Goal: Navigation & Orientation: Find specific page/section

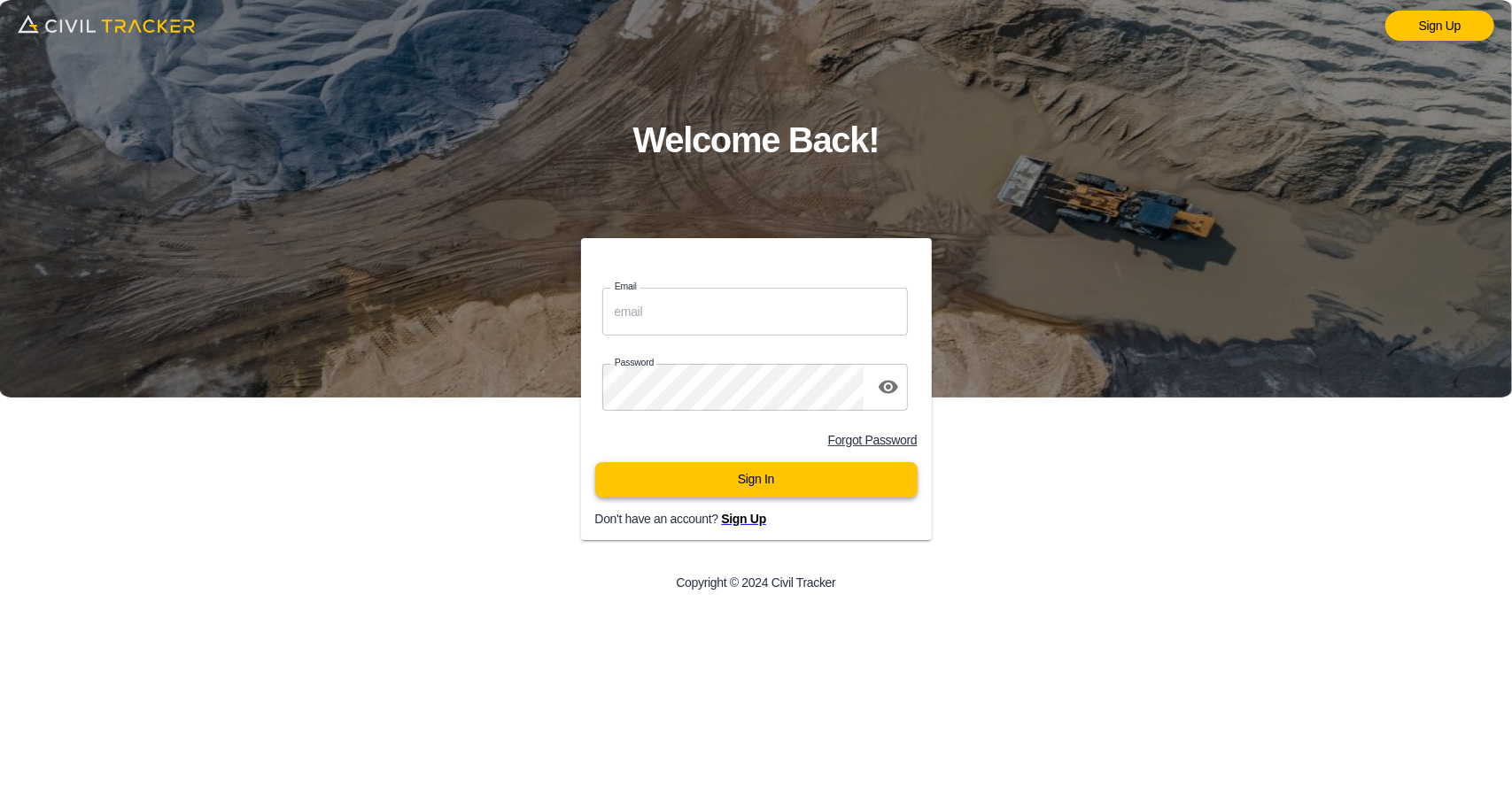
type input "[EMAIL_ADDRESS][DOMAIN_NAME]"
click at [786, 484] on button "Sign In" at bounding box center [756, 480] width 322 height 36
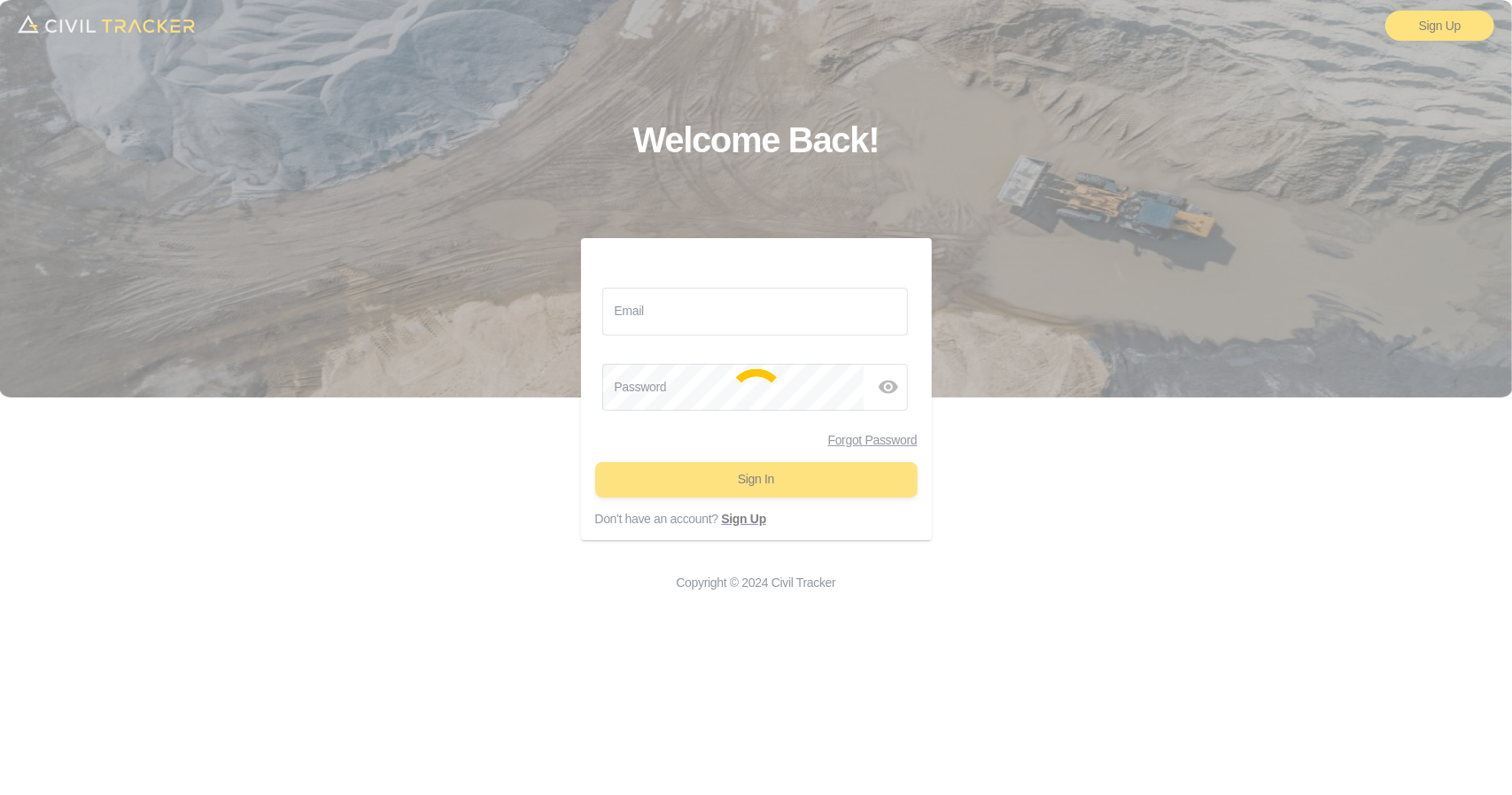
type input "[EMAIL_ADDRESS][DOMAIN_NAME]"
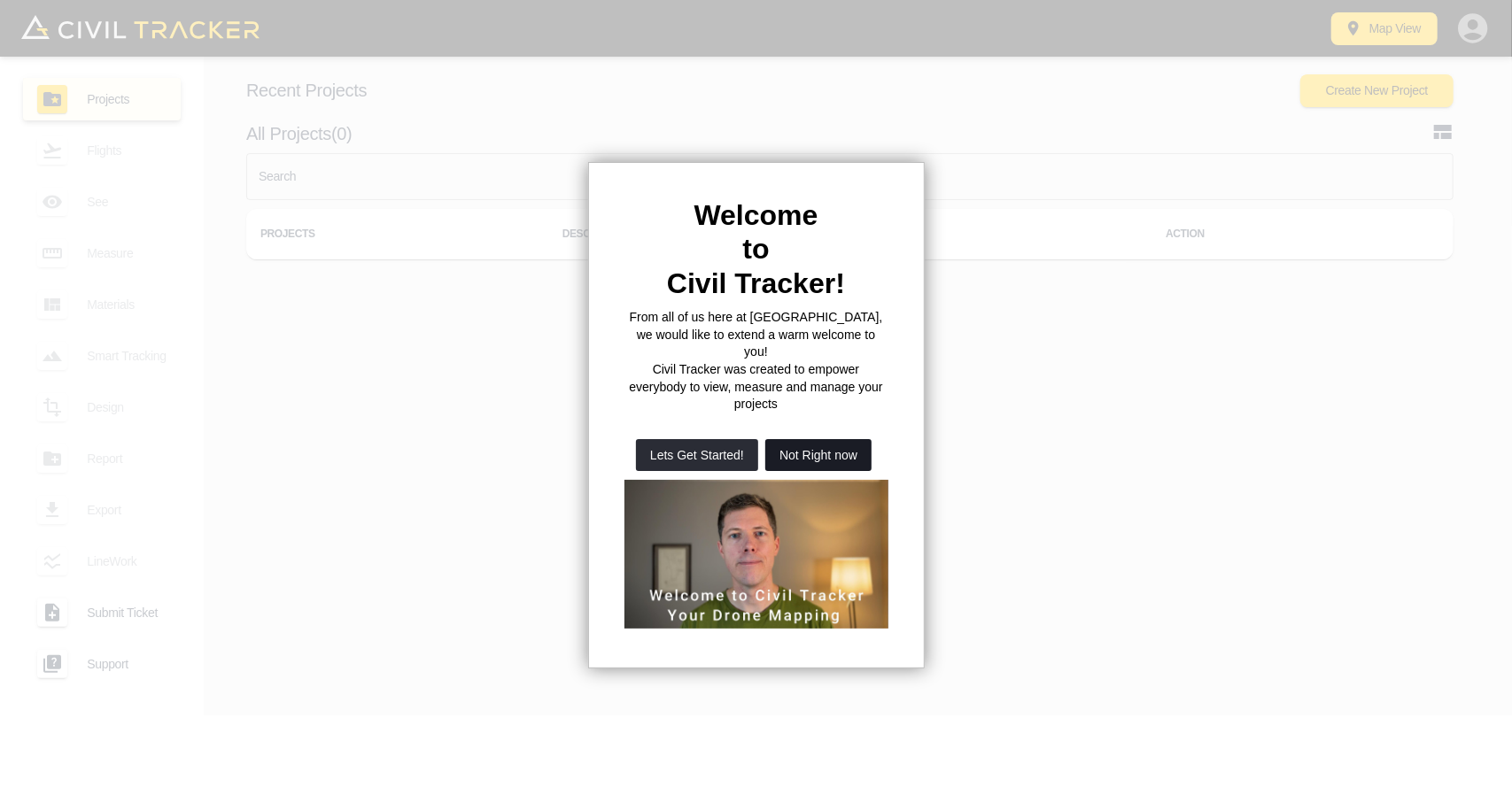
click at [820, 439] on button "Not Right now" at bounding box center [818, 455] width 106 height 32
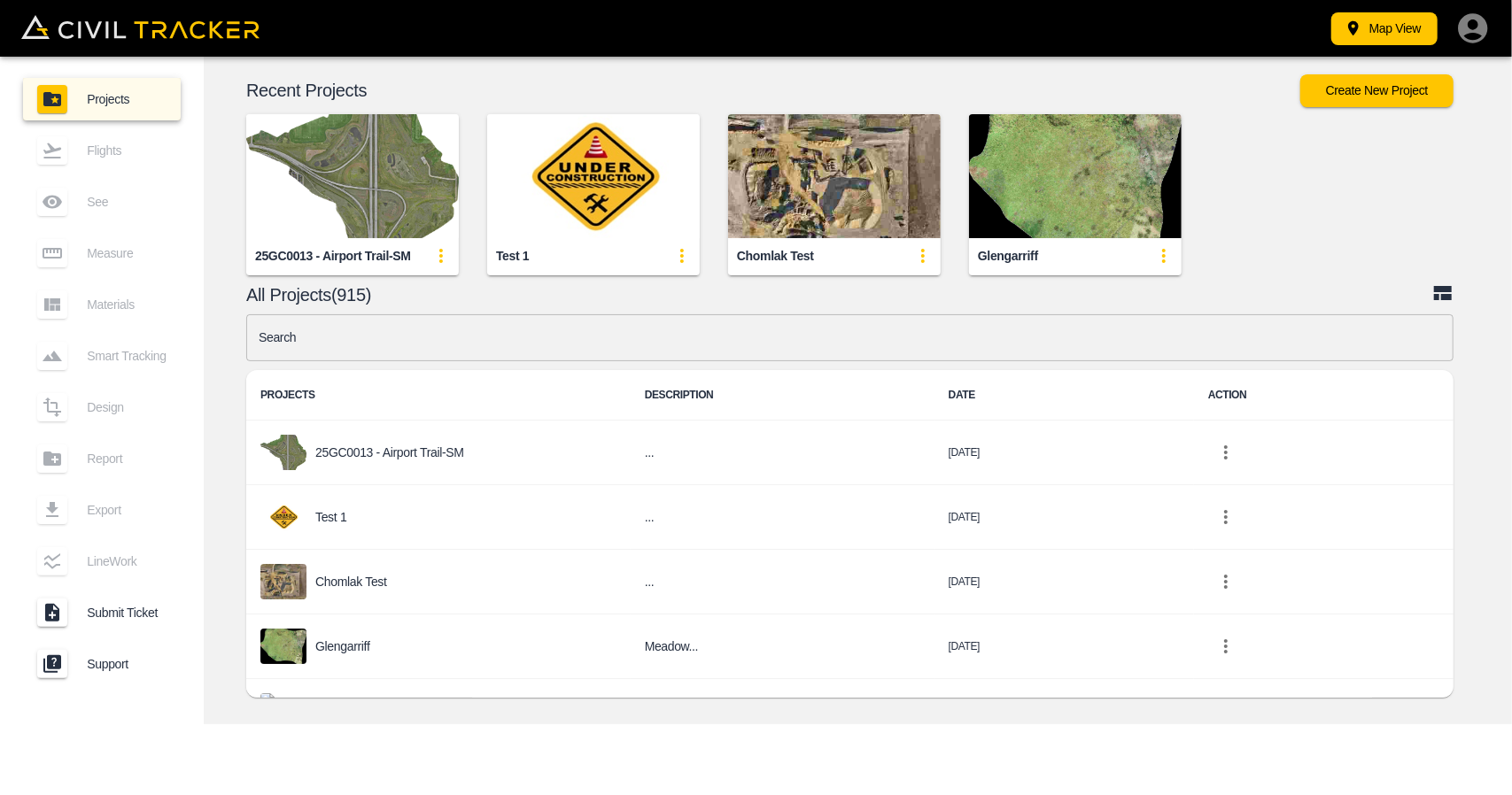
click at [387, 175] on img "button" at bounding box center [352, 175] width 212 height 124
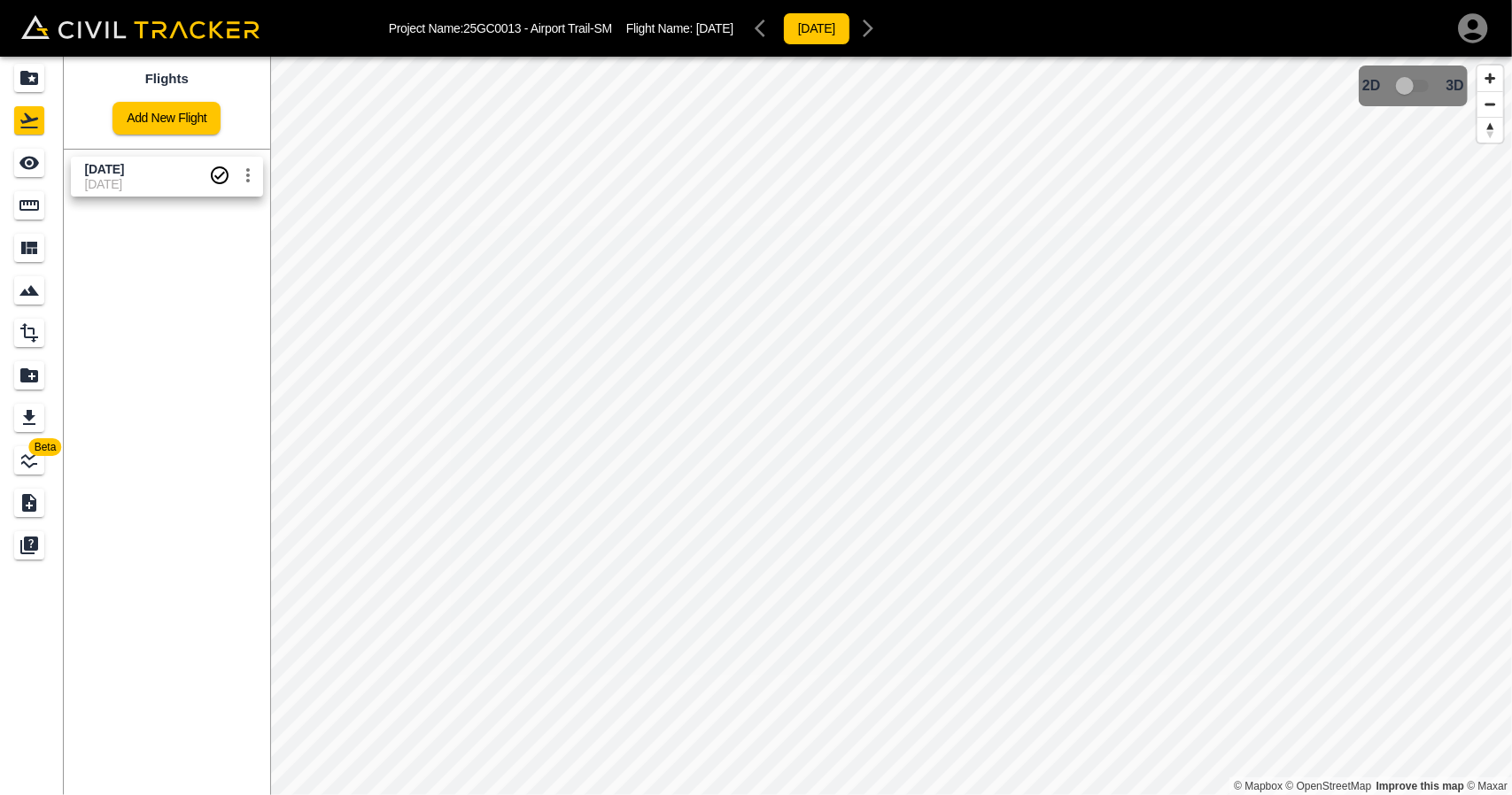
drag, startPoint x: 154, startPoint y: 188, endPoint x: 98, endPoint y: 172, distance: 58.2
click at [154, 187] on span "15-10-2025" at bounding box center [147, 184] width 124 height 14
click at [0, 166] on link at bounding box center [32, 163] width 63 height 43
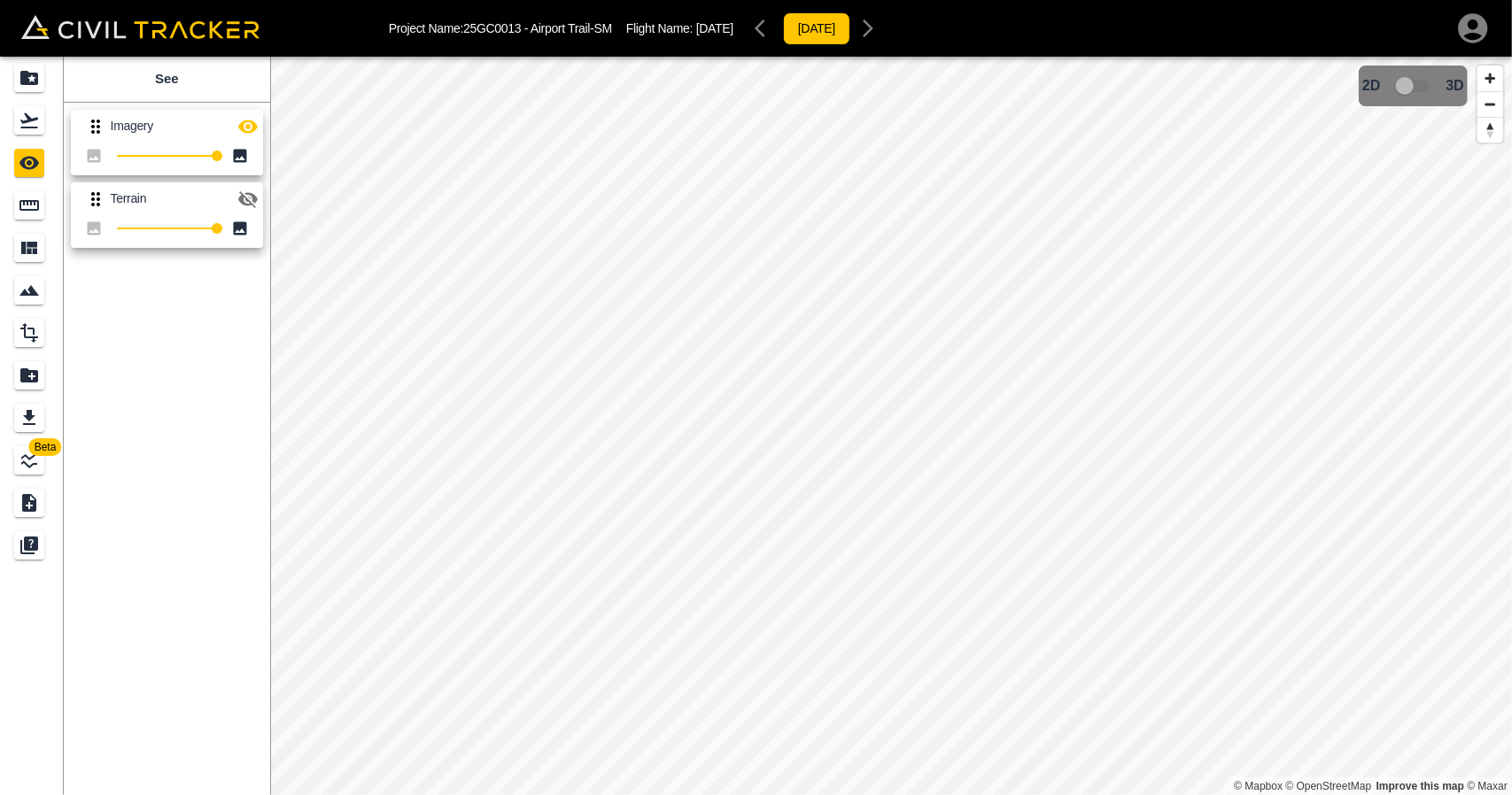
click at [257, 128] on icon "button" at bounding box center [247, 126] width 21 height 21
click at [248, 125] on icon "button" at bounding box center [247, 126] width 21 height 21
click at [52, 123] on link at bounding box center [32, 120] width 63 height 43
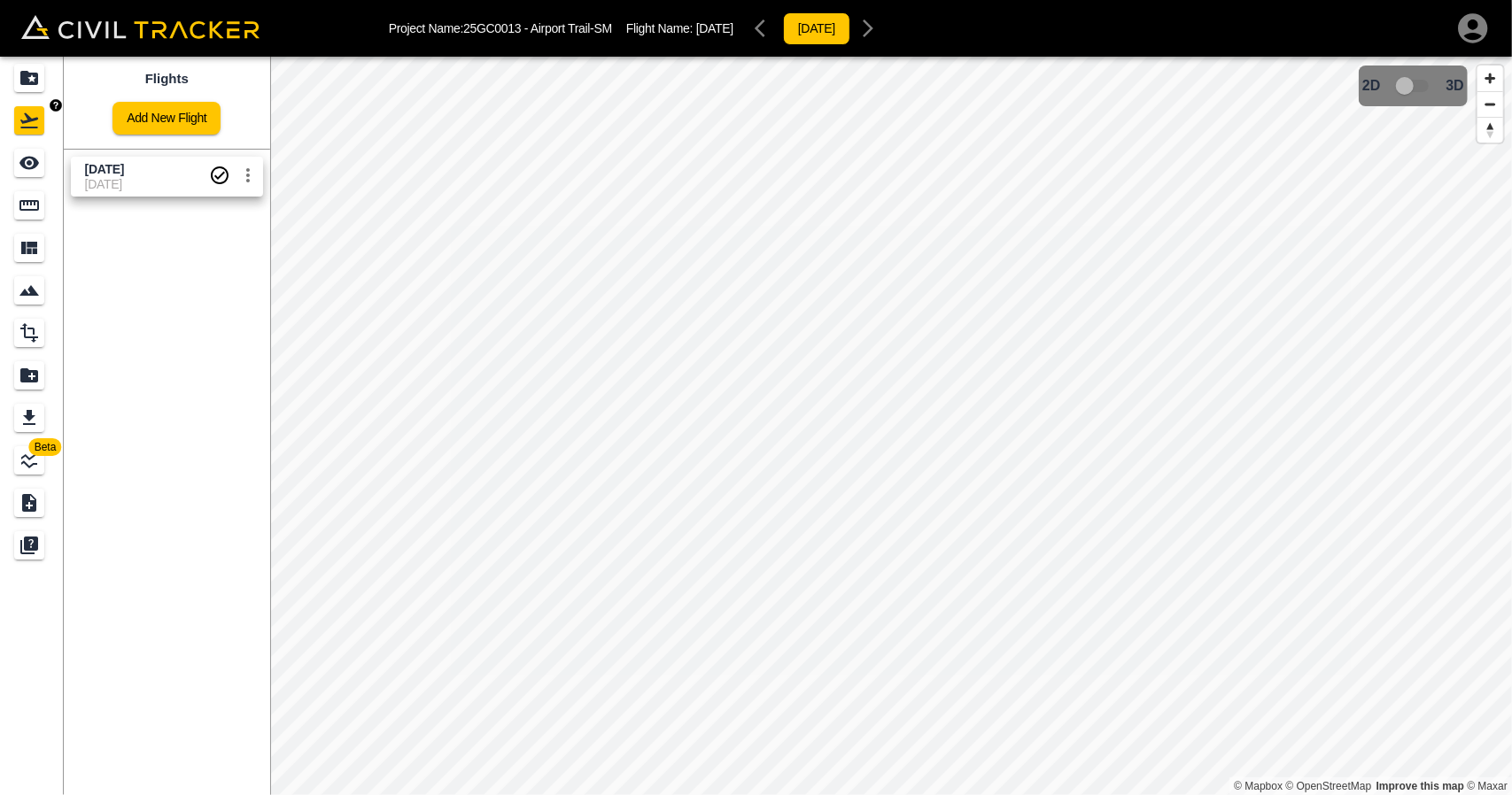
click at [36, 82] on icon "Projects" at bounding box center [30, 77] width 18 height 14
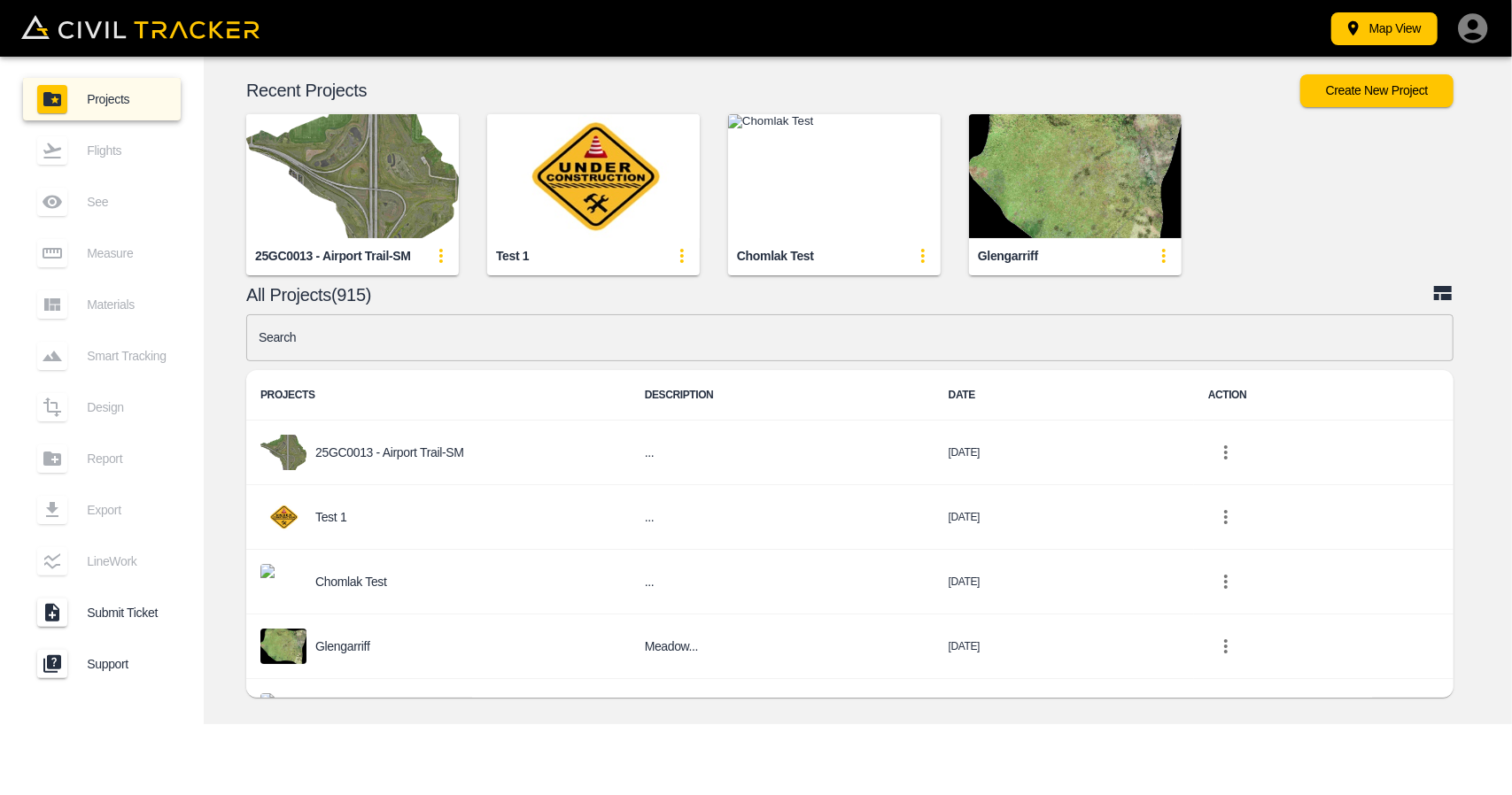
click at [511, 331] on input "text" at bounding box center [850, 337] width 1208 height 47
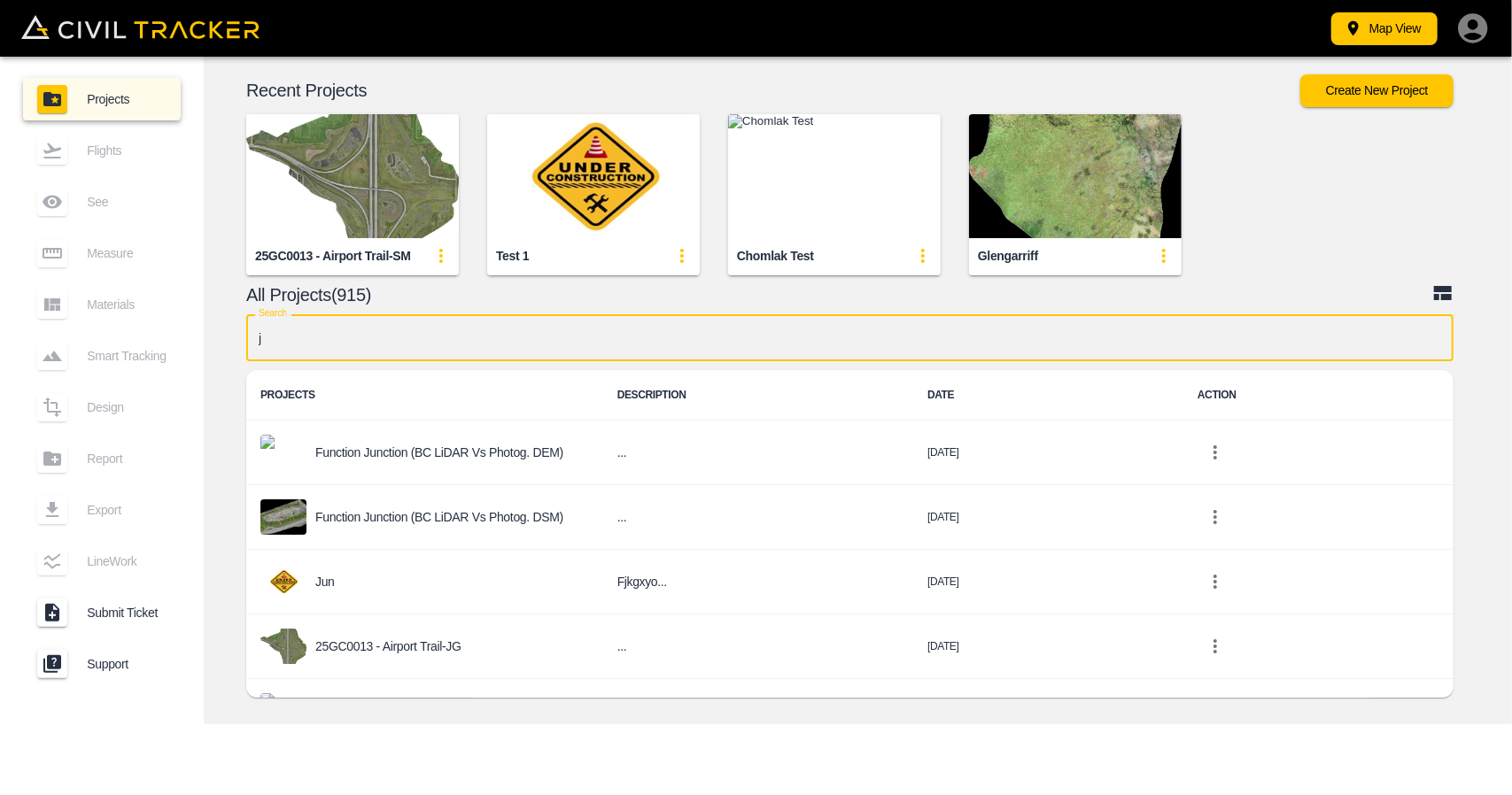
type input "jd"
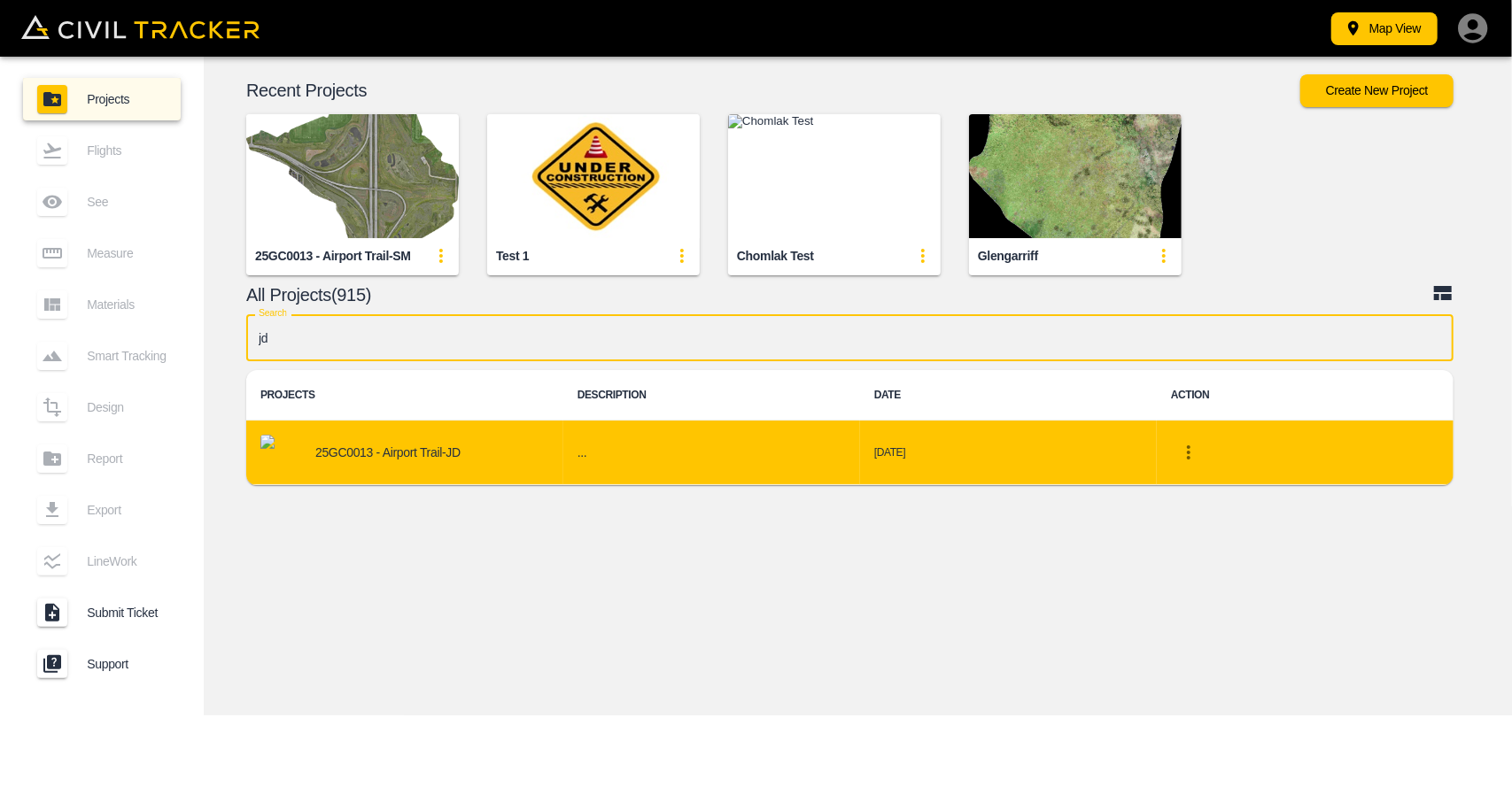
click at [434, 455] on p "25GC0013 - Airport Trail-JD" at bounding box center [388, 452] width 146 height 14
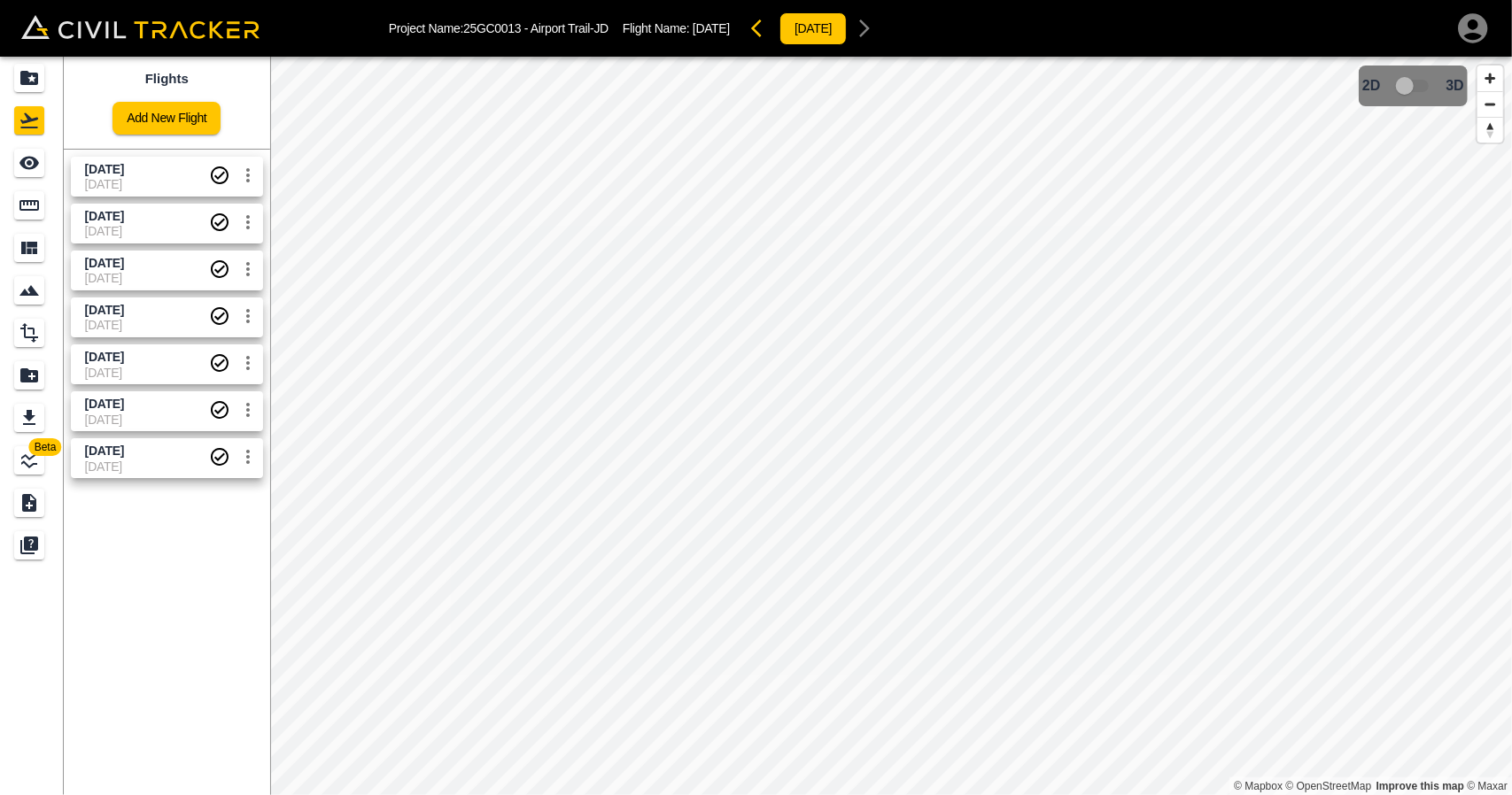
drag, startPoint x: 101, startPoint y: 406, endPoint x: 155, endPoint y: 408, distance: 54.0
click at [155, 408] on span "[DATE]" at bounding box center [147, 403] width 124 height 17
copy span "[DATE]"
click at [212, 648] on div "Flights Add New Flight Sept 30 2025 03-10-2025 Sept 16 2025 25-09-2025 Sept 4 2…" at bounding box center [167, 425] width 206 height 738
click at [40, 78] on div "Projects" at bounding box center [29, 77] width 30 height 29
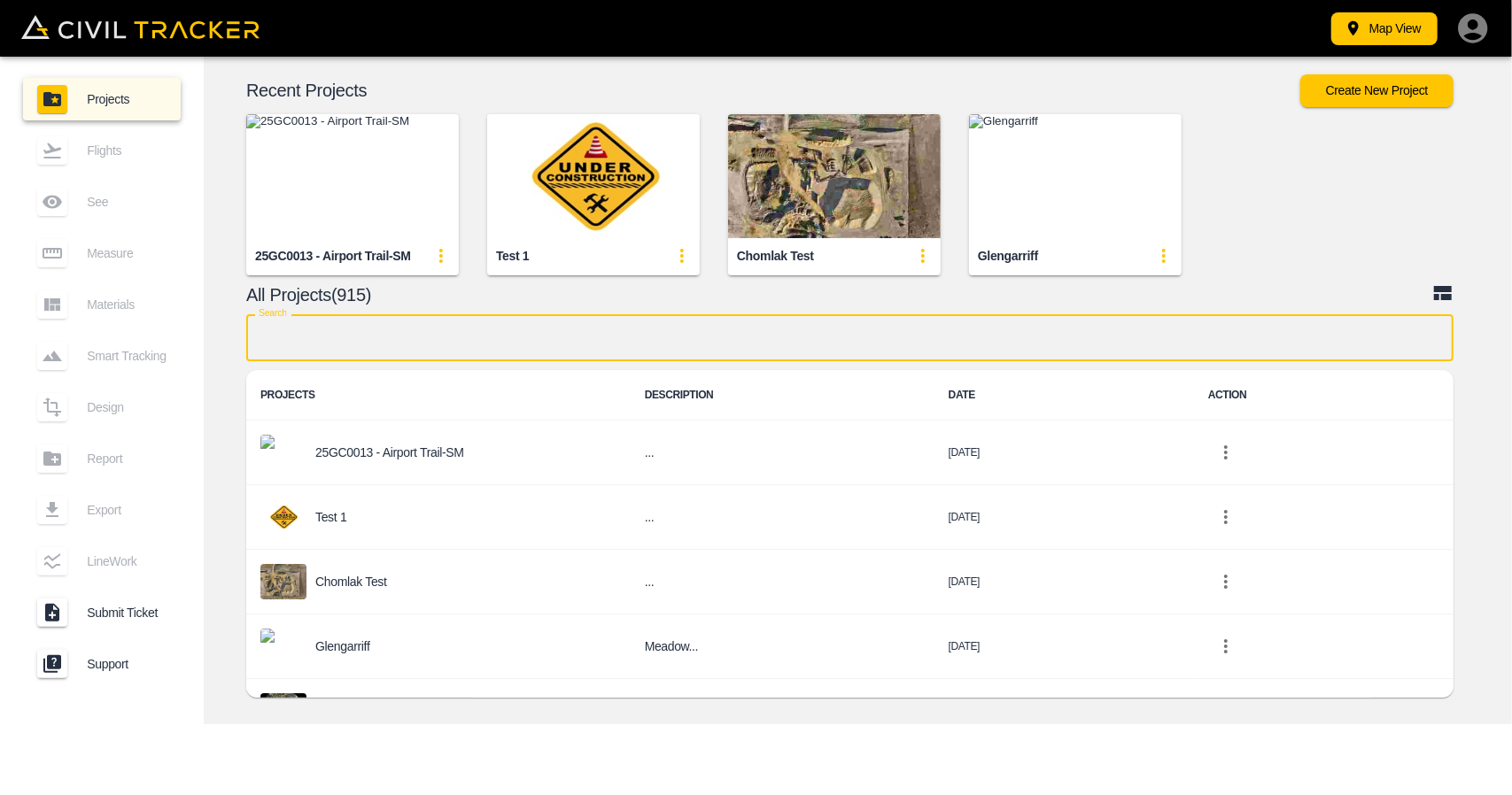
click at [713, 329] on input "text" at bounding box center [850, 337] width 1208 height 47
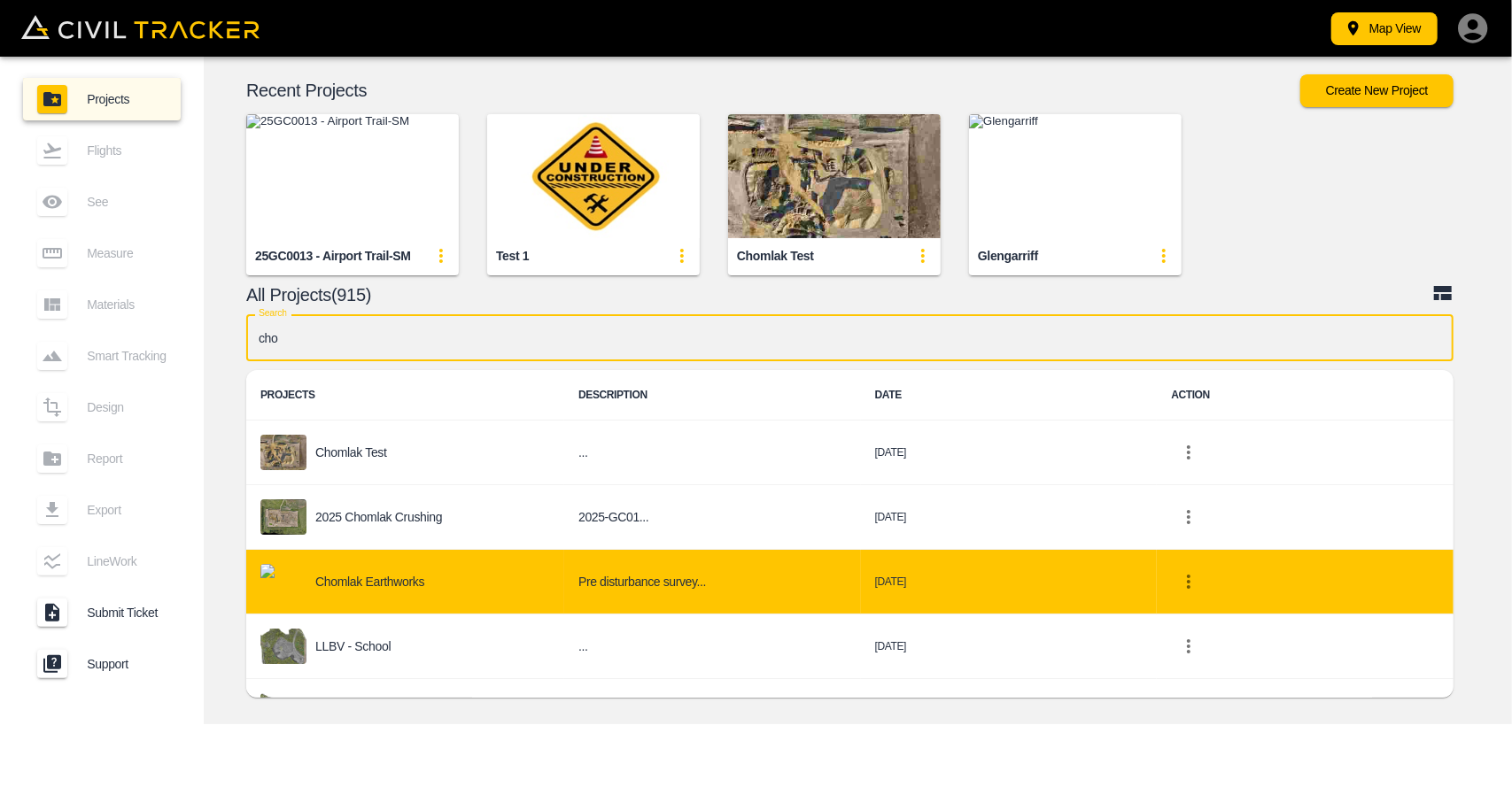
type input "cho"
click at [509, 591] on div "Chomlak Earthworks" at bounding box center [406, 582] width 290 height 36
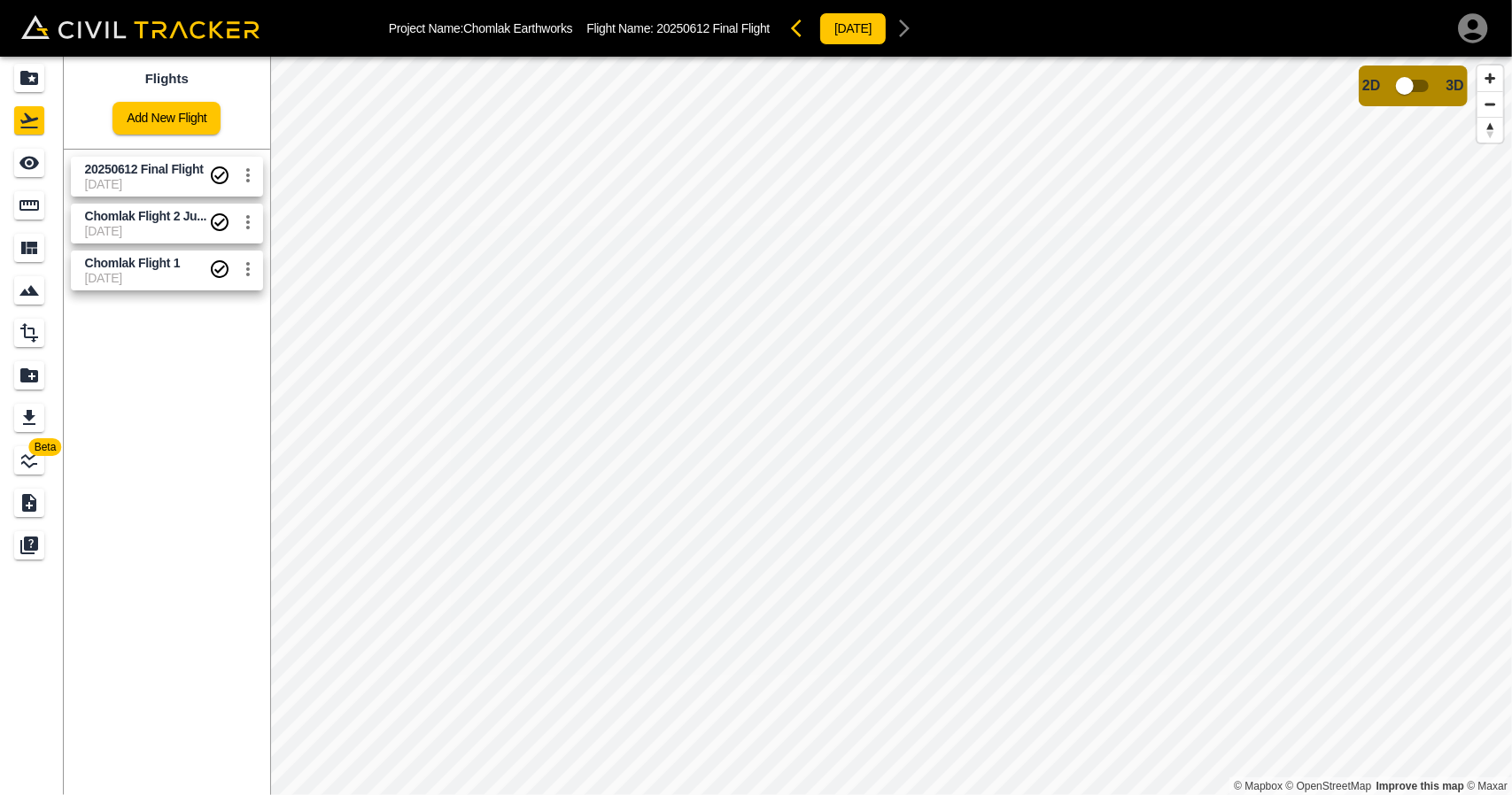
click at [174, 181] on span "12-06-2025" at bounding box center [147, 184] width 124 height 14
click at [18, 202] on div "Measure" at bounding box center [29, 205] width 30 height 29
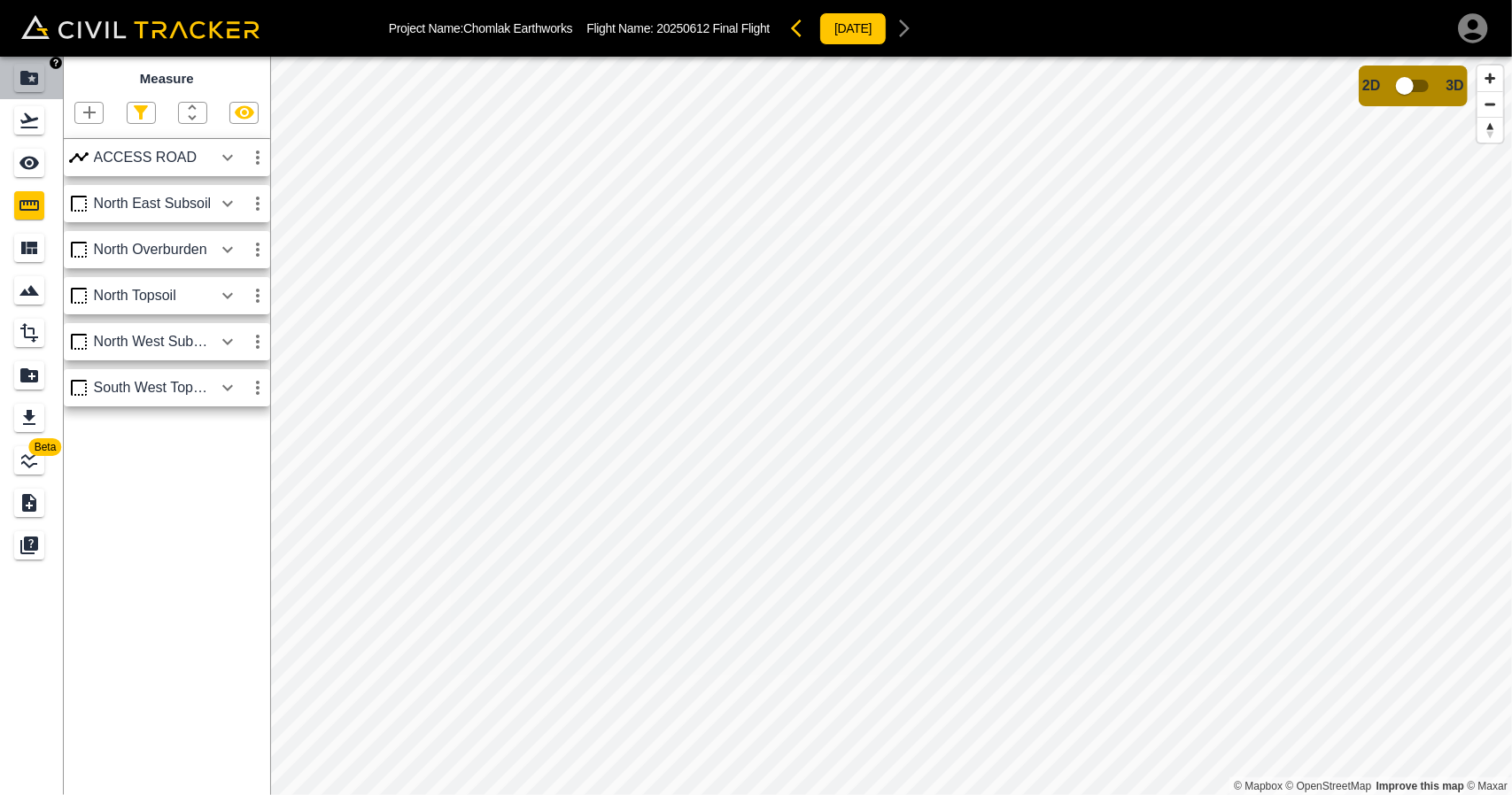
click at [27, 84] on icon "Projects" at bounding box center [30, 77] width 18 height 14
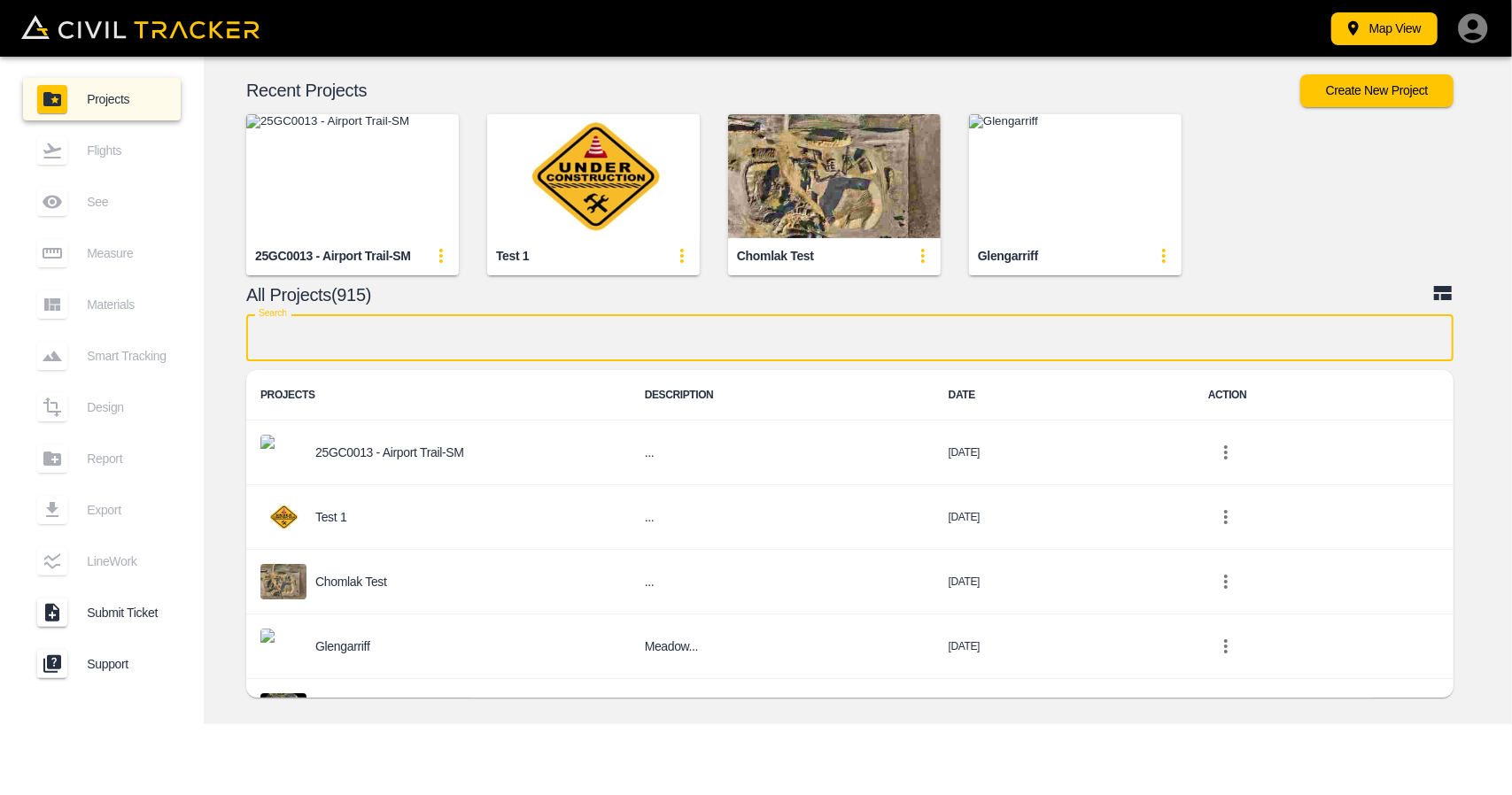
click at [572, 347] on input "text" at bounding box center [850, 337] width 1208 height 47
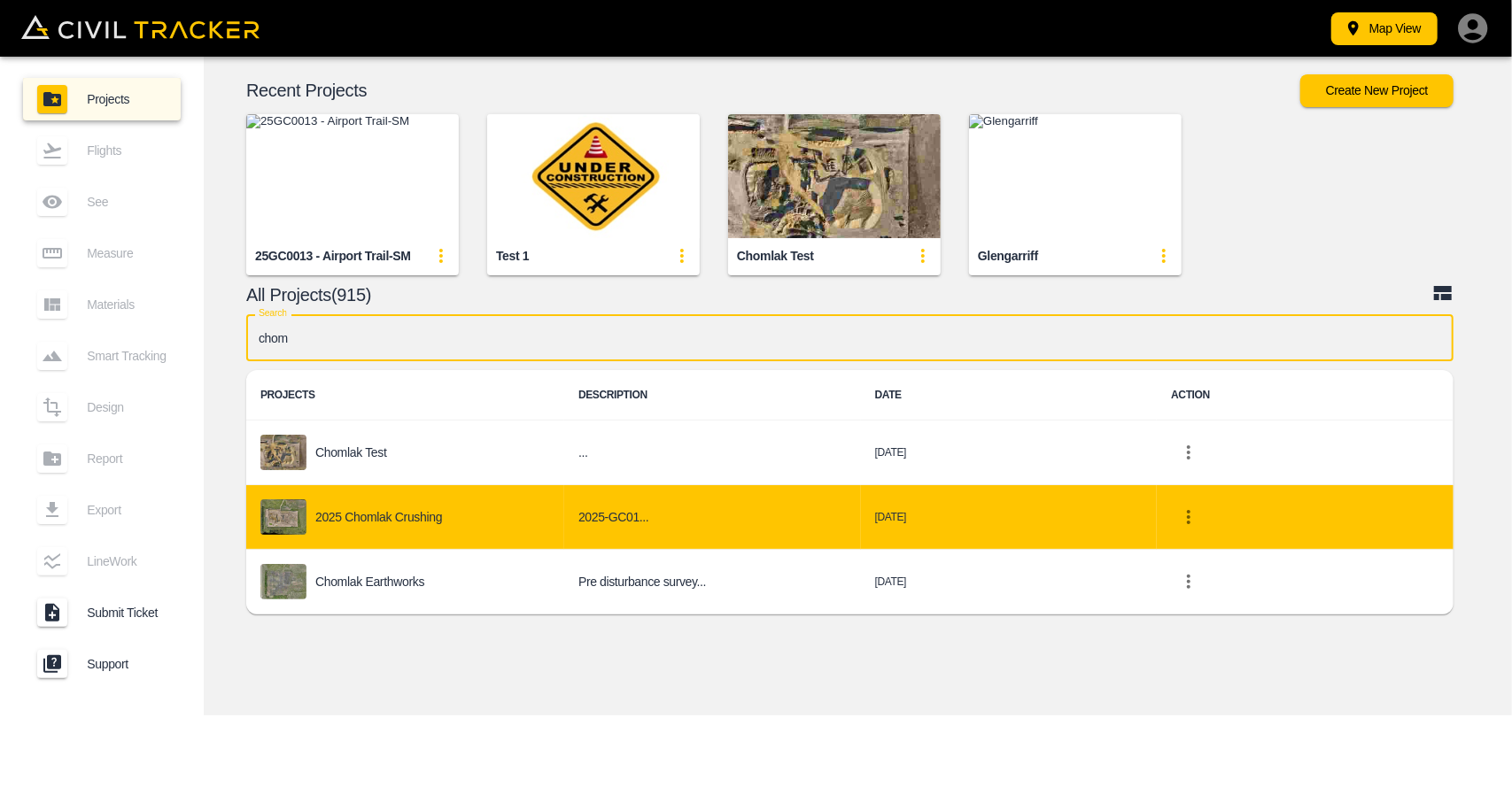
type input "chom"
click at [486, 524] on div "2025 Chomlak Crushing" at bounding box center [406, 517] width 290 height 36
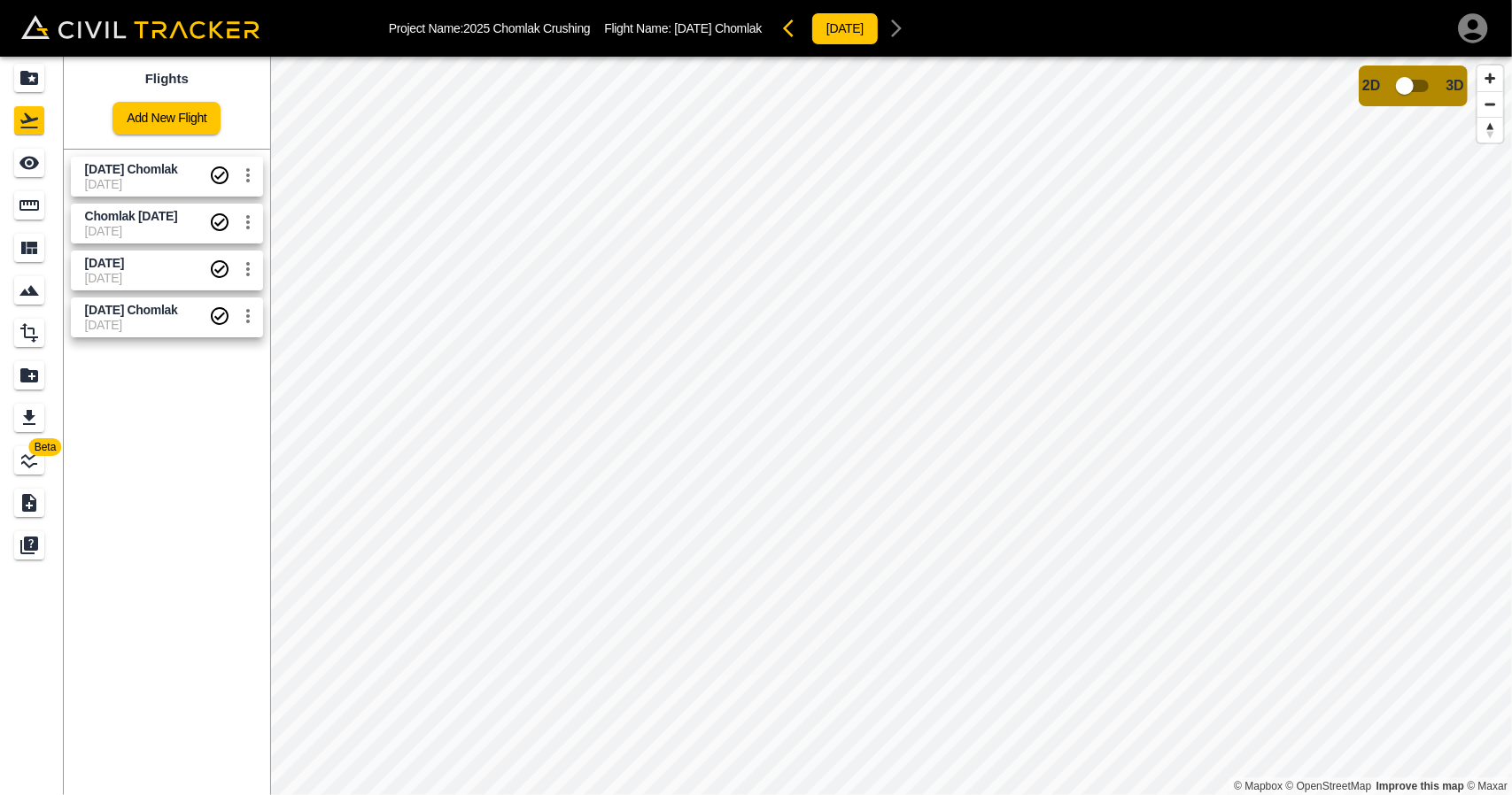
click at [160, 192] on link "Oct 9 Chomlak 09-10-2025" at bounding box center [167, 176] width 192 height 40
click at [36, 215] on icon "Measure" at bounding box center [29, 205] width 21 height 21
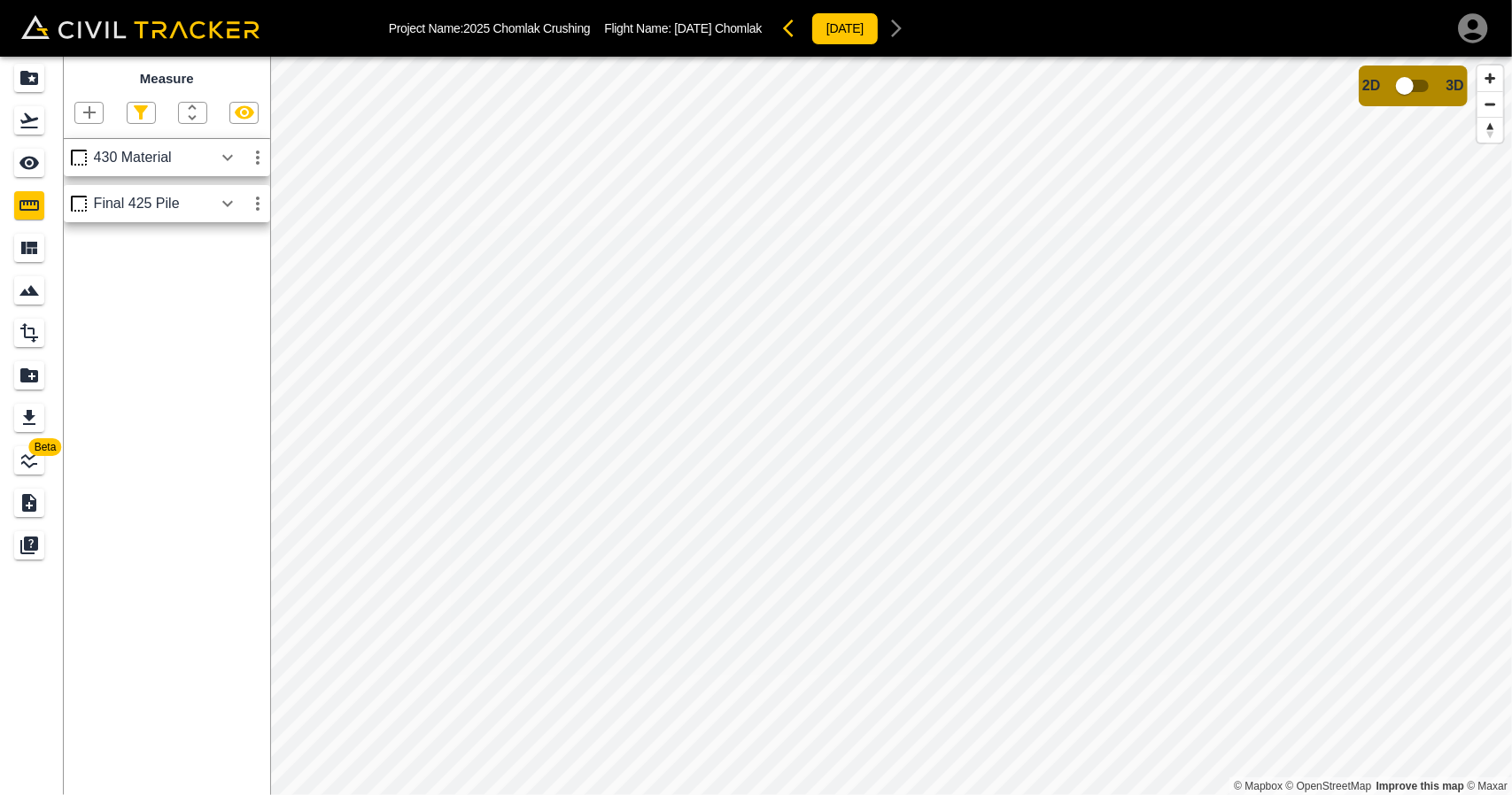
click at [204, 155] on div "430 Material" at bounding box center [154, 158] width 119 height 16
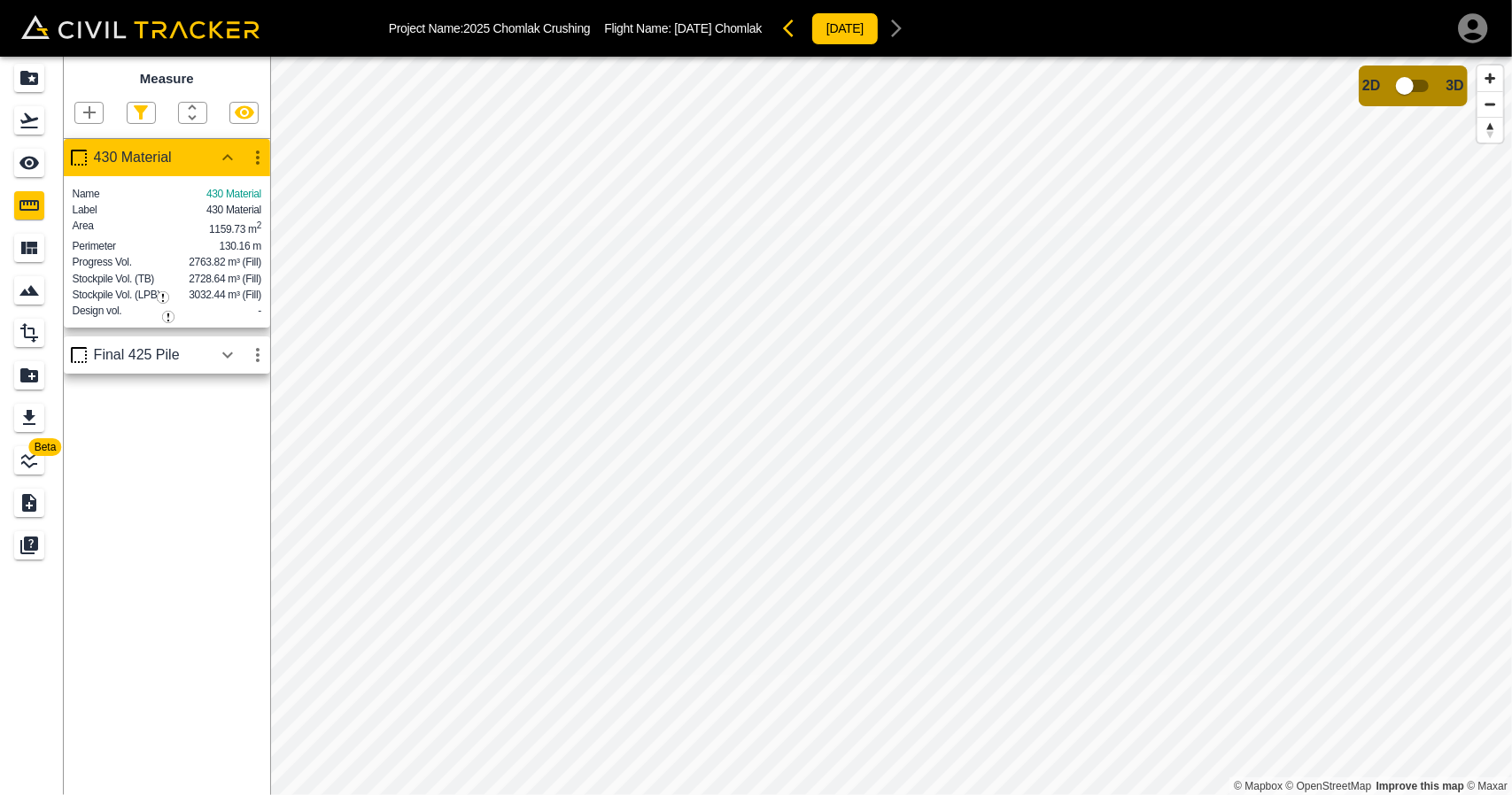
click at [221, 373] on button "button" at bounding box center [227, 355] width 30 height 36
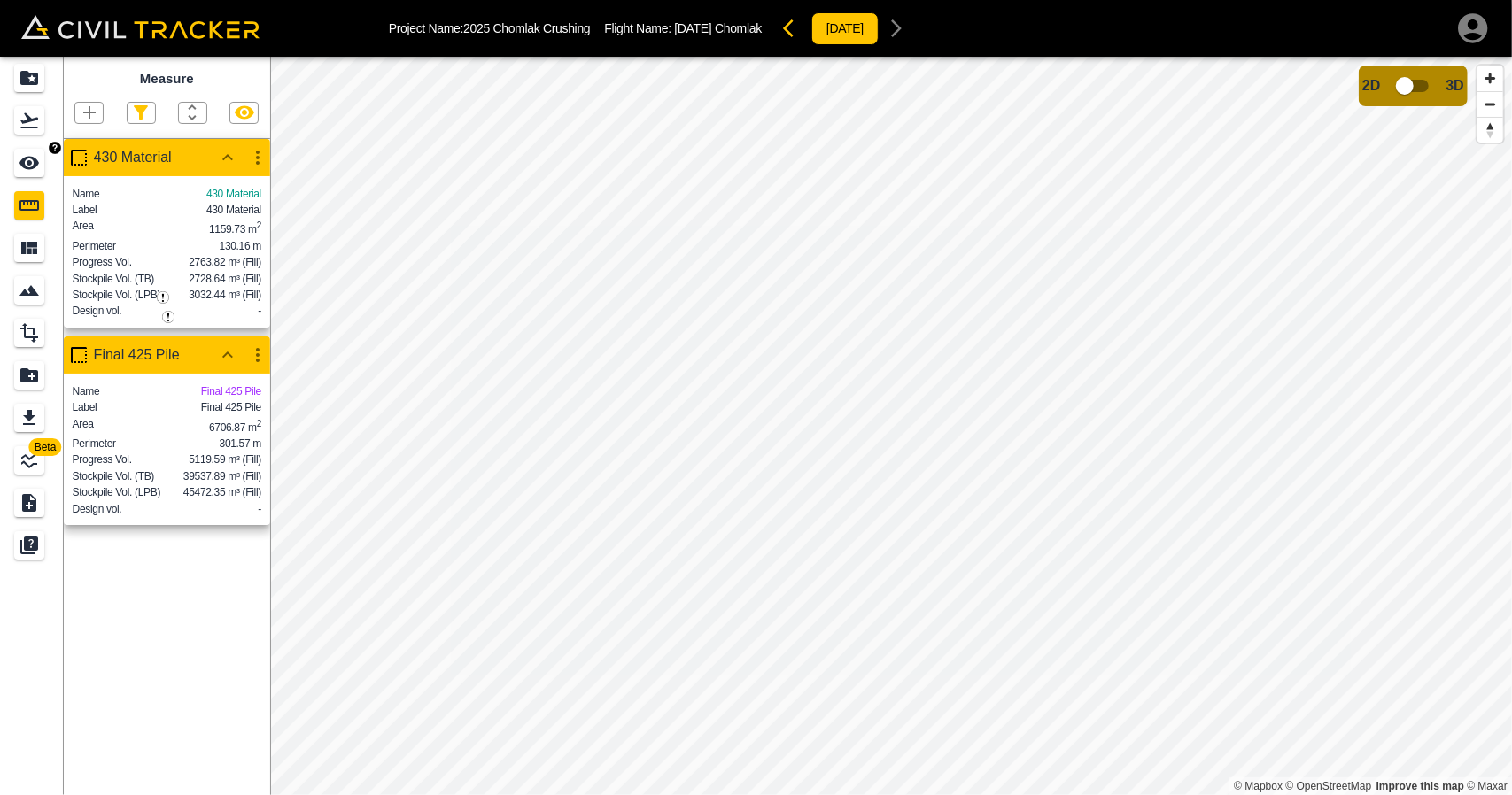
click at [24, 164] on icon "See" at bounding box center [30, 163] width 20 height 13
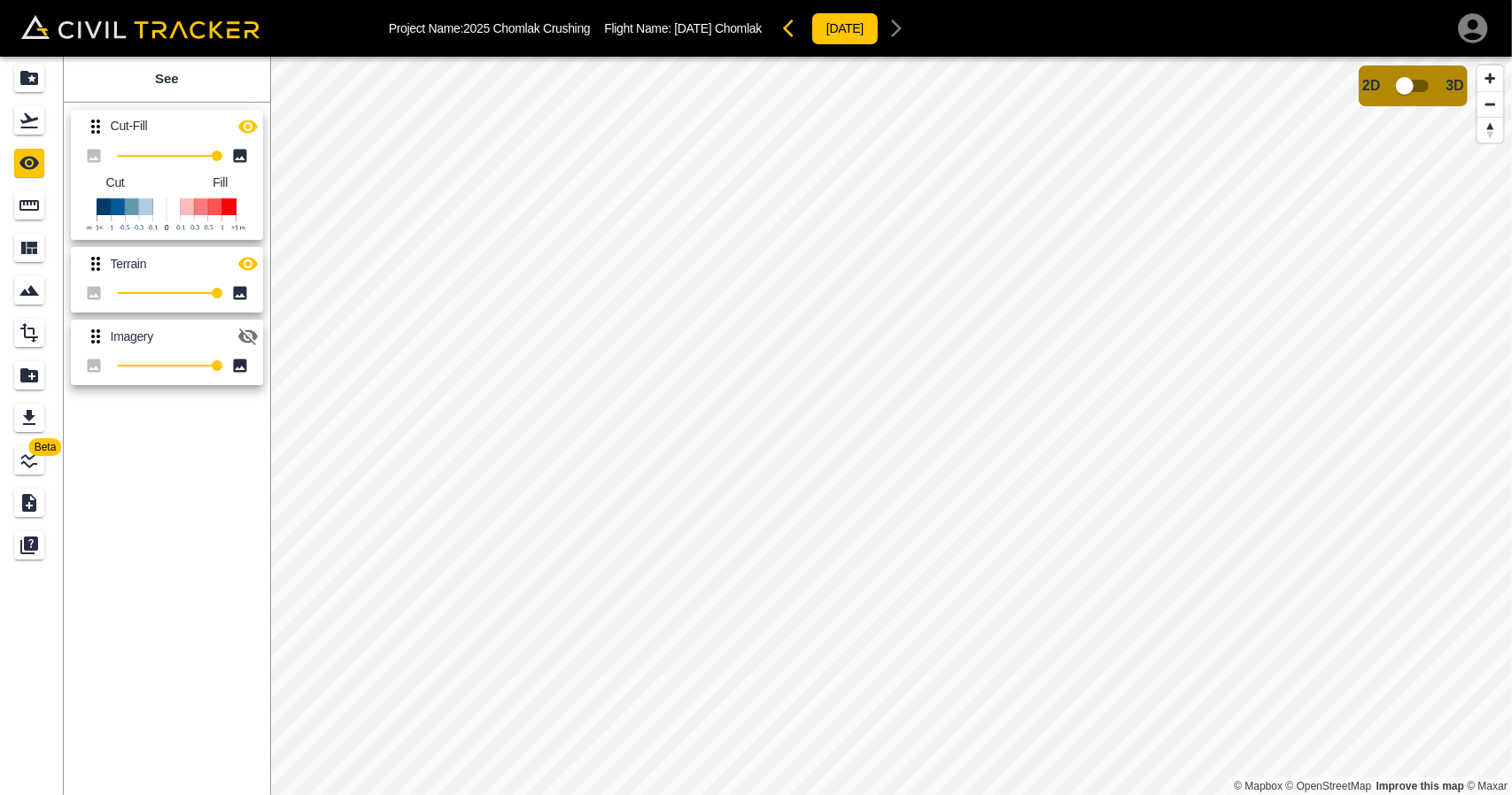
click at [248, 125] on icon "button" at bounding box center [248, 126] width 20 height 13
drag, startPoint x: 248, startPoint y: 125, endPoint x: 252, endPoint y: 203, distance: 78.1
click at [248, 125] on icon "button" at bounding box center [247, 126] width 21 height 21
click at [240, 260] on icon "button" at bounding box center [247, 264] width 21 height 21
type input "100"
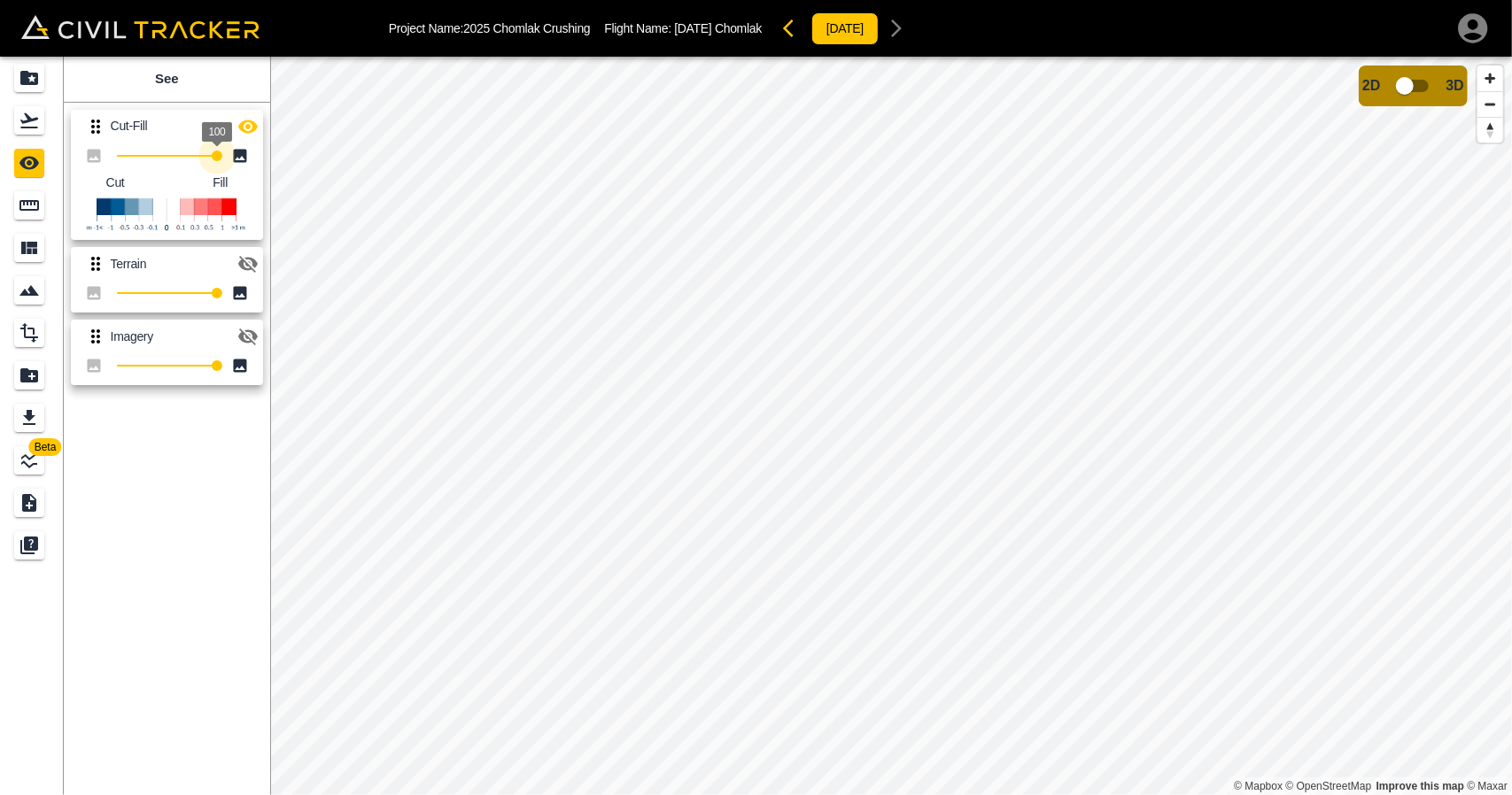
click at [335, 172] on div "Beta See Cut-Fill 100 Cut Fill Terrain 100 Imagery 100 © Mapbox © OpenStreetMap…" at bounding box center [756, 425] width 1512 height 738
click at [14, 109] on div "Flights" at bounding box center [29, 120] width 30 height 29
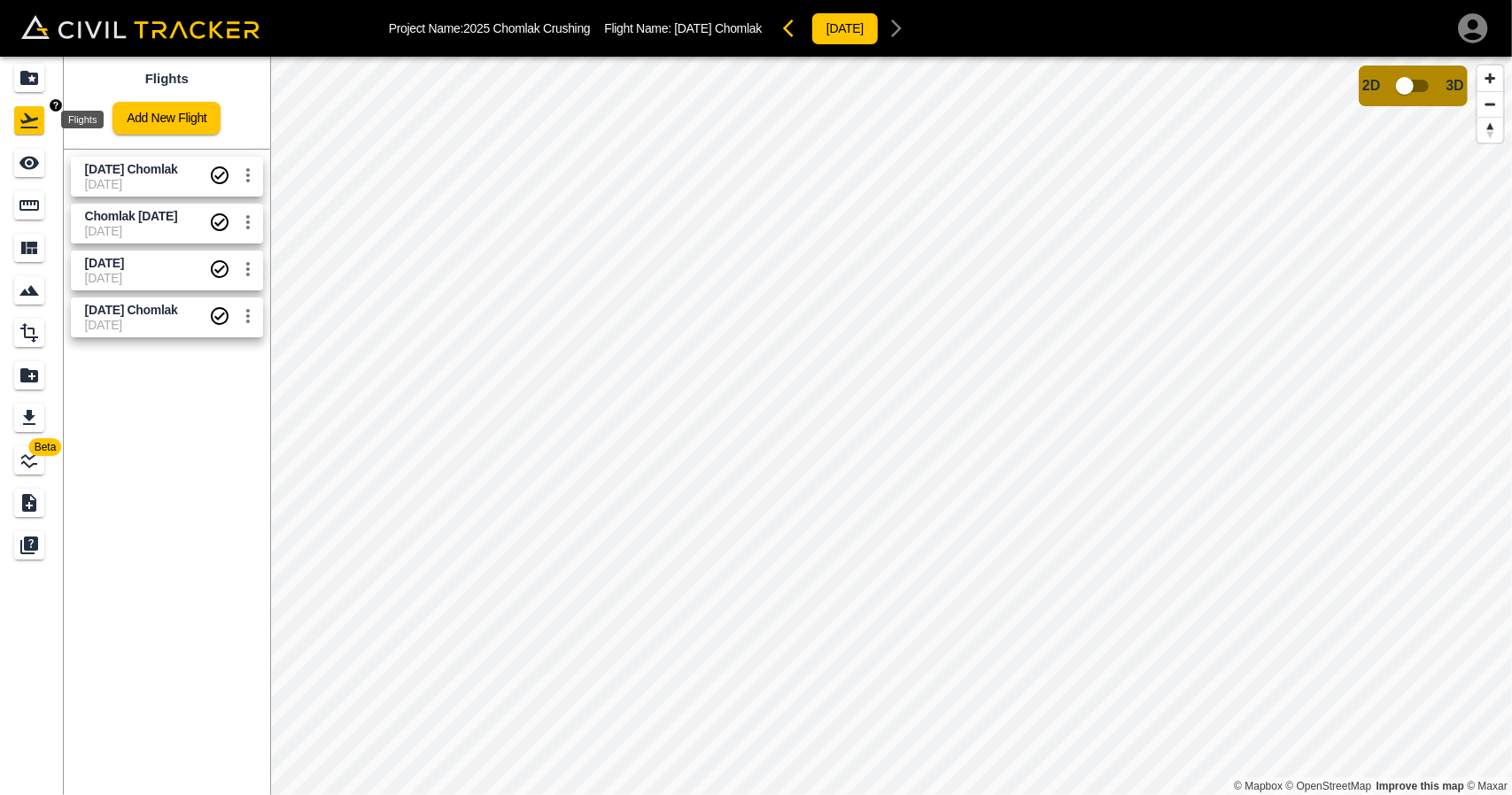
click at [19, 79] on icon "Projects" at bounding box center [29, 77] width 21 height 21
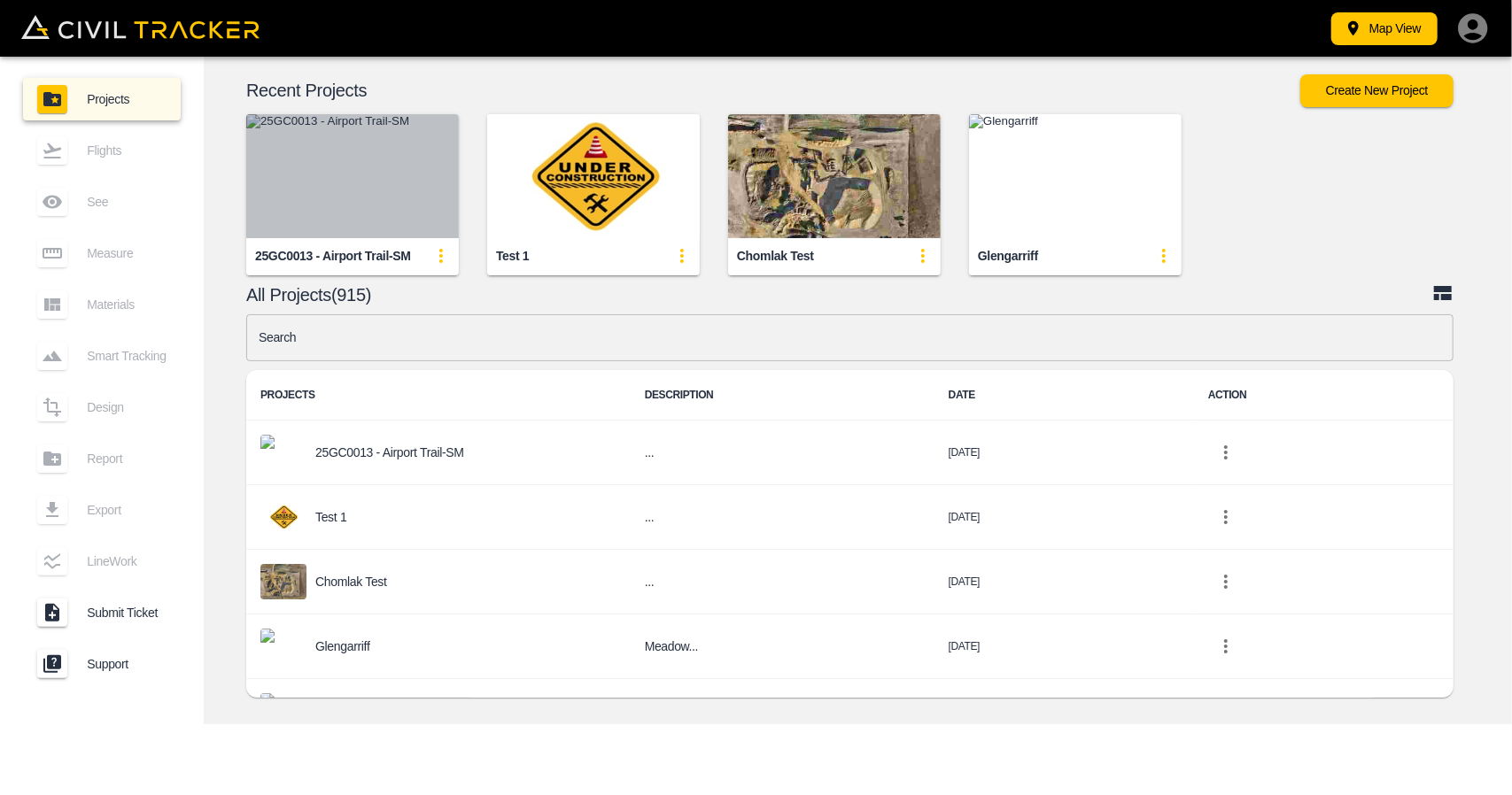
click at [342, 176] on img "button" at bounding box center [352, 175] width 212 height 124
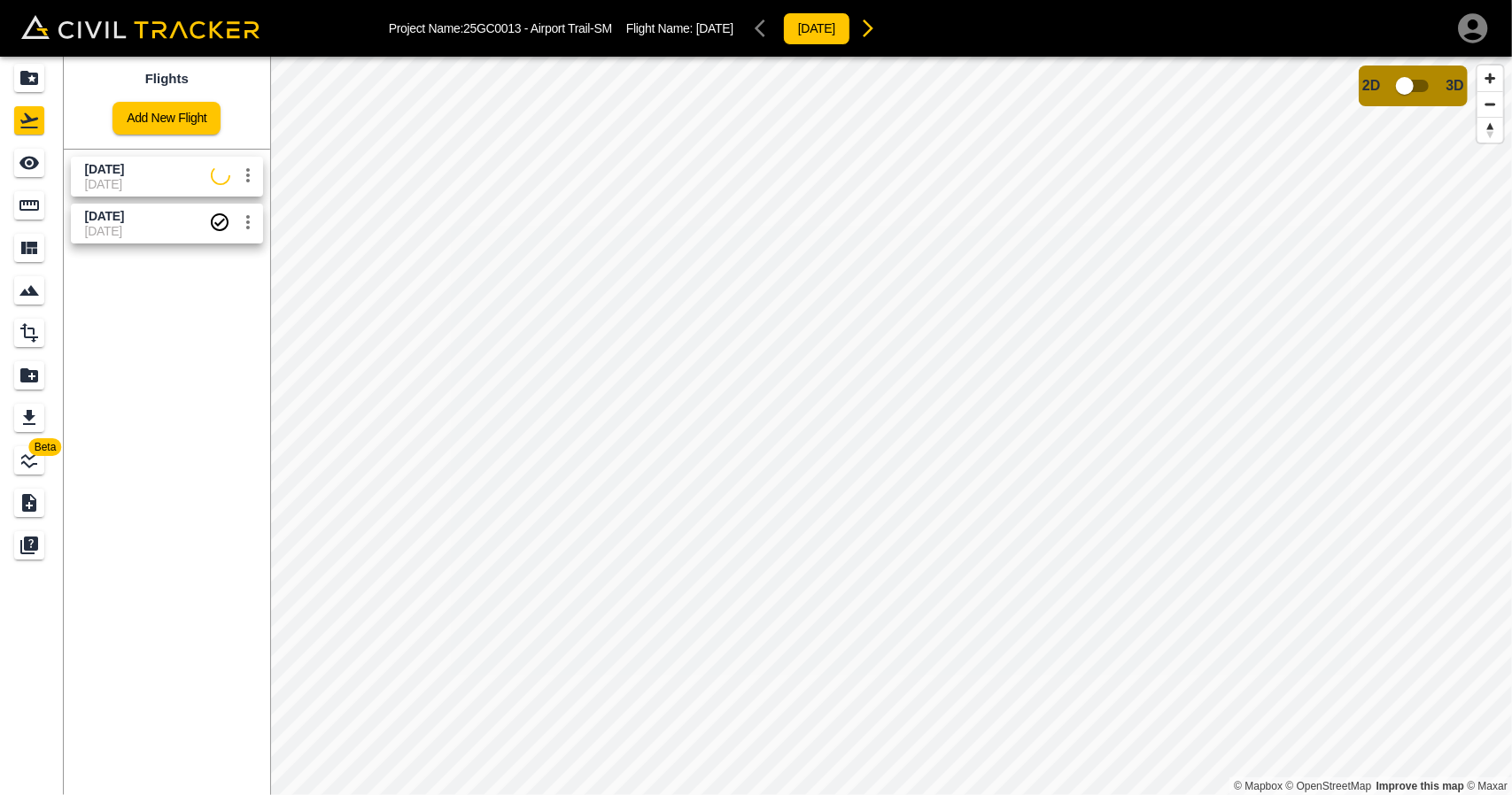
click at [133, 178] on span "[DATE]" at bounding box center [148, 184] width 126 height 14
click at [54, 164] on link at bounding box center [32, 163] width 63 height 43
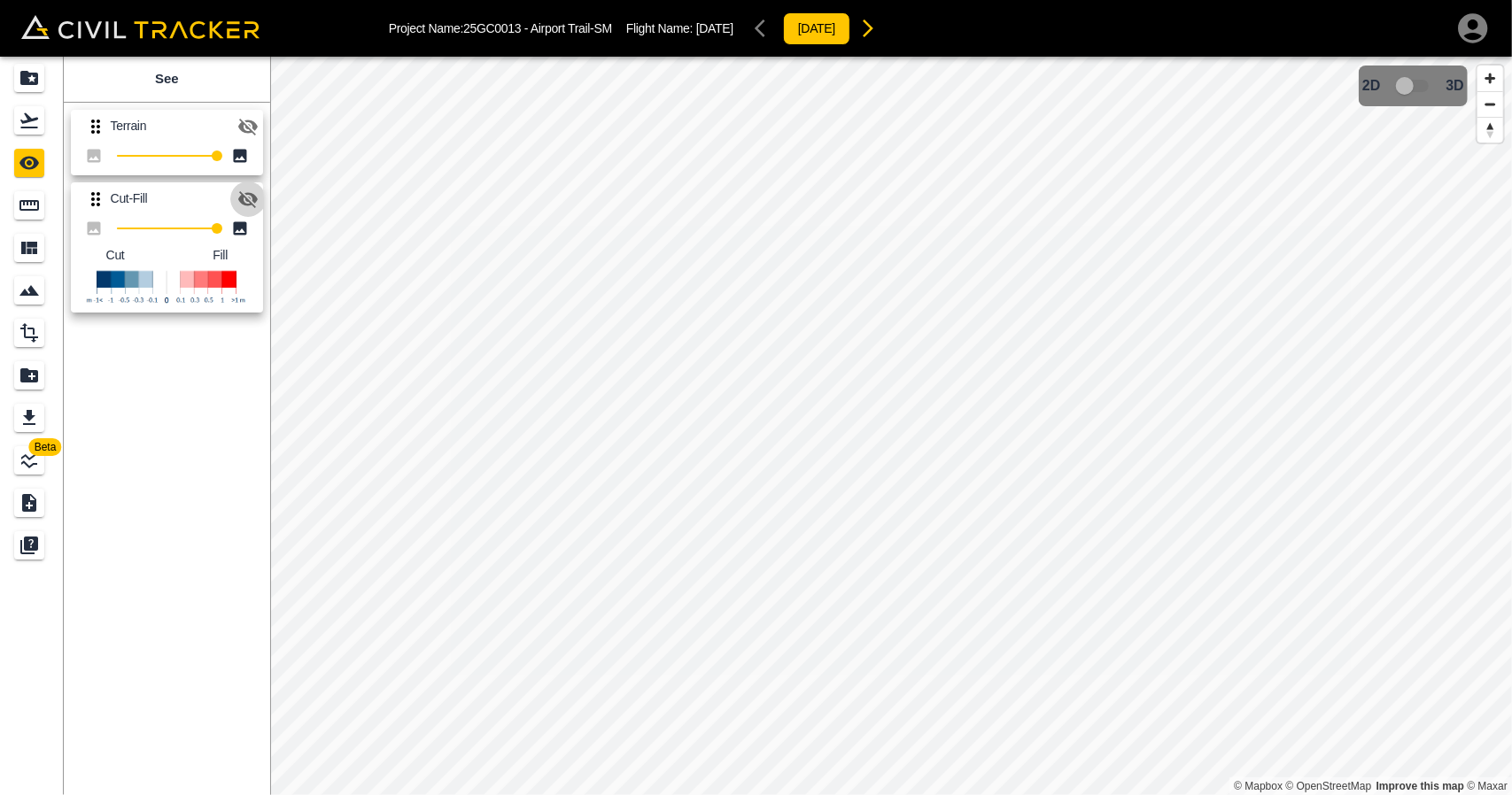
click at [242, 188] on icon "button" at bounding box center [247, 198] width 21 height 21
click at [237, 125] on icon "button" at bounding box center [247, 126] width 21 height 21
click at [31, 113] on icon "Flights" at bounding box center [29, 120] width 21 height 21
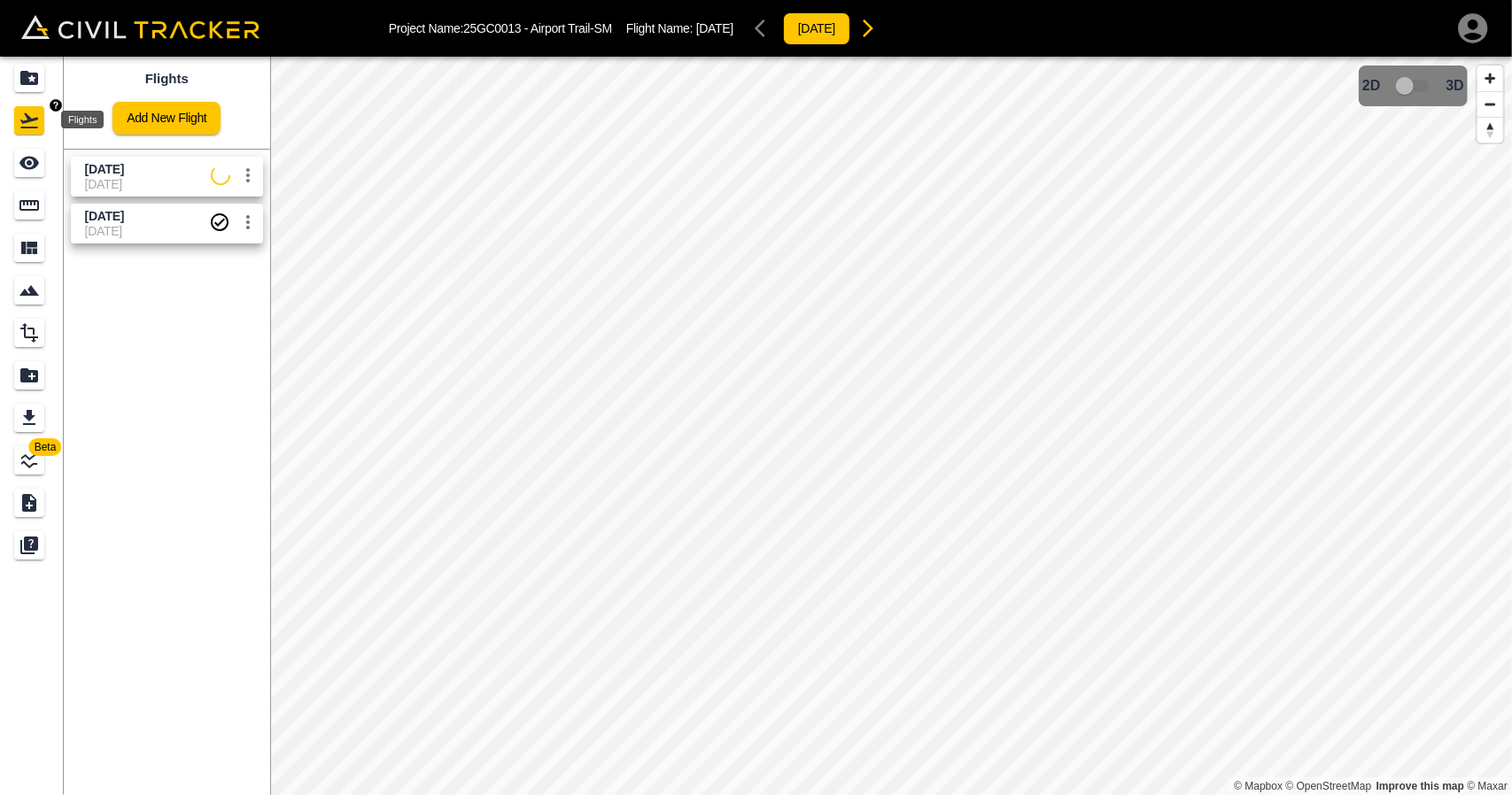
click at [32, 76] on icon "Projects" at bounding box center [29, 77] width 21 height 21
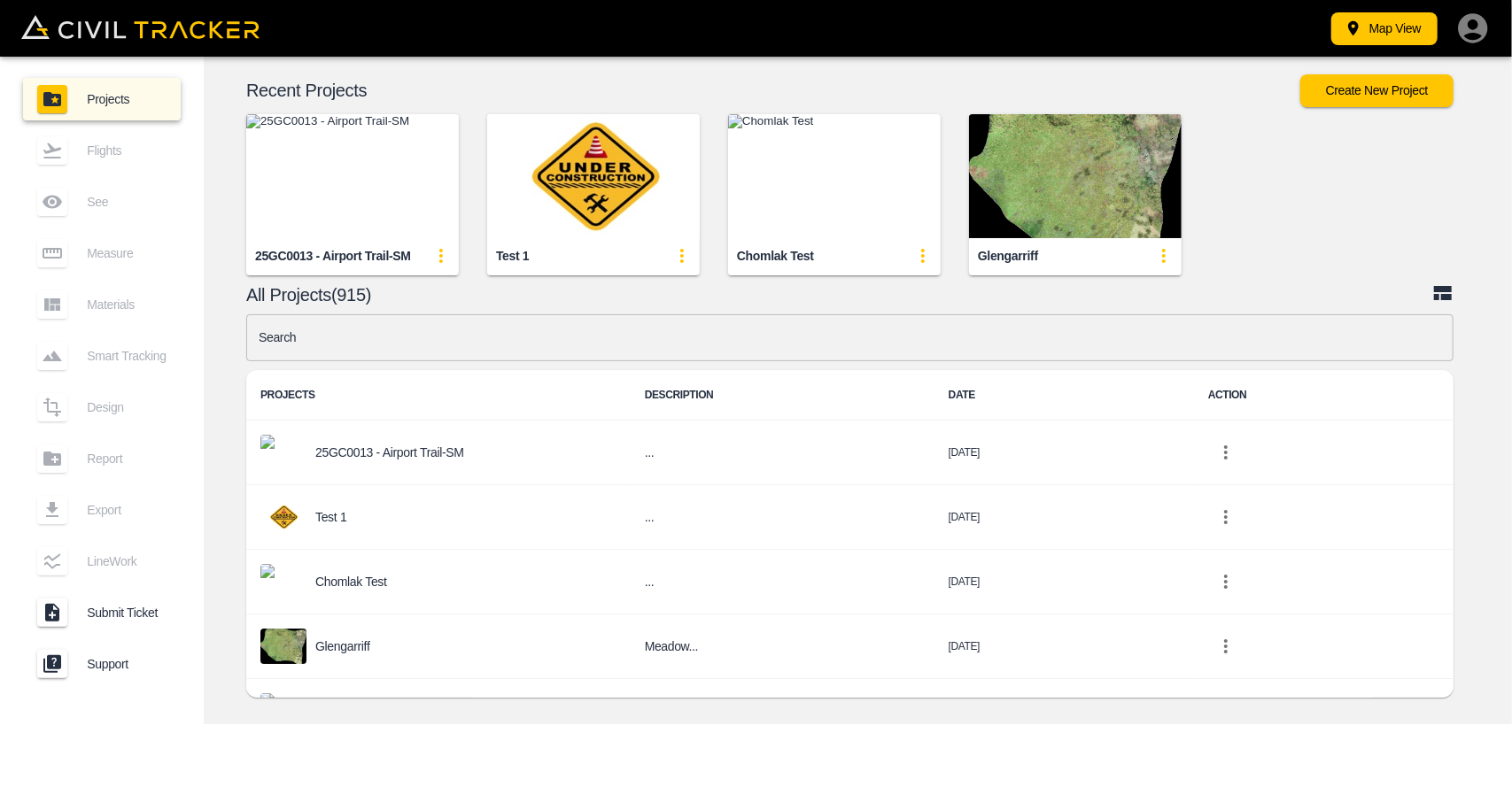
click at [346, 202] on img "button" at bounding box center [352, 175] width 212 height 124
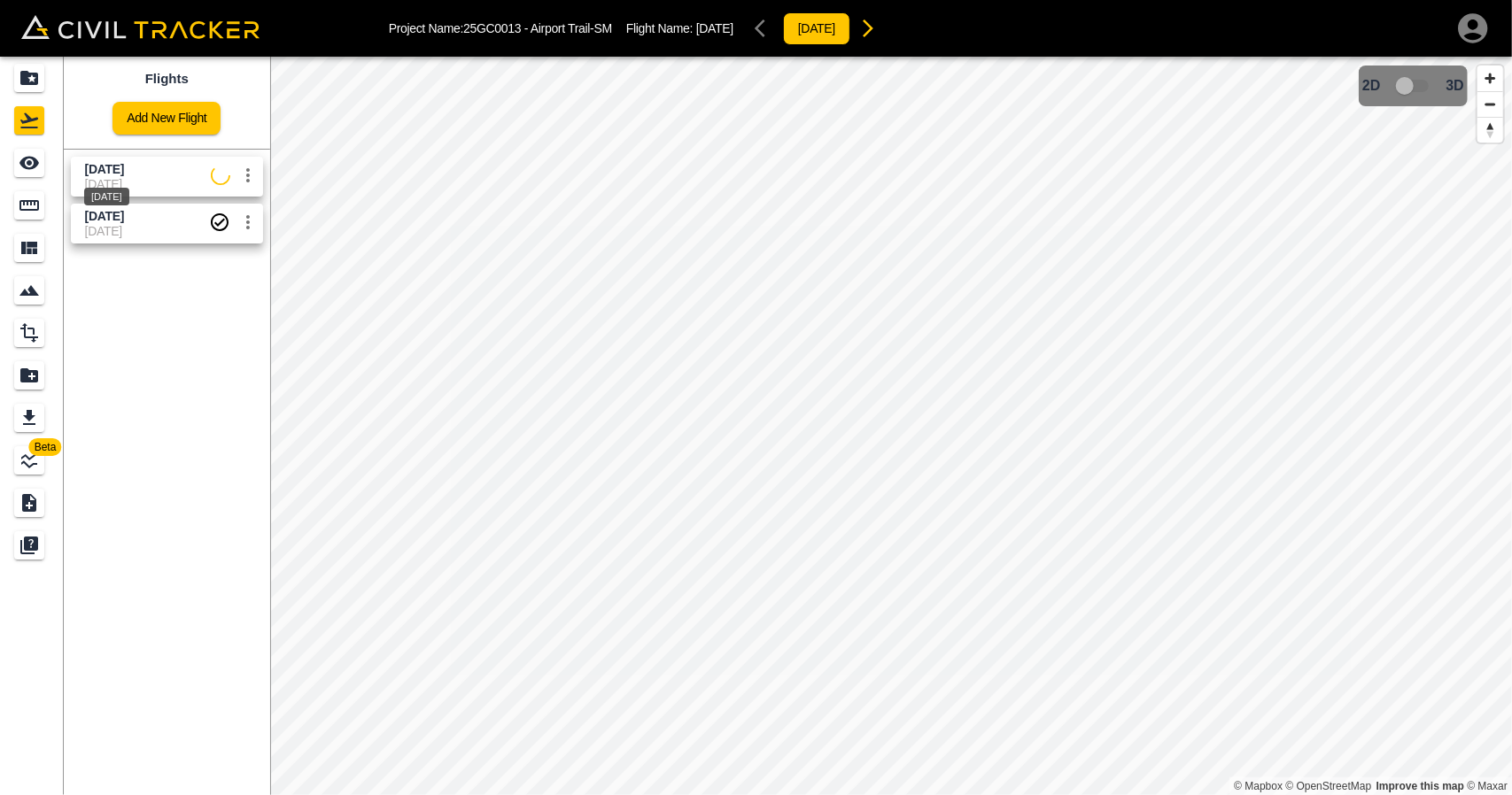
click at [124, 170] on span "[DATE]" at bounding box center [104, 170] width 39 height 14
click at [39, 160] on icon "See" at bounding box center [29, 163] width 21 height 21
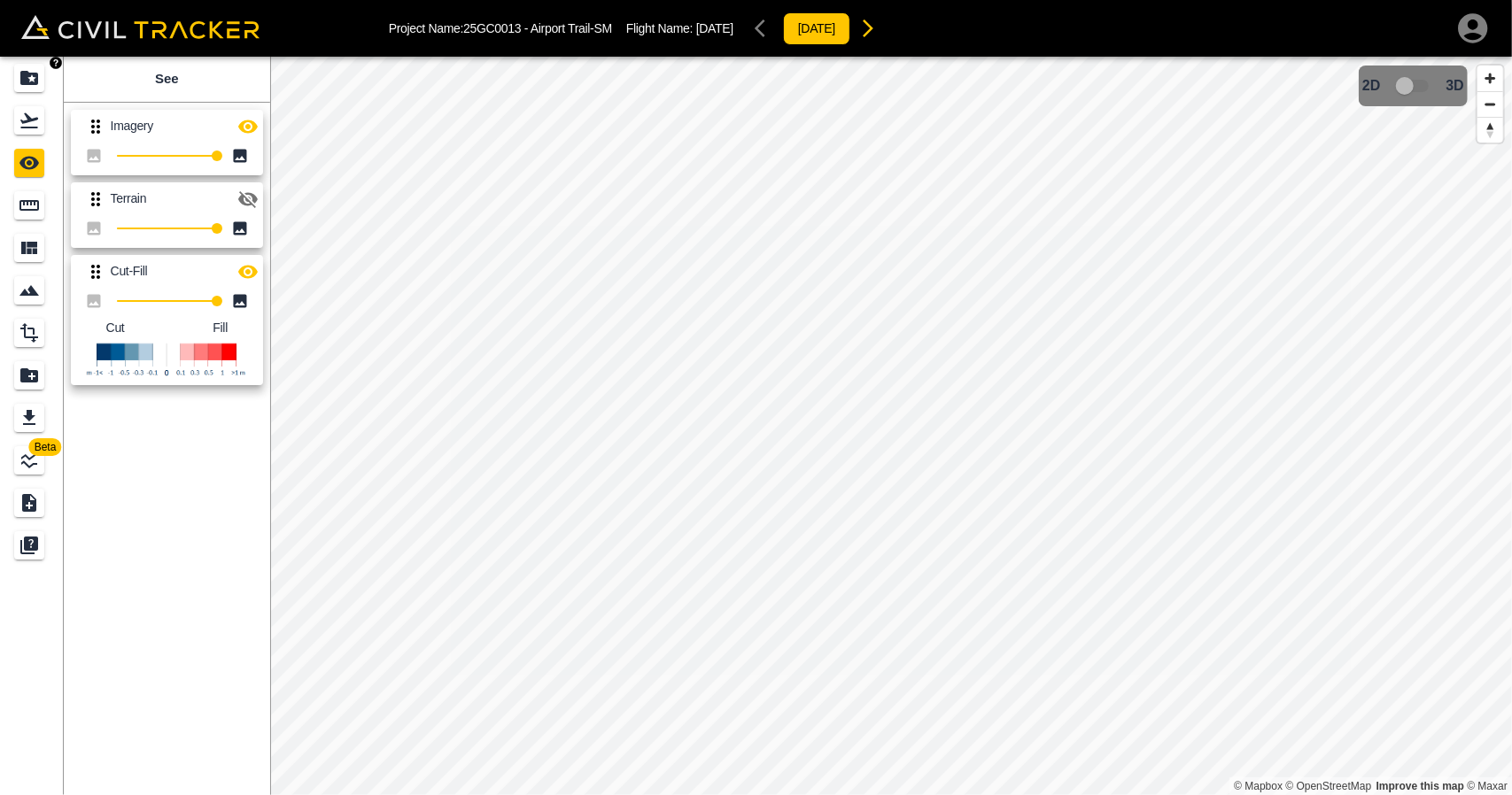
drag, startPoint x: 1, startPoint y: 58, endPoint x: 1231, endPoint y: 794, distance: 1433.4
click at [2, 58] on link at bounding box center [32, 77] width 63 height 43
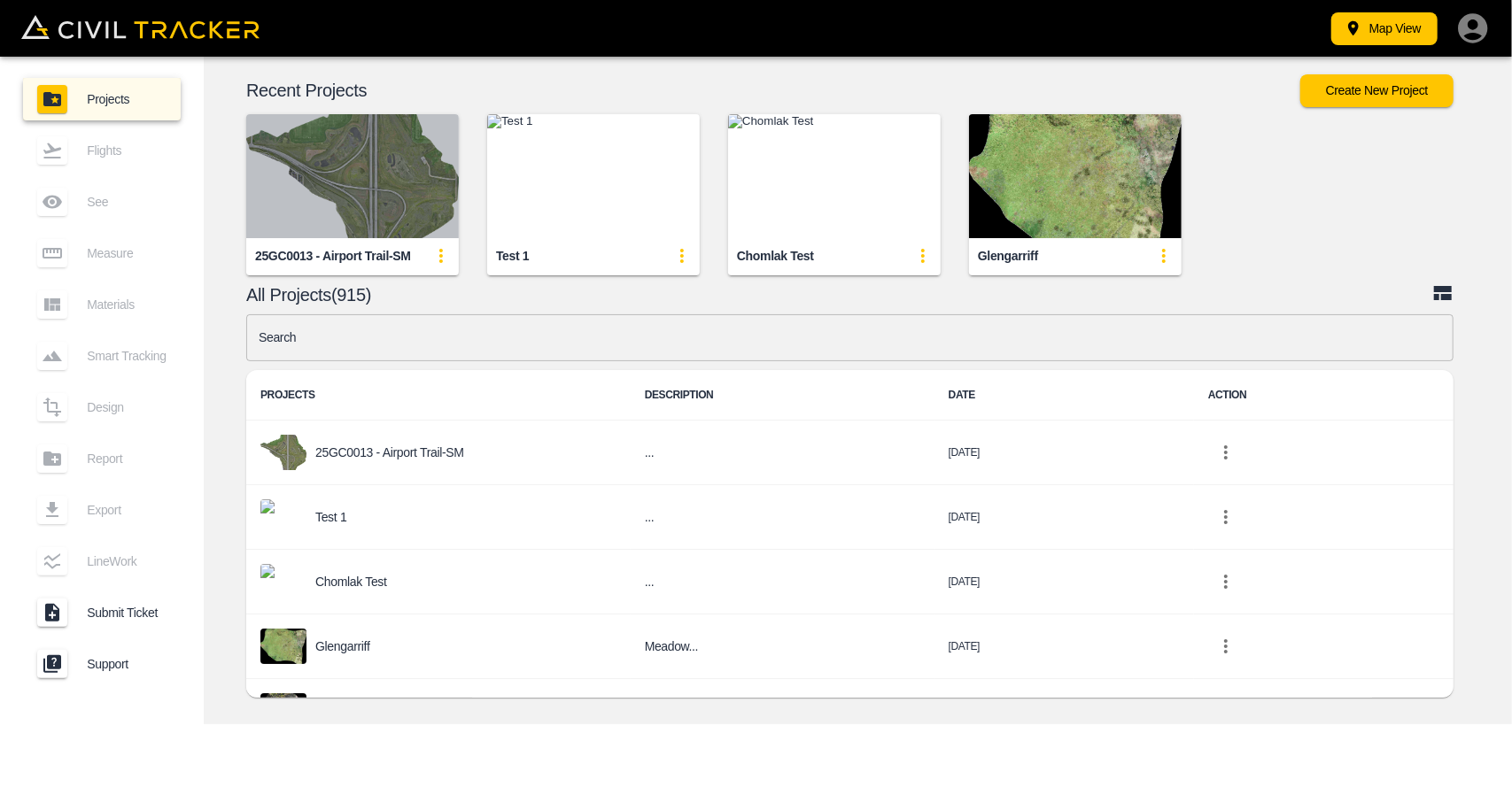
click at [374, 203] on img "button" at bounding box center [352, 175] width 212 height 124
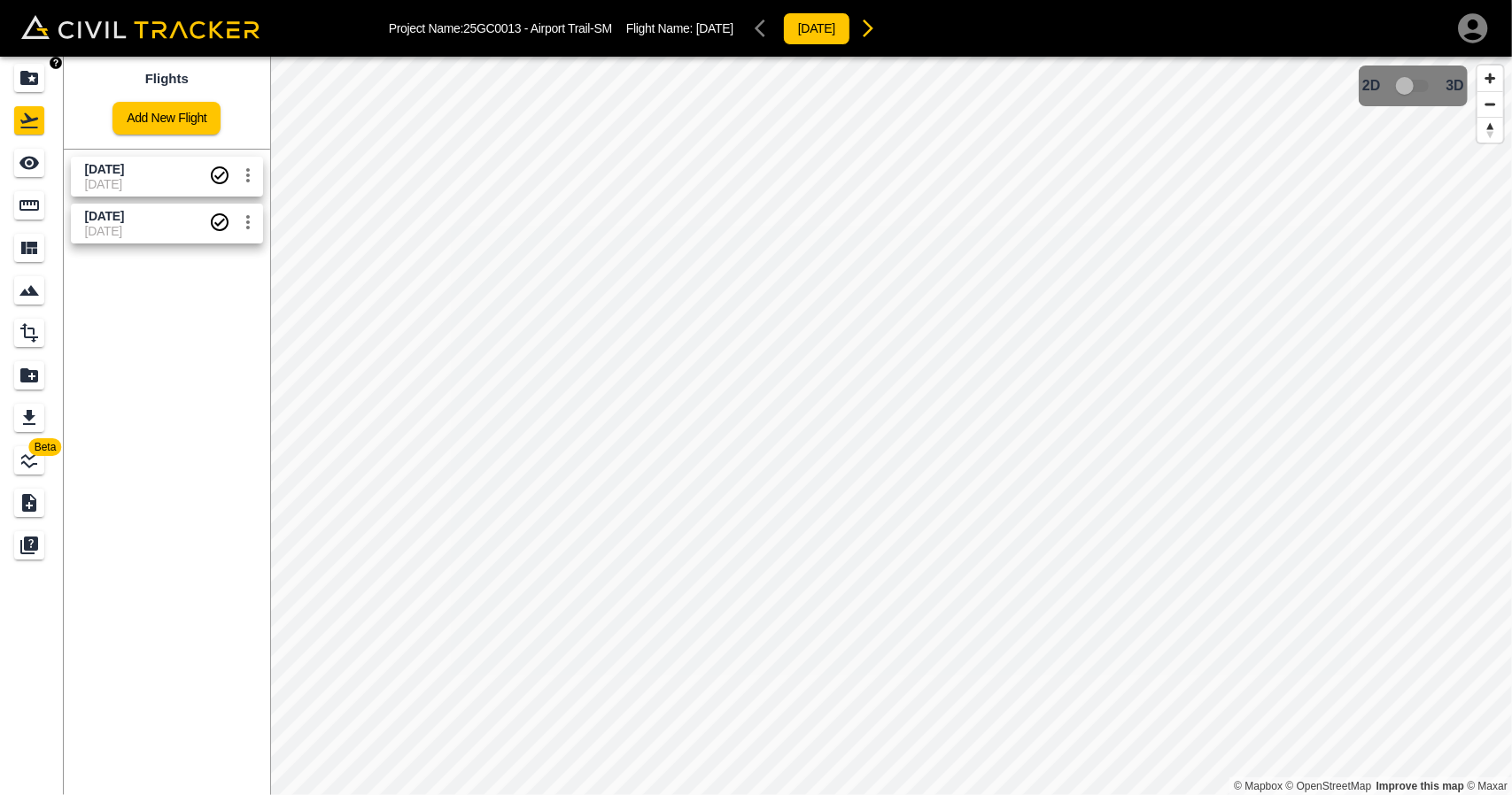
click at [26, 89] on div "Projects" at bounding box center [29, 77] width 30 height 29
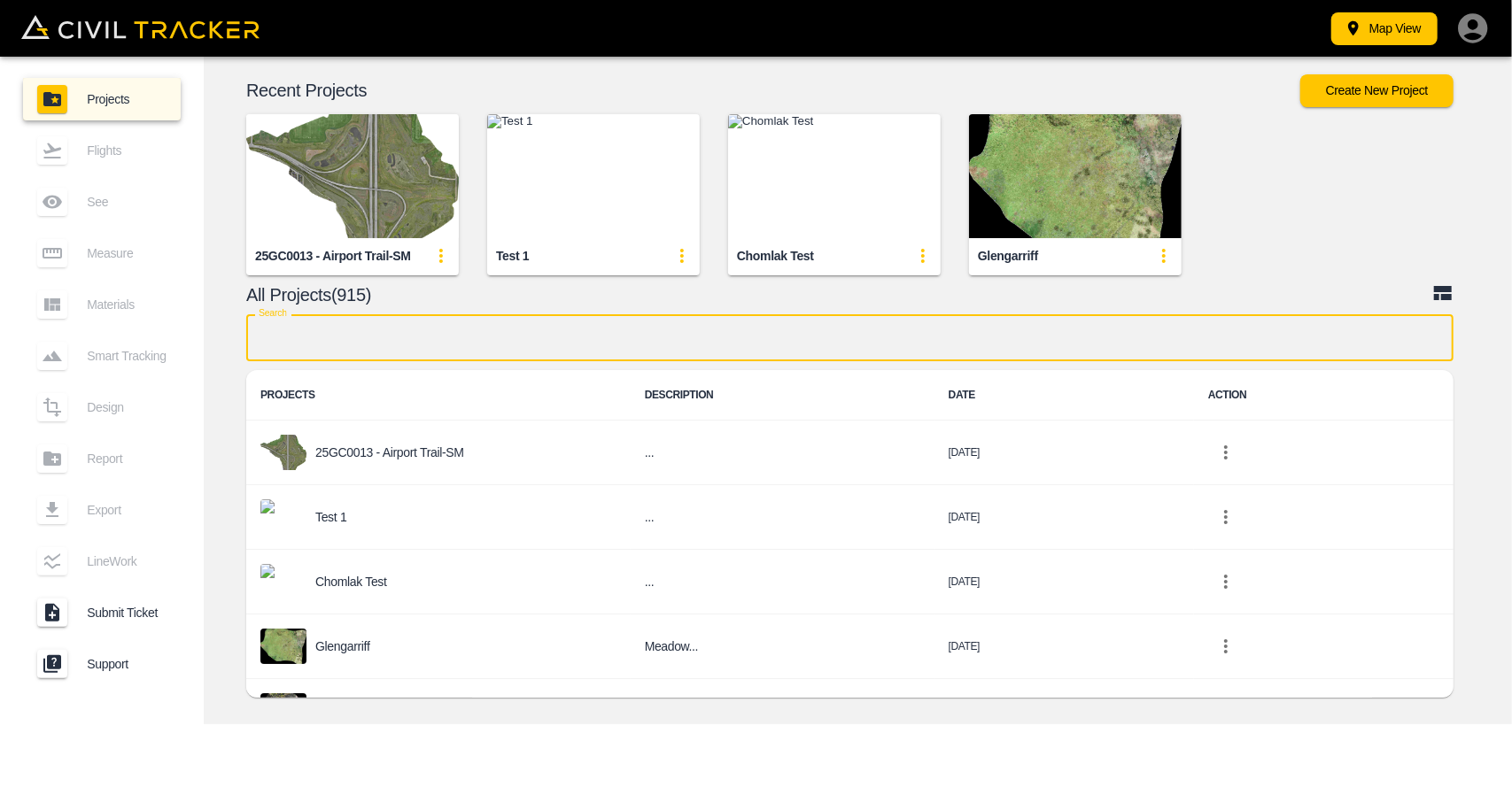
click at [558, 350] on input "text" at bounding box center [850, 337] width 1208 height 47
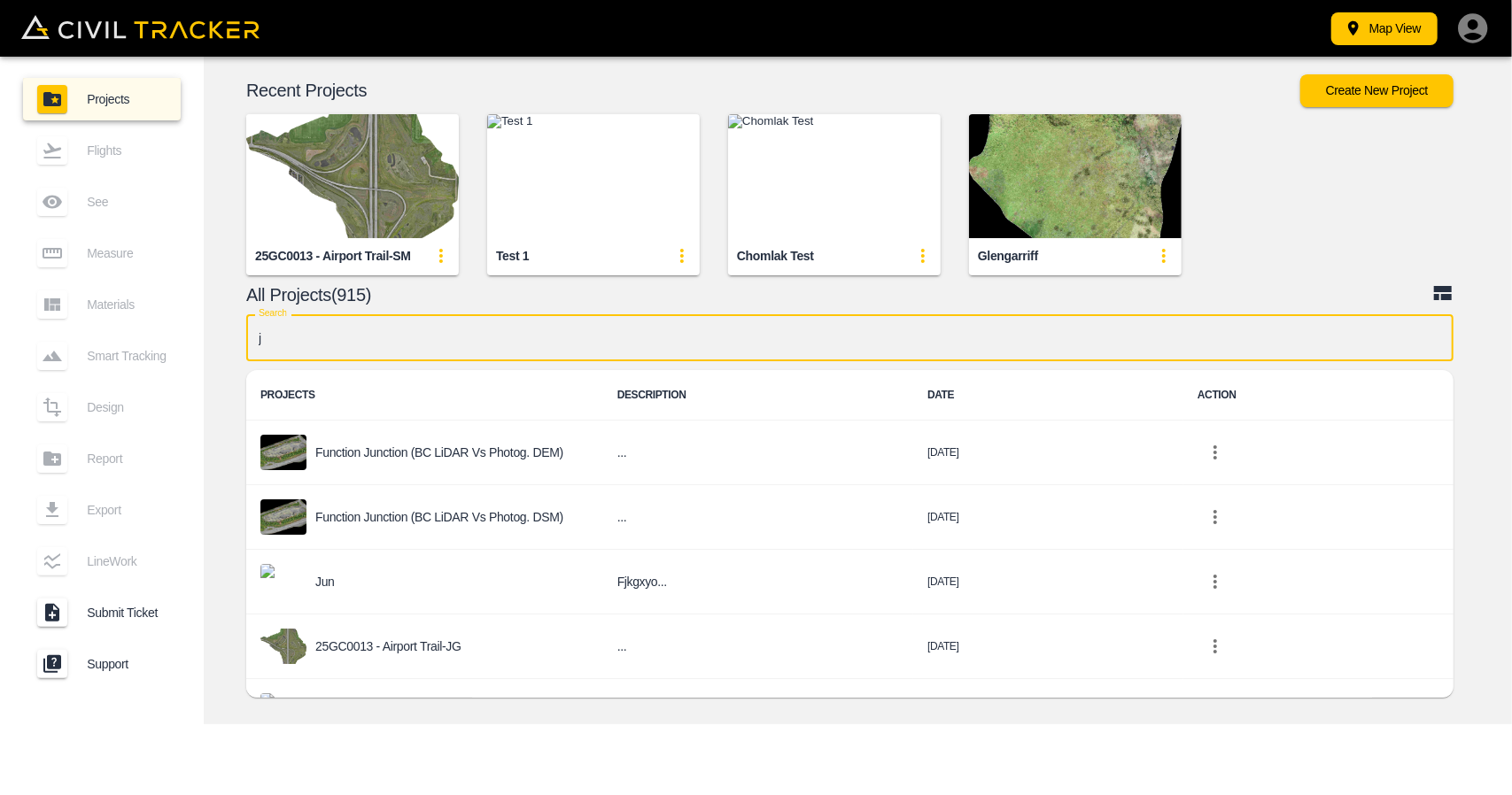
type input "jd"
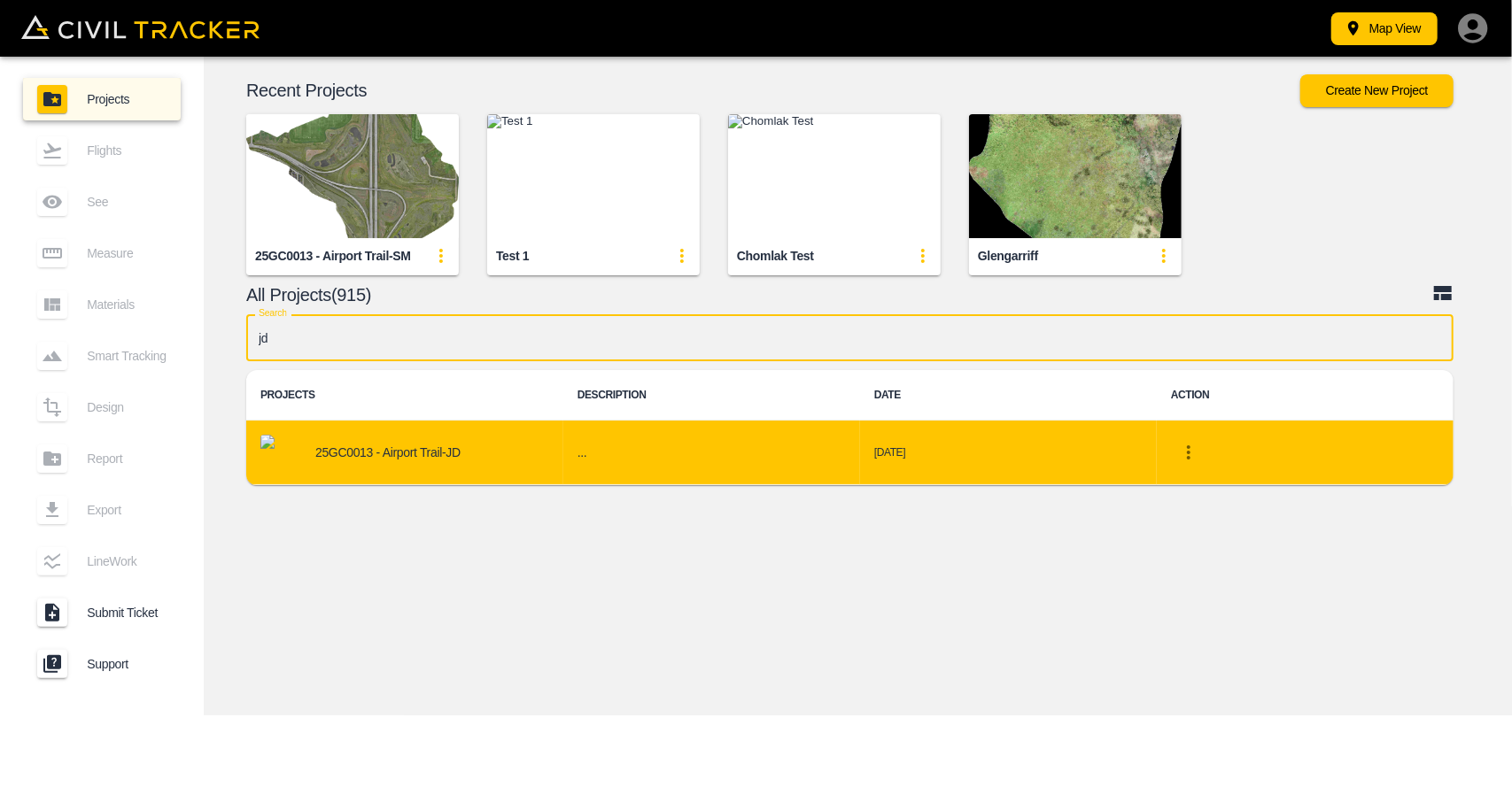
click at [459, 460] on div "25GC0013 - Airport Trail-JD" at bounding box center [405, 453] width 289 height 36
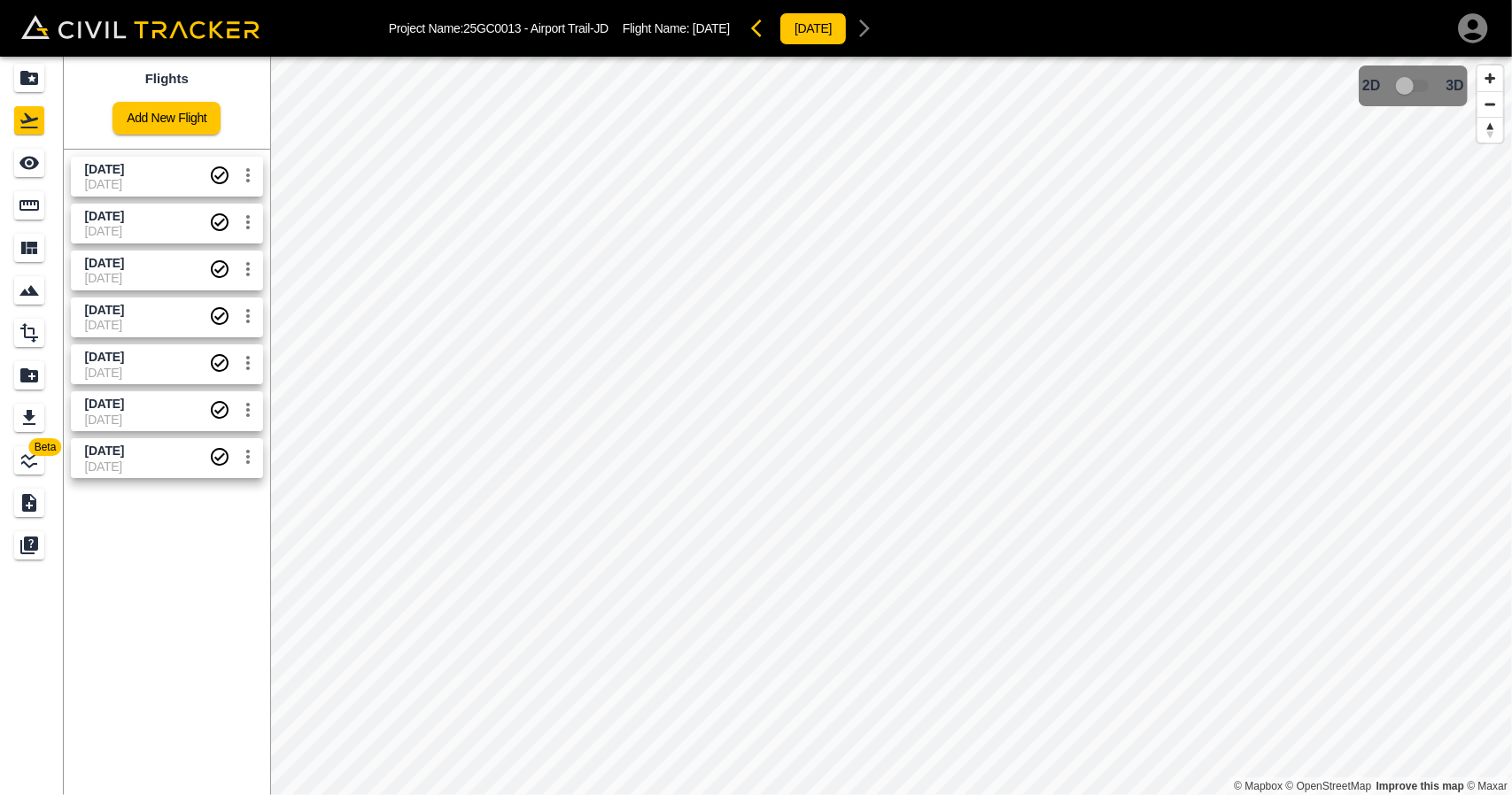
drag, startPoint x: 83, startPoint y: 359, endPoint x: 160, endPoint y: 356, distance: 77.1
click at [154, 356] on span "[DATE]" at bounding box center [147, 357] width 124 height 17
copy span "[DATE]"
click at [46, 82] on div "Projects" at bounding box center [32, 77] width 36 height 29
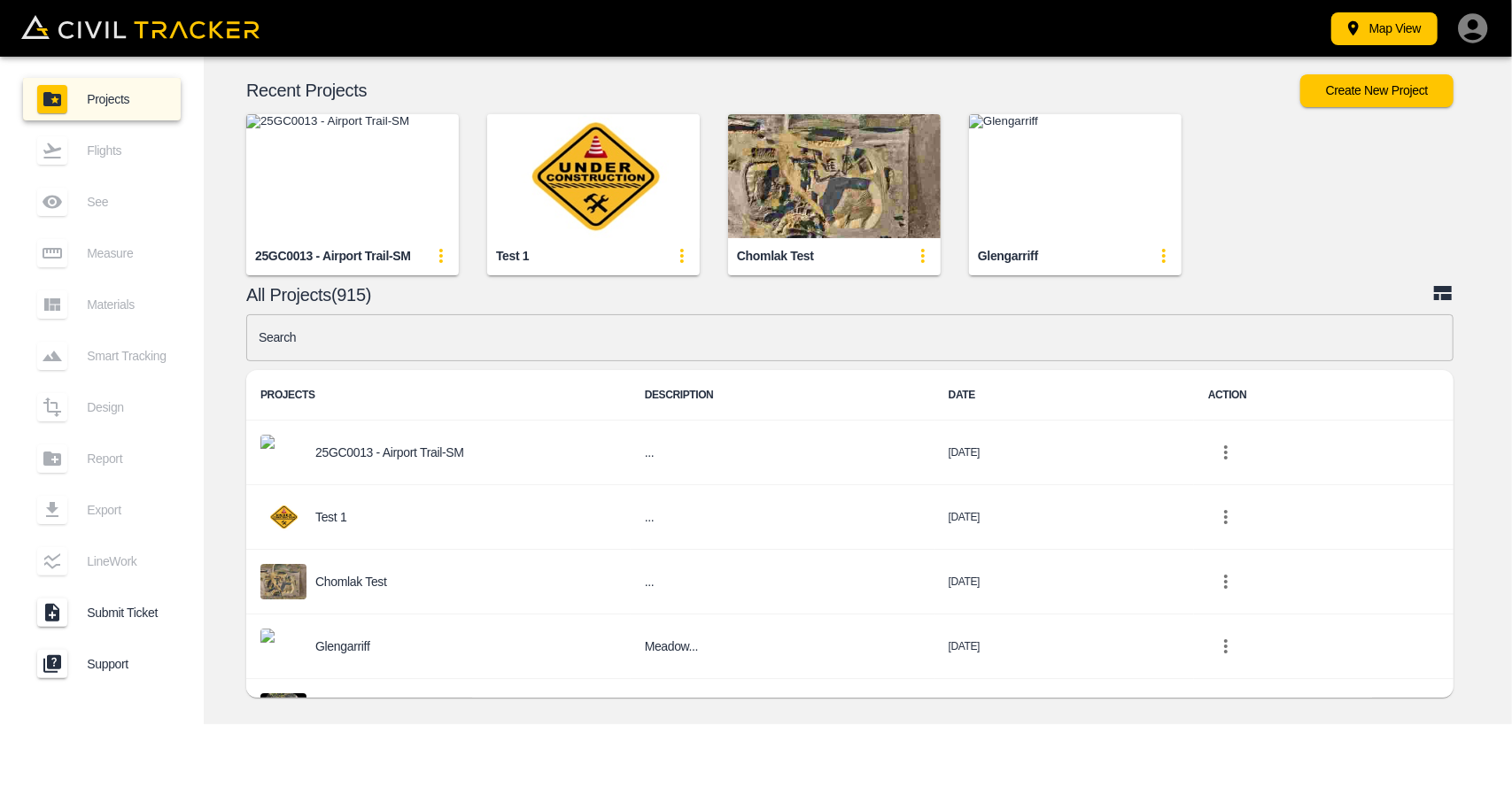
click at [312, 156] on img "button" at bounding box center [352, 175] width 212 height 124
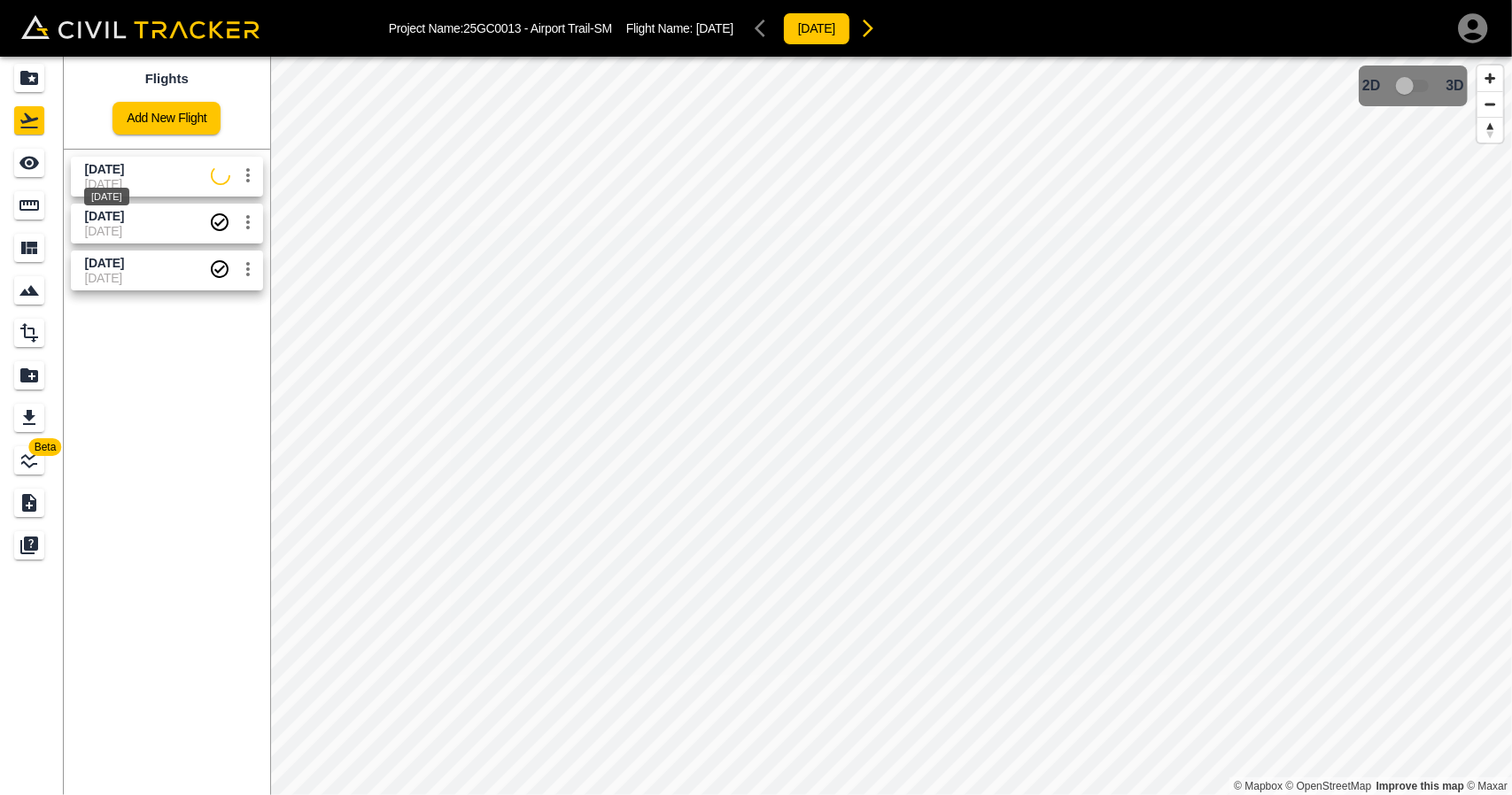
click at [131, 175] on div "[DATE]" at bounding box center [106, 191] width 49 height 32
click at [30, 164] on icon "See" at bounding box center [30, 163] width 20 height 13
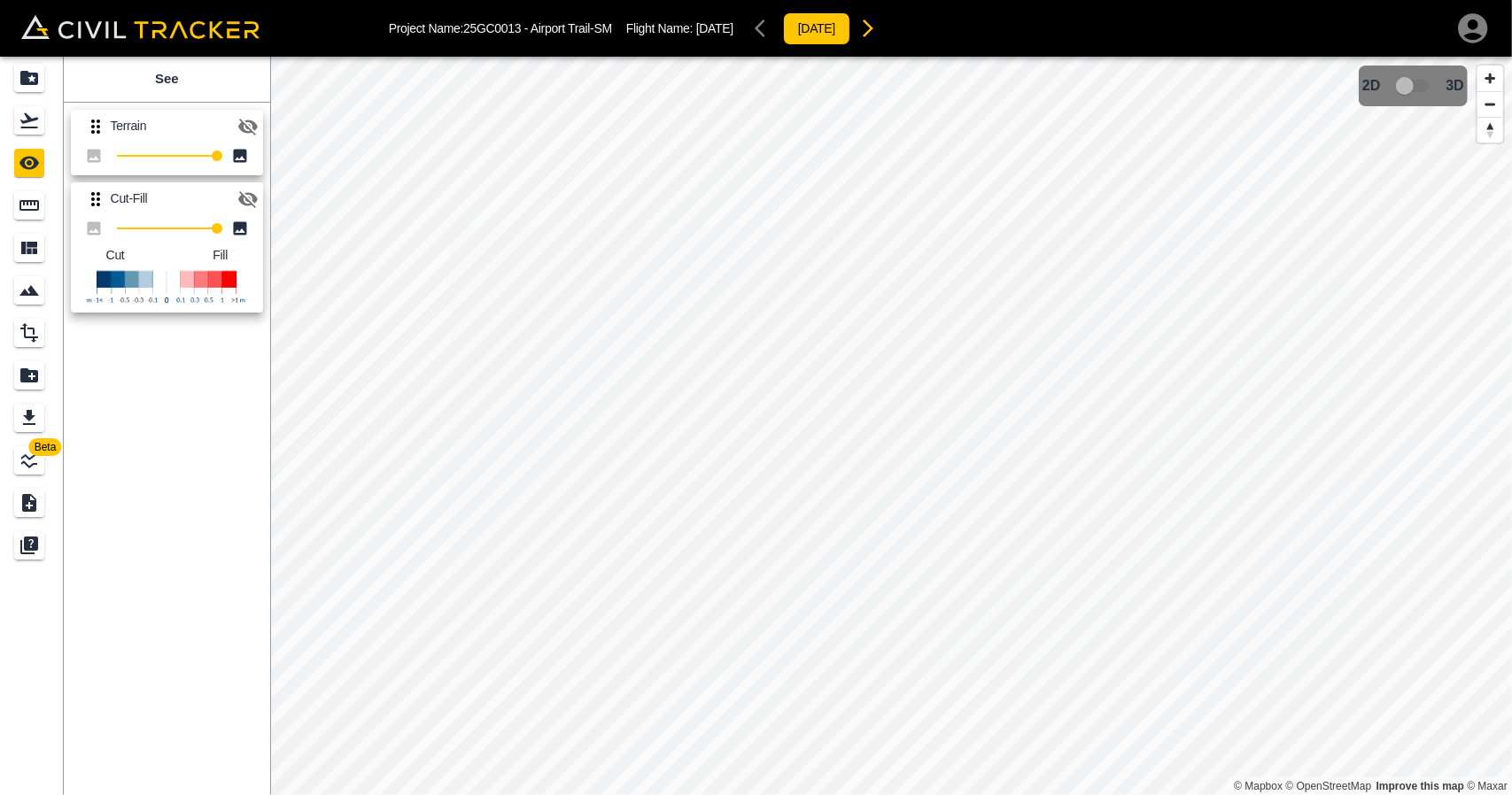
click at [255, 186] on button "button" at bounding box center [248, 199] width 36 height 36
click at [250, 120] on icon "button" at bounding box center [248, 127] width 20 height 17
click at [250, 120] on icon "button" at bounding box center [248, 126] width 20 height 13
click at [32, 74] on icon "Projects" at bounding box center [30, 77] width 18 height 14
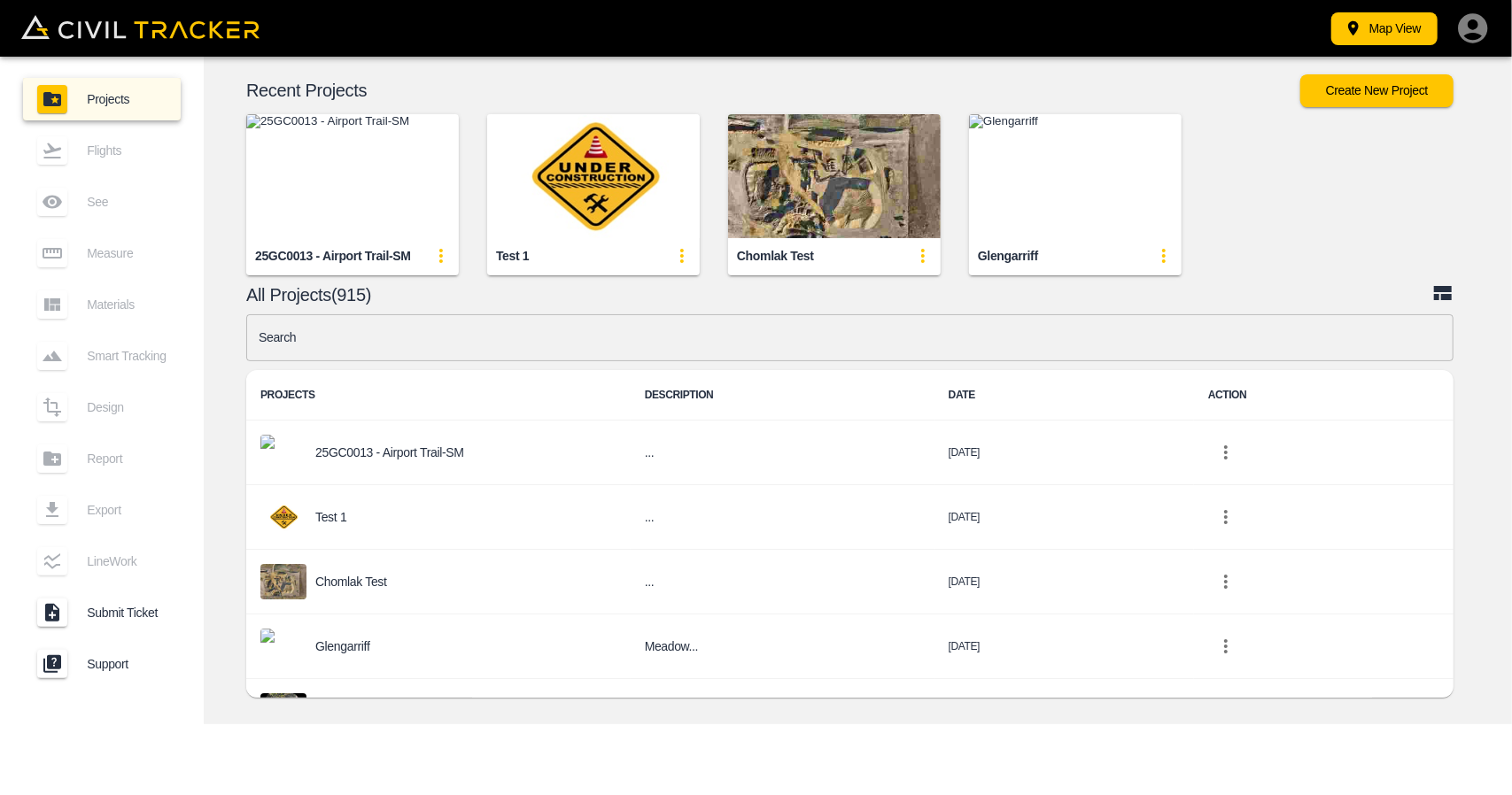
click at [565, 353] on input "text" at bounding box center [850, 337] width 1208 height 47
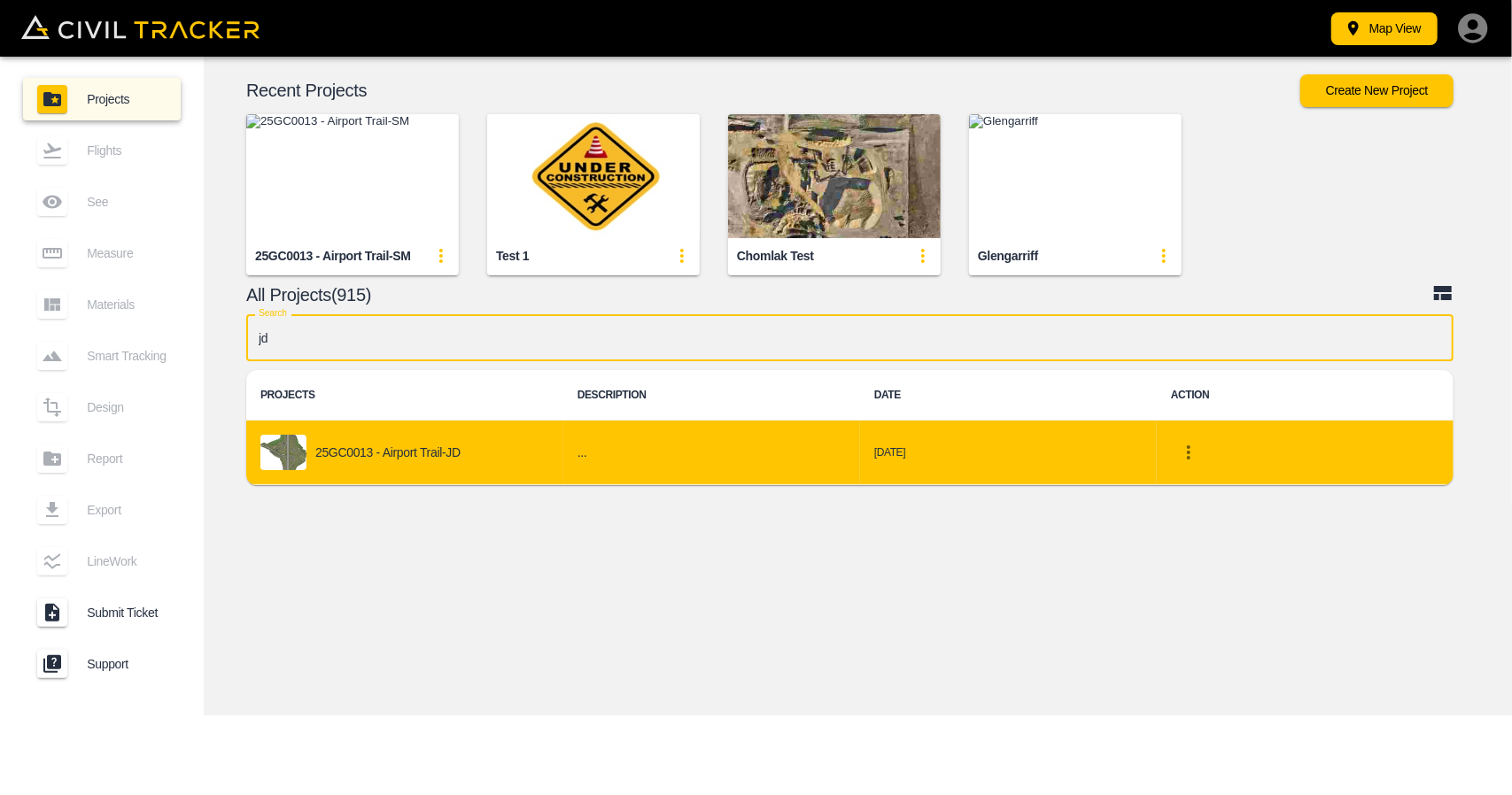
type input "jd"
click at [449, 456] on p "25GC0013 - Airport Trail-JD" at bounding box center [388, 452] width 146 height 14
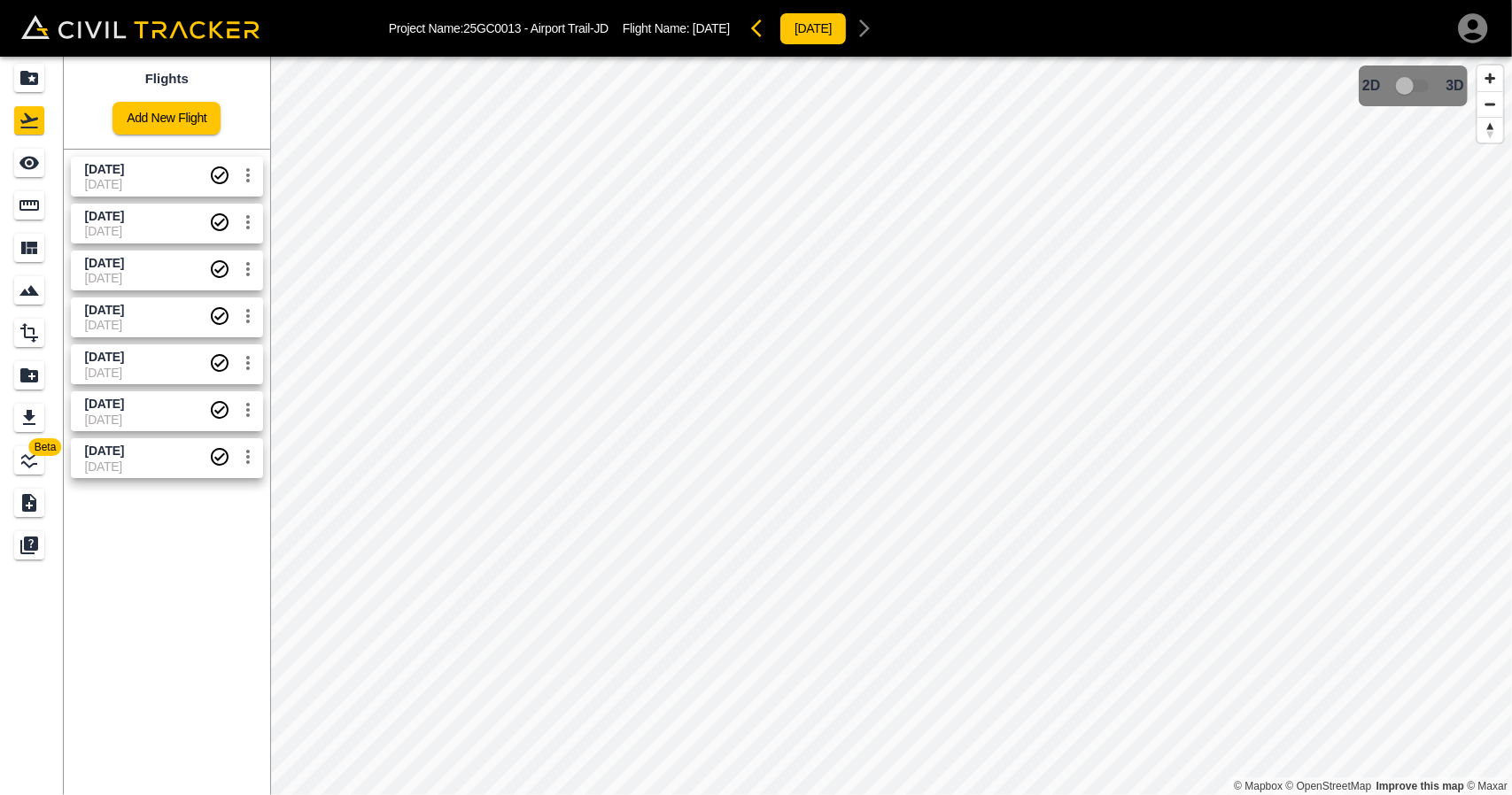
click at [148, 363] on span "[DATE]" at bounding box center [147, 357] width 124 height 17
click at [31, 170] on icon "See" at bounding box center [29, 163] width 21 height 21
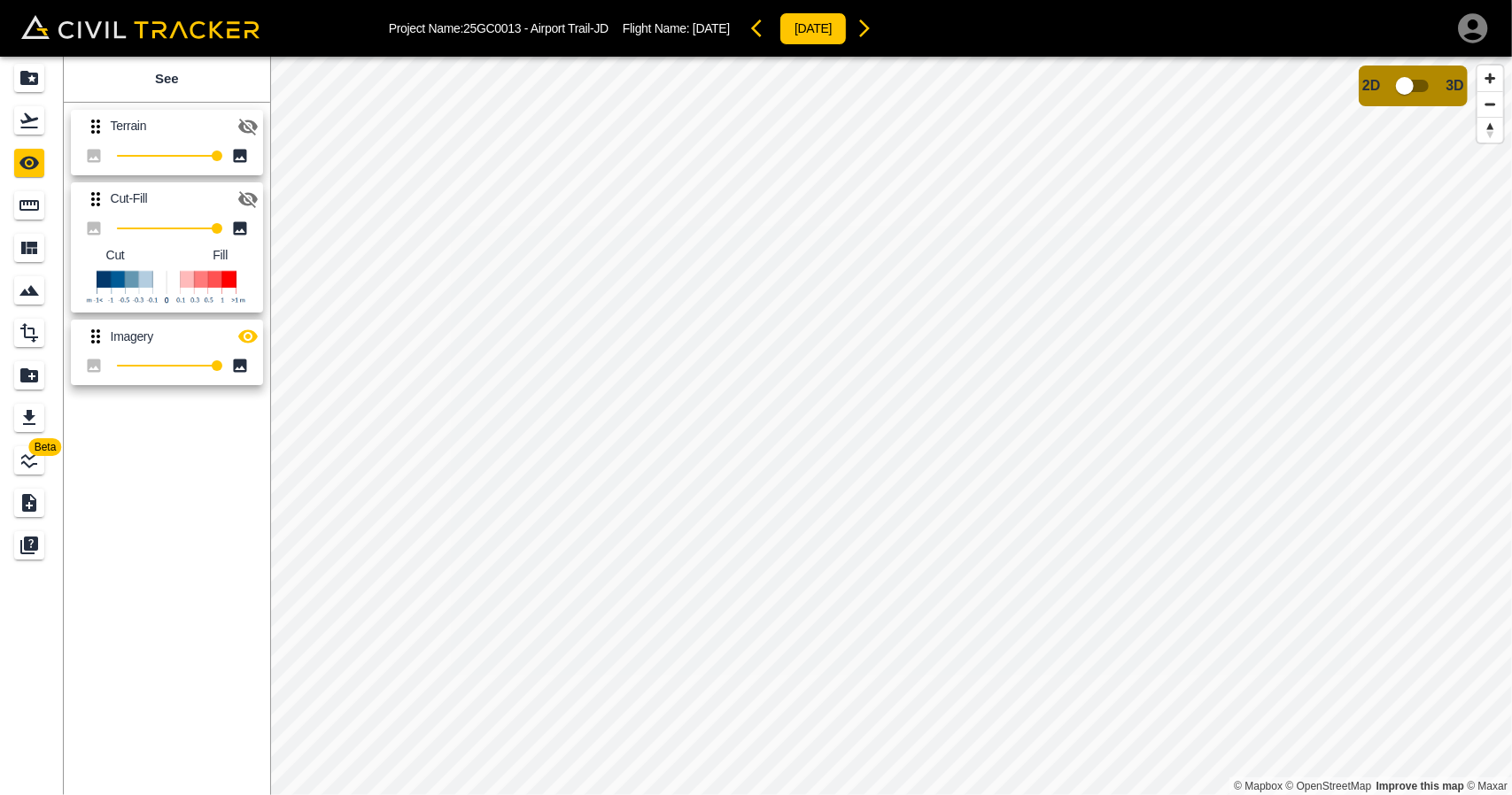
click at [250, 195] on icon "button" at bounding box center [247, 198] width 21 height 21
click at [244, 330] on icon "button" at bounding box center [248, 336] width 20 height 13
click at [21, 115] on icon "Flights" at bounding box center [29, 120] width 21 height 21
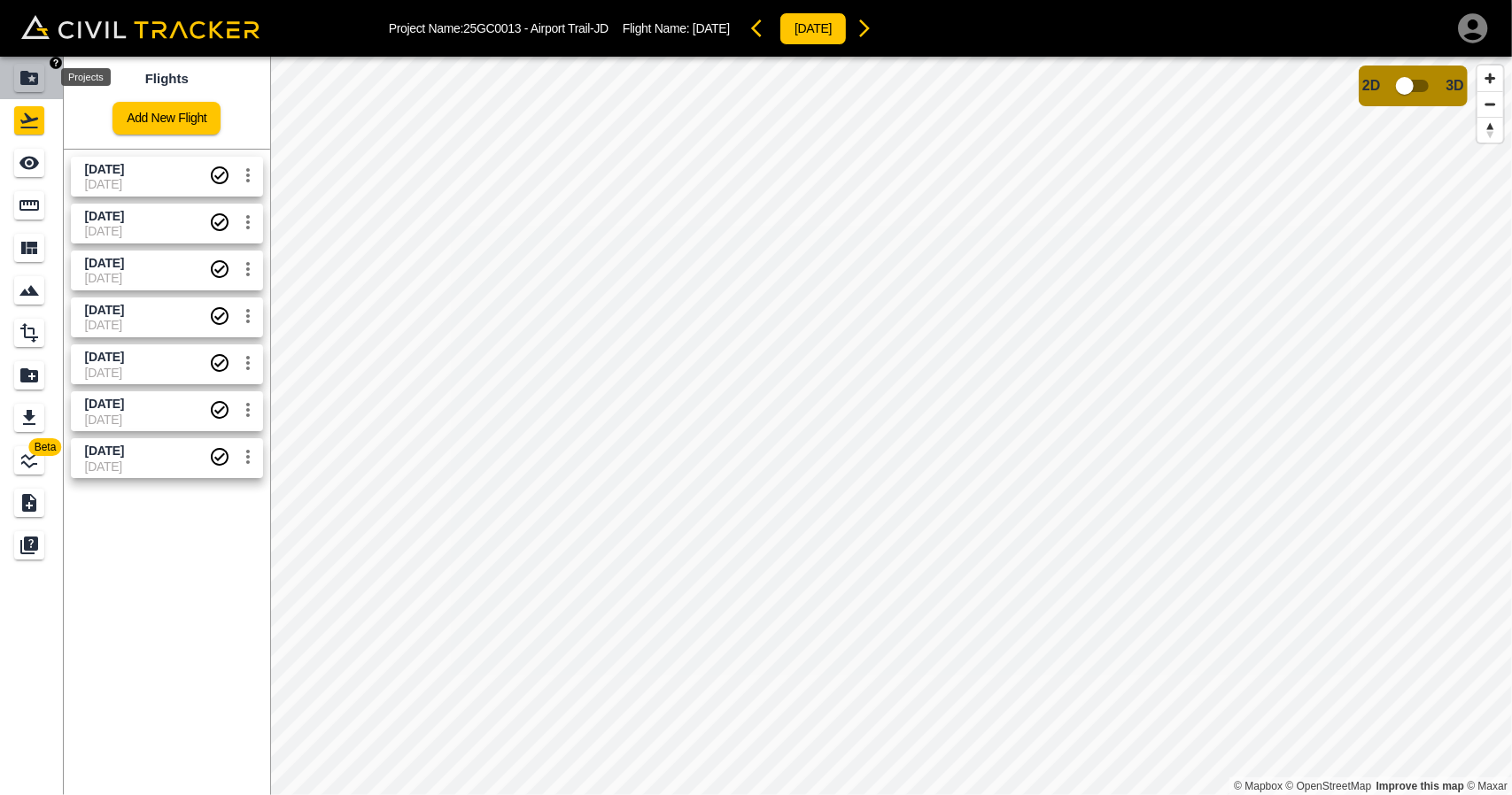
click at [22, 81] on icon "Projects" at bounding box center [30, 77] width 18 height 14
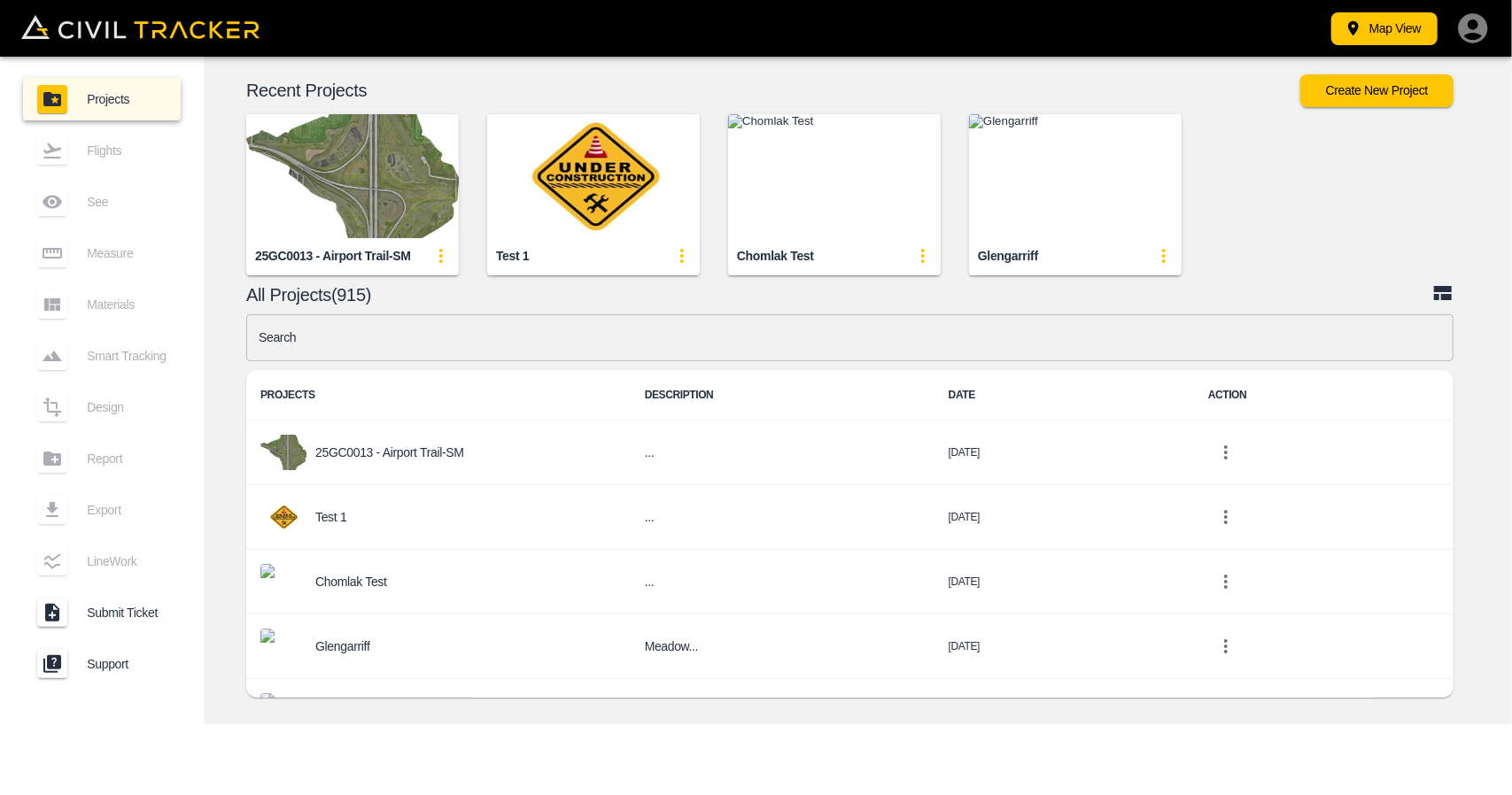
click at [572, 345] on input "text" at bounding box center [850, 337] width 1208 height 47
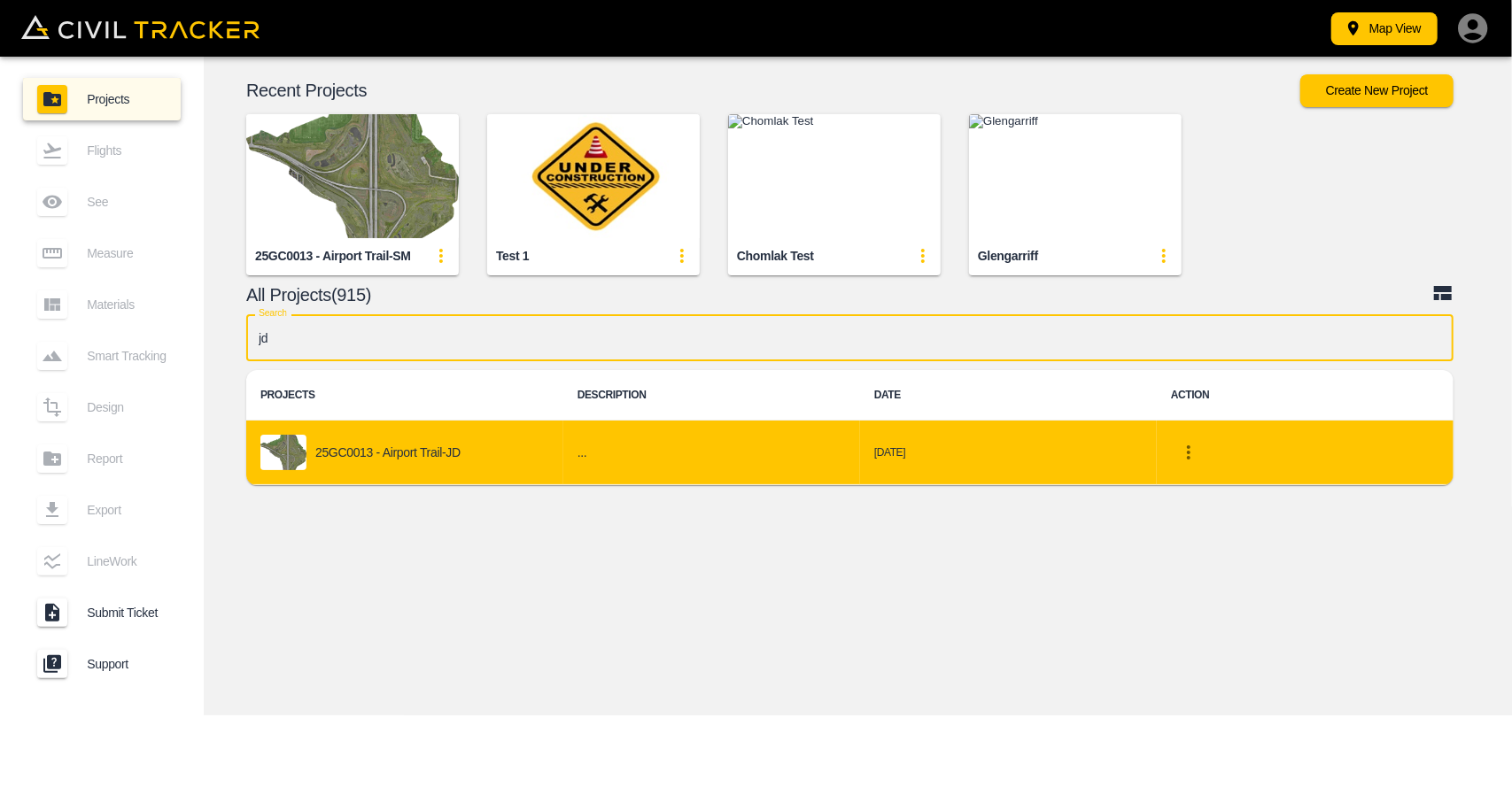
type input "jd"
click at [335, 445] on p "25GC0013 - Airport Trail-JD" at bounding box center [388, 452] width 146 height 14
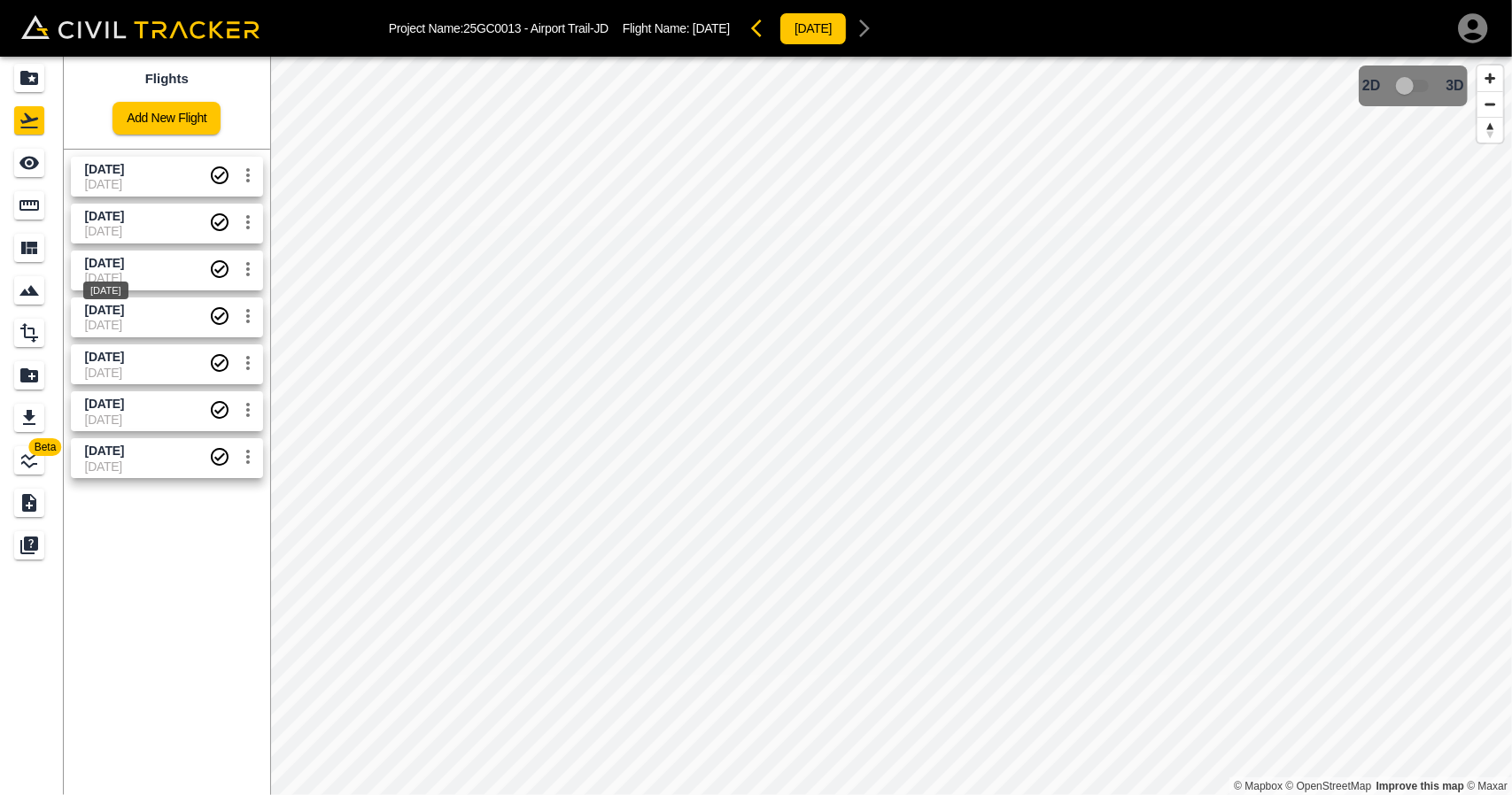
click at [124, 260] on span "[DATE]" at bounding box center [104, 263] width 39 height 14
click at [144, 228] on span "25-09-2025" at bounding box center [147, 231] width 124 height 14
click at [39, 87] on icon "Projects" at bounding box center [29, 77] width 21 height 21
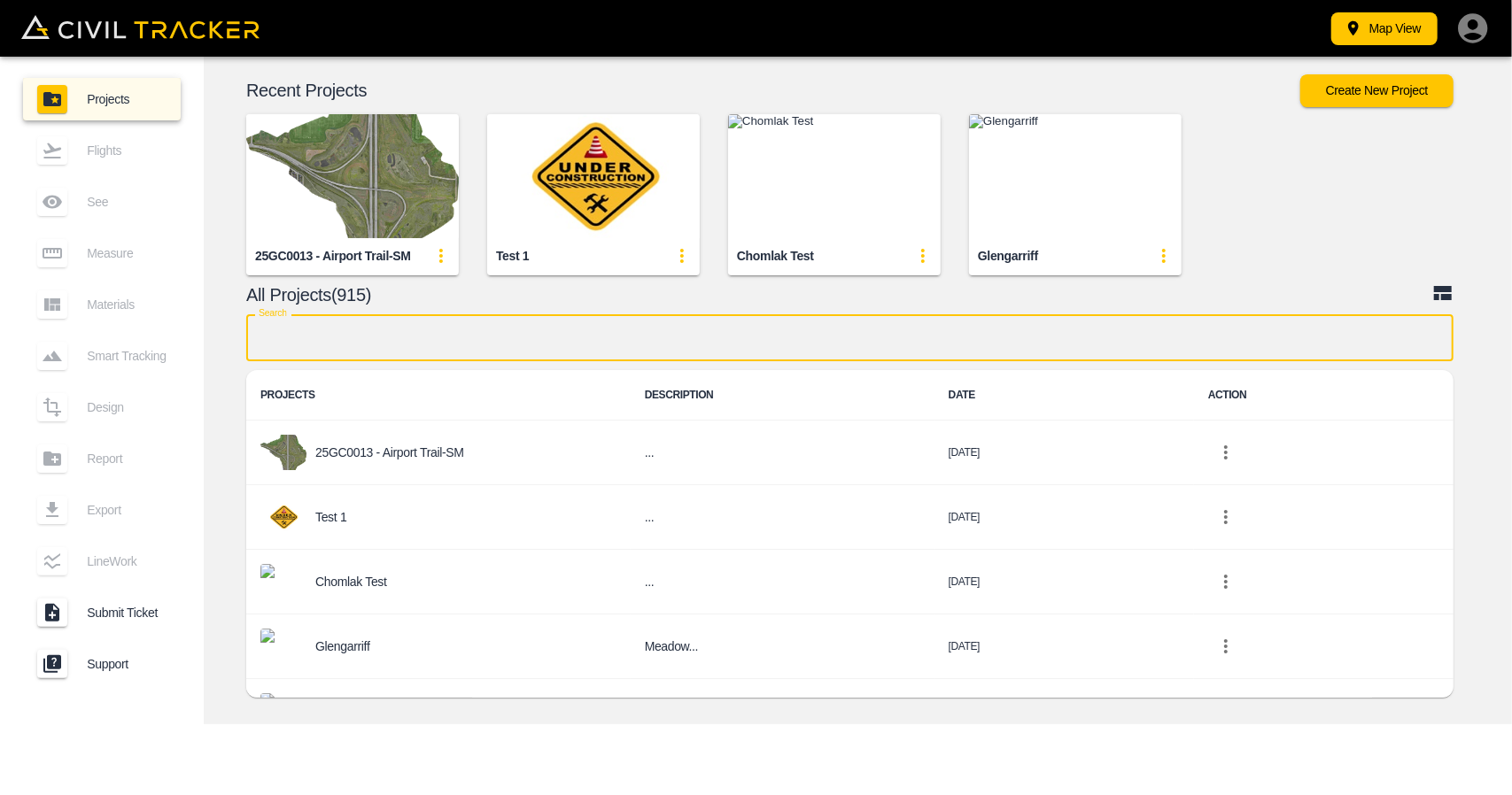
click at [545, 345] on input "text" at bounding box center [850, 337] width 1208 height 47
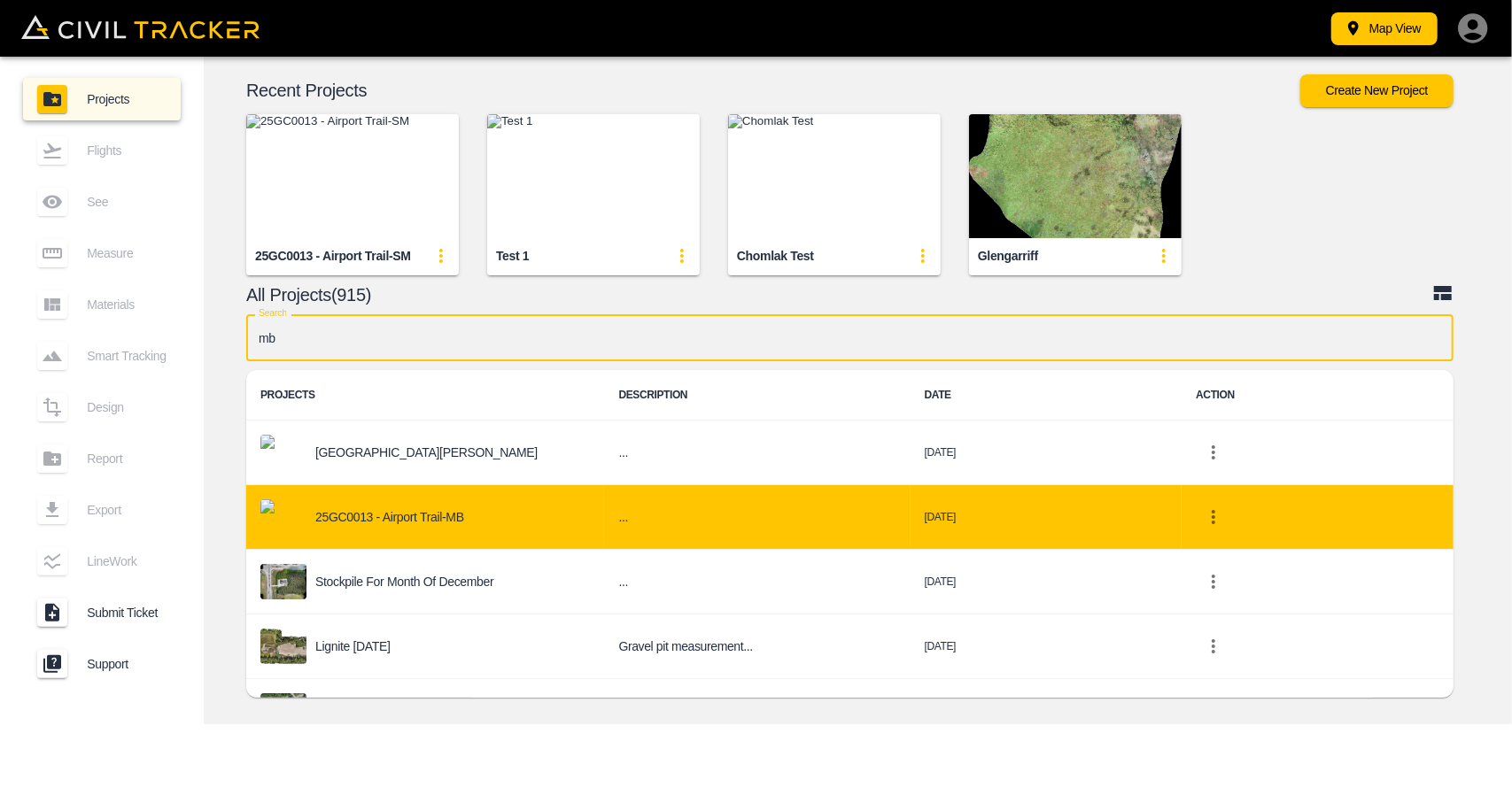
type input "mb"
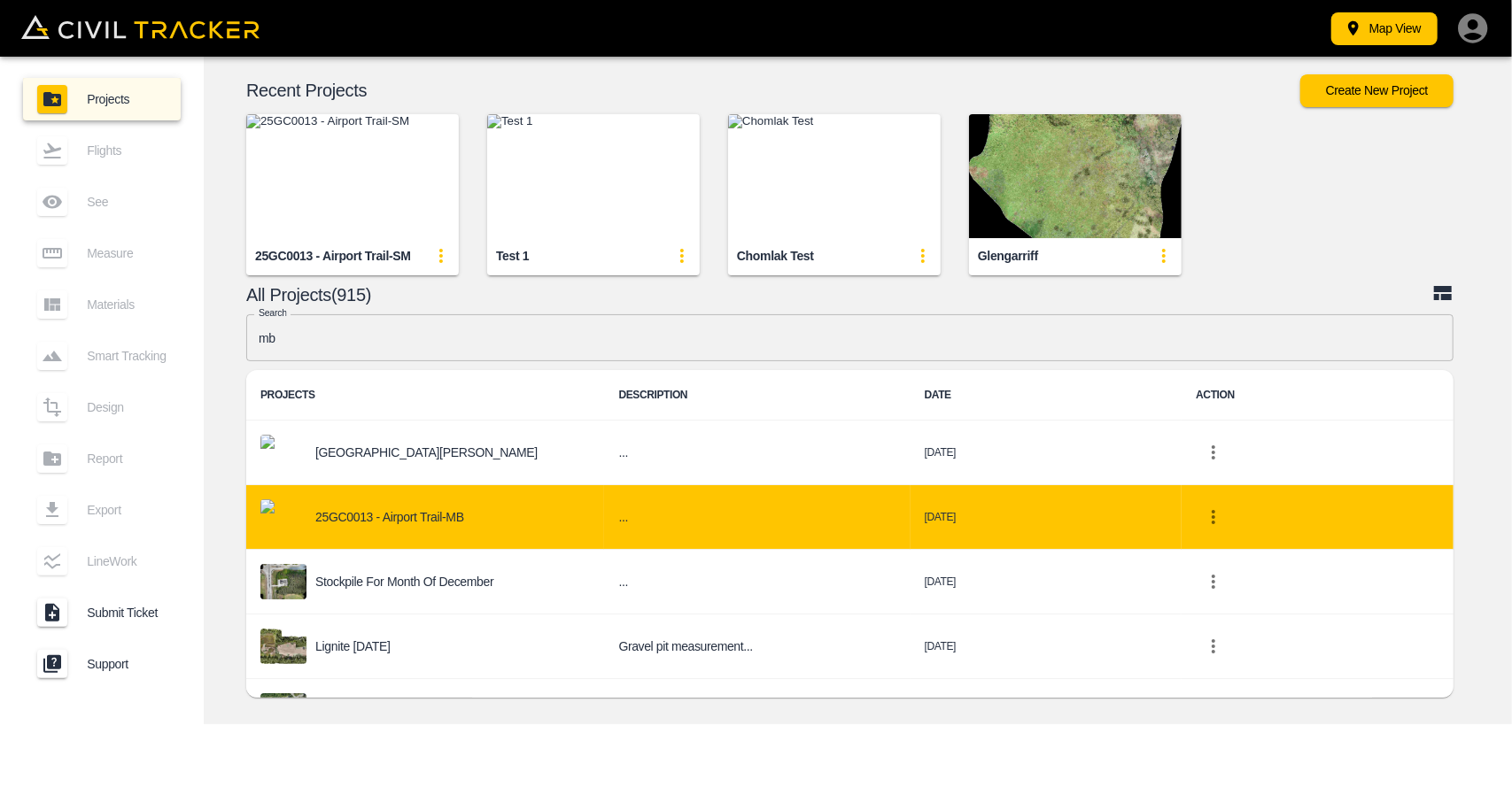
click at [458, 518] on p "25GC0013 - Airport Trail-MB" at bounding box center [390, 517] width 149 height 14
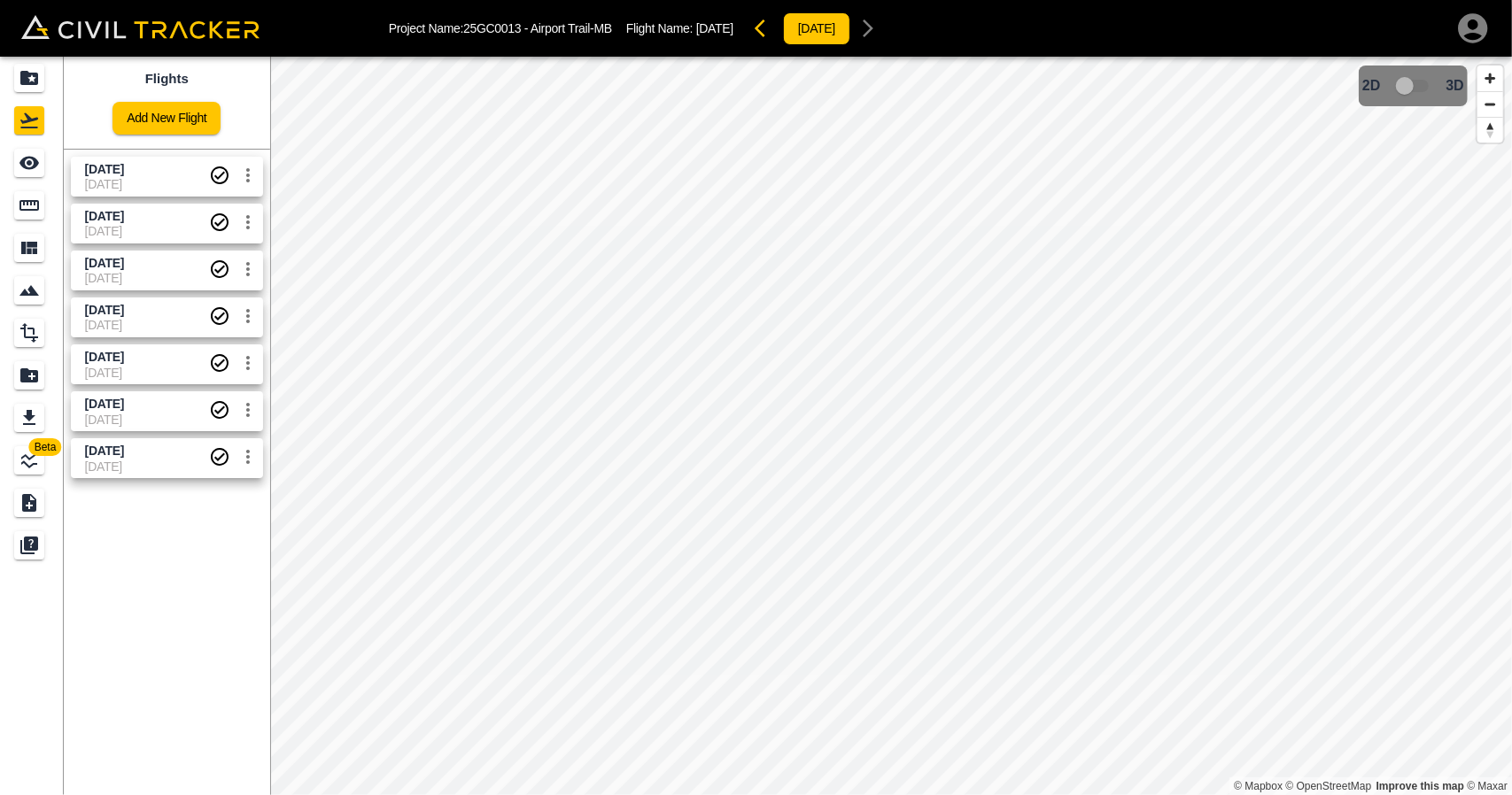
click at [124, 264] on span "[DATE]" at bounding box center [104, 263] width 39 height 14
click at [133, 224] on span "25-09-2025" at bounding box center [147, 231] width 124 height 14
click at [10, 79] on link at bounding box center [32, 77] width 63 height 43
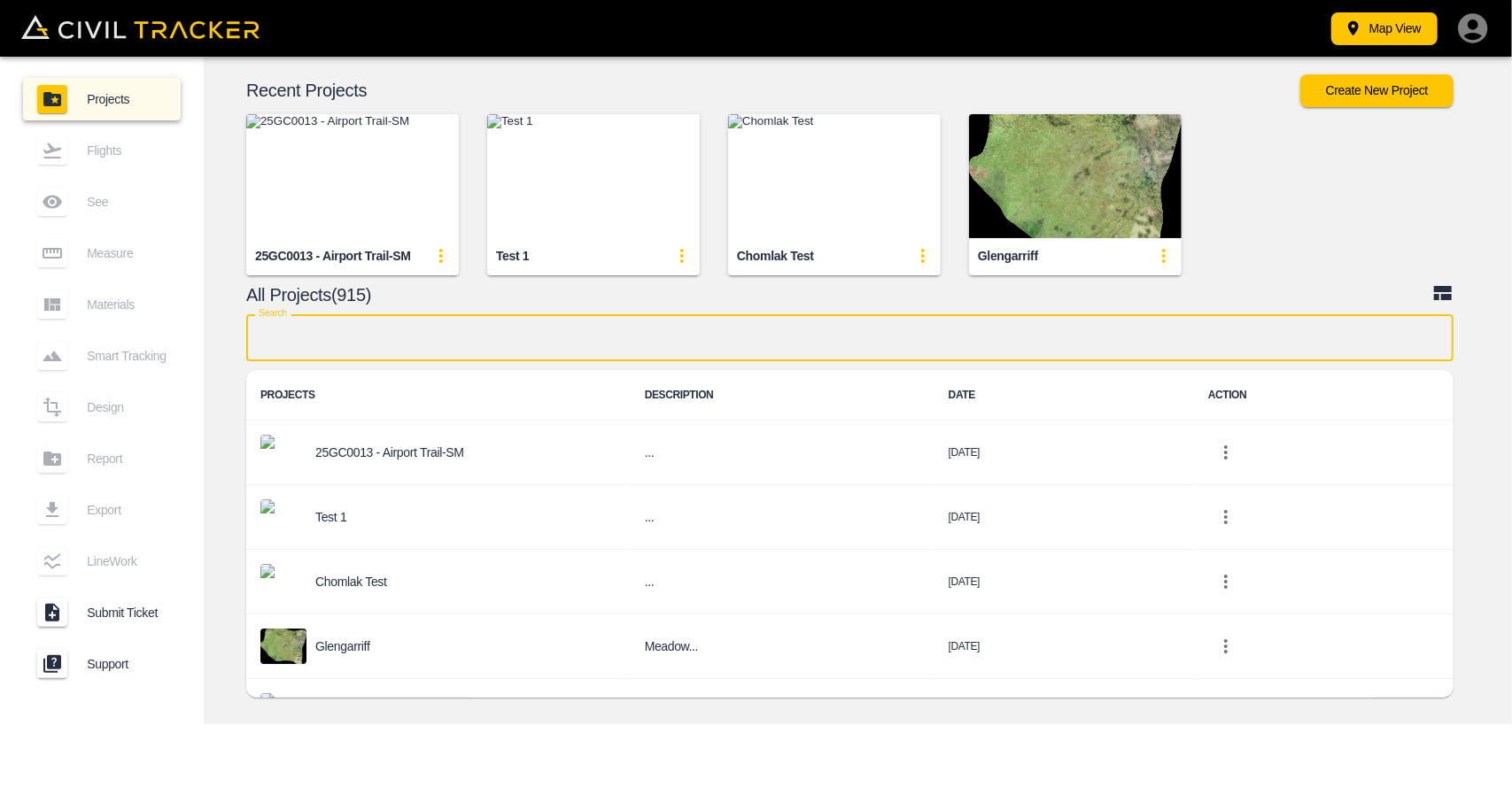
click at [511, 341] on input "text" at bounding box center [850, 337] width 1208 height 47
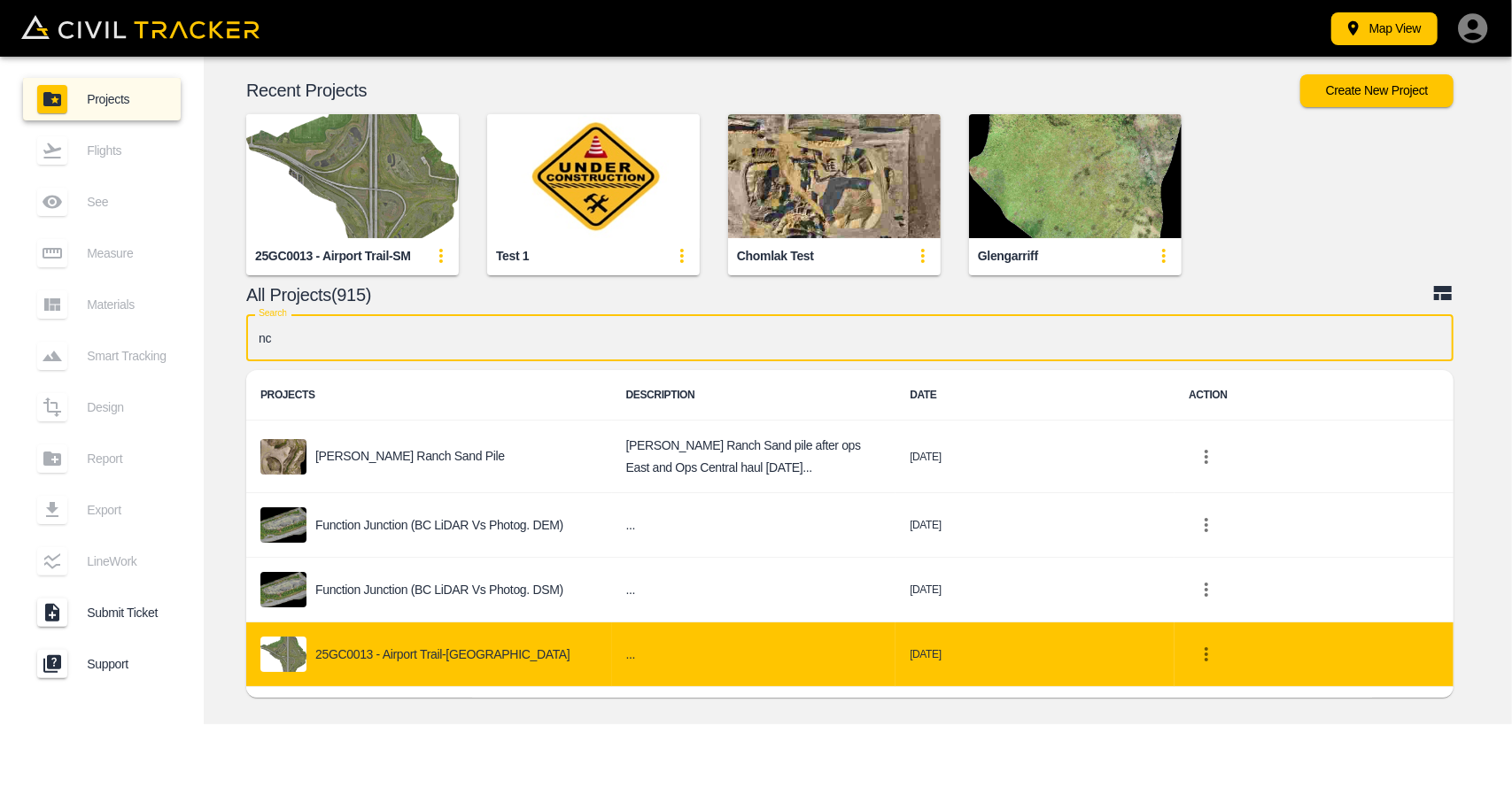
type input "nc"
click at [468, 652] on div "25GC0013 - Airport Trail-[GEOGRAPHIC_DATA]" at bounding box center [429, 654] width 337 height 36
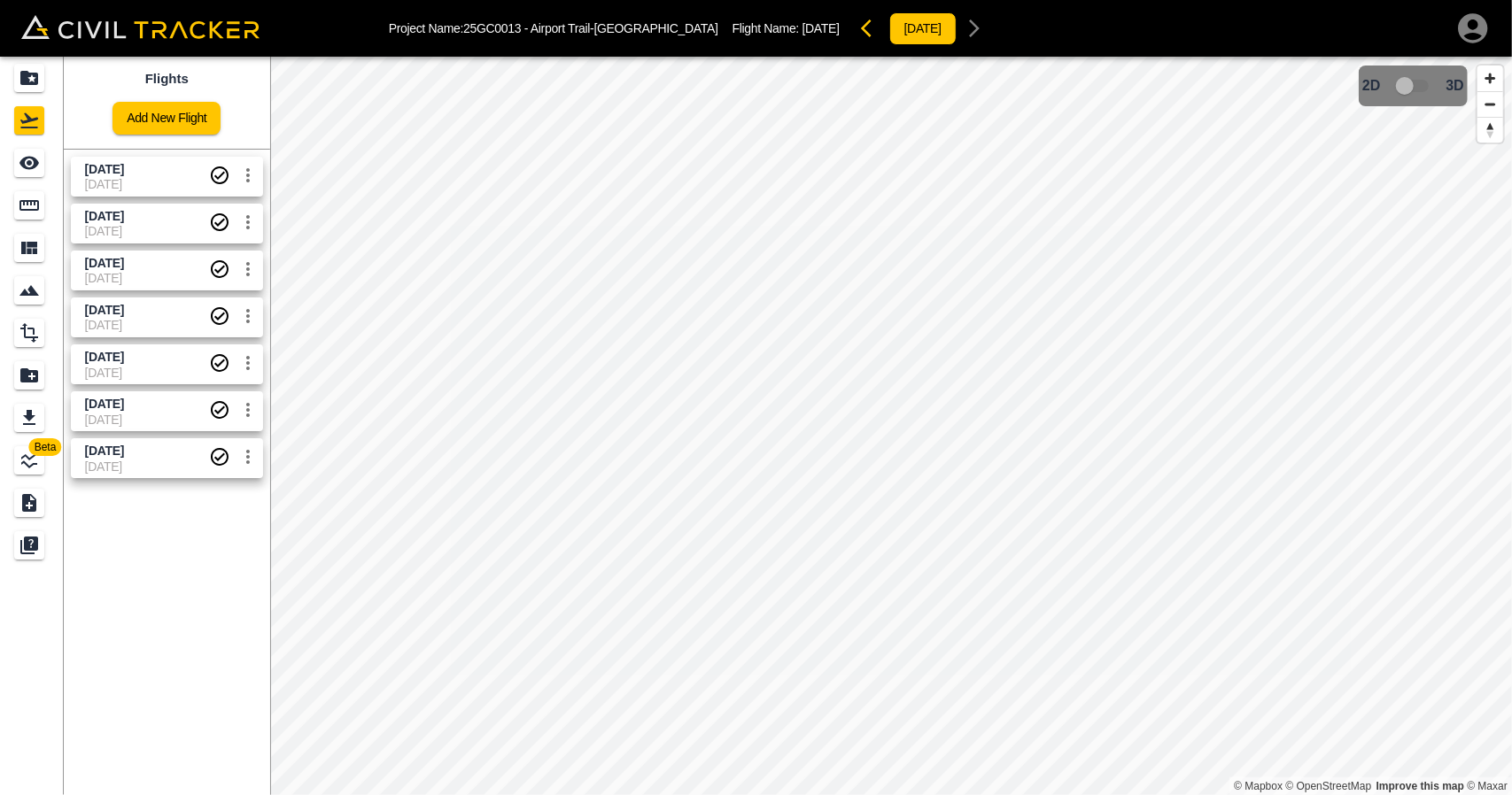
click at [124, 265] on span "[DATE]" at bounding box center [104, 263] width 39 height 14
click at [152, 223] on span "Sept 16 2025" at bounding box center [147, 216] width 124 height 17
click at [41, 80] on div "Projects" at bounding box center [29, 77] width 30 height 29
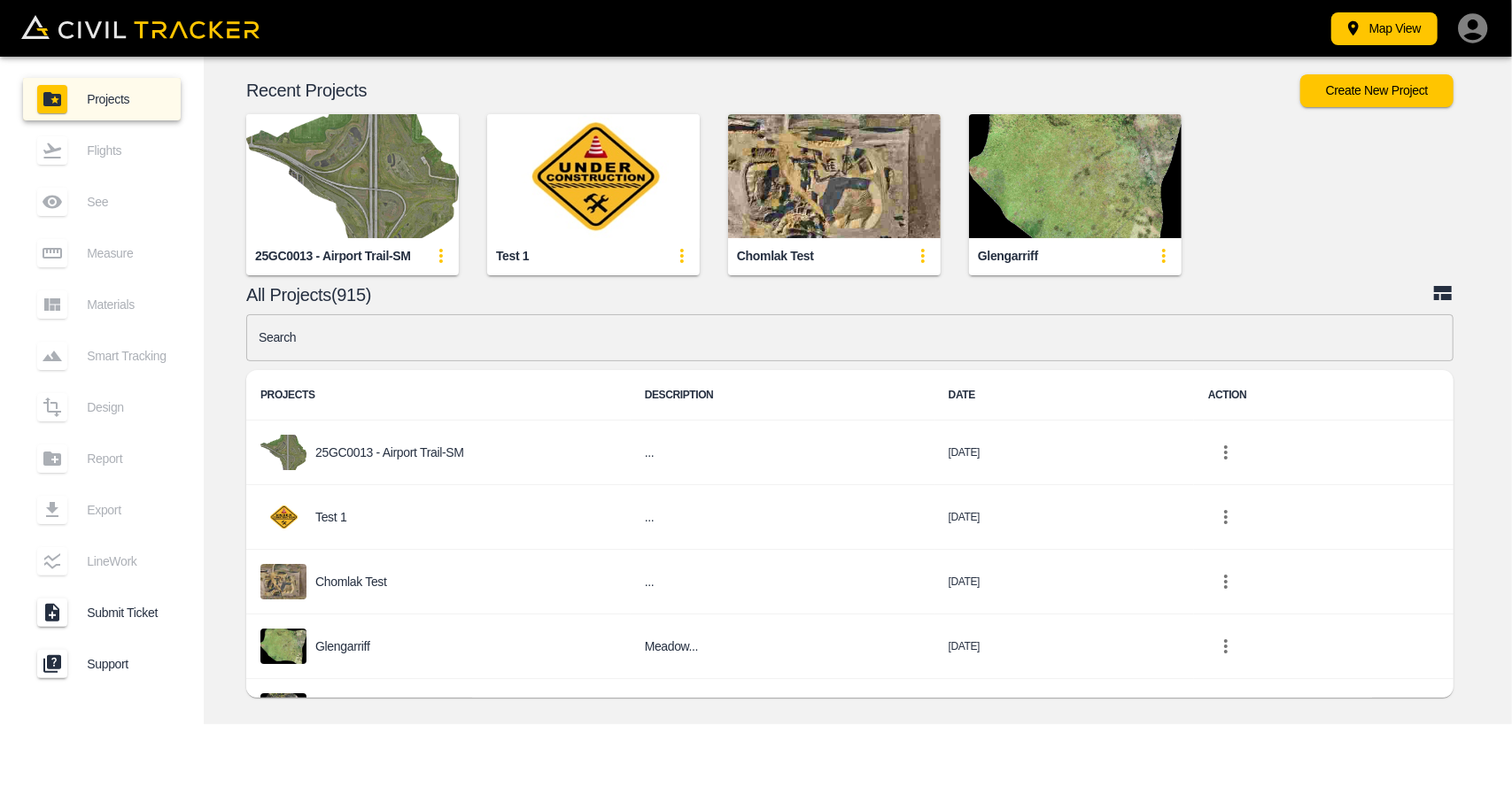
click at [412, 327] on input "text" at bounding box center [850, 337] width 1208 height 47
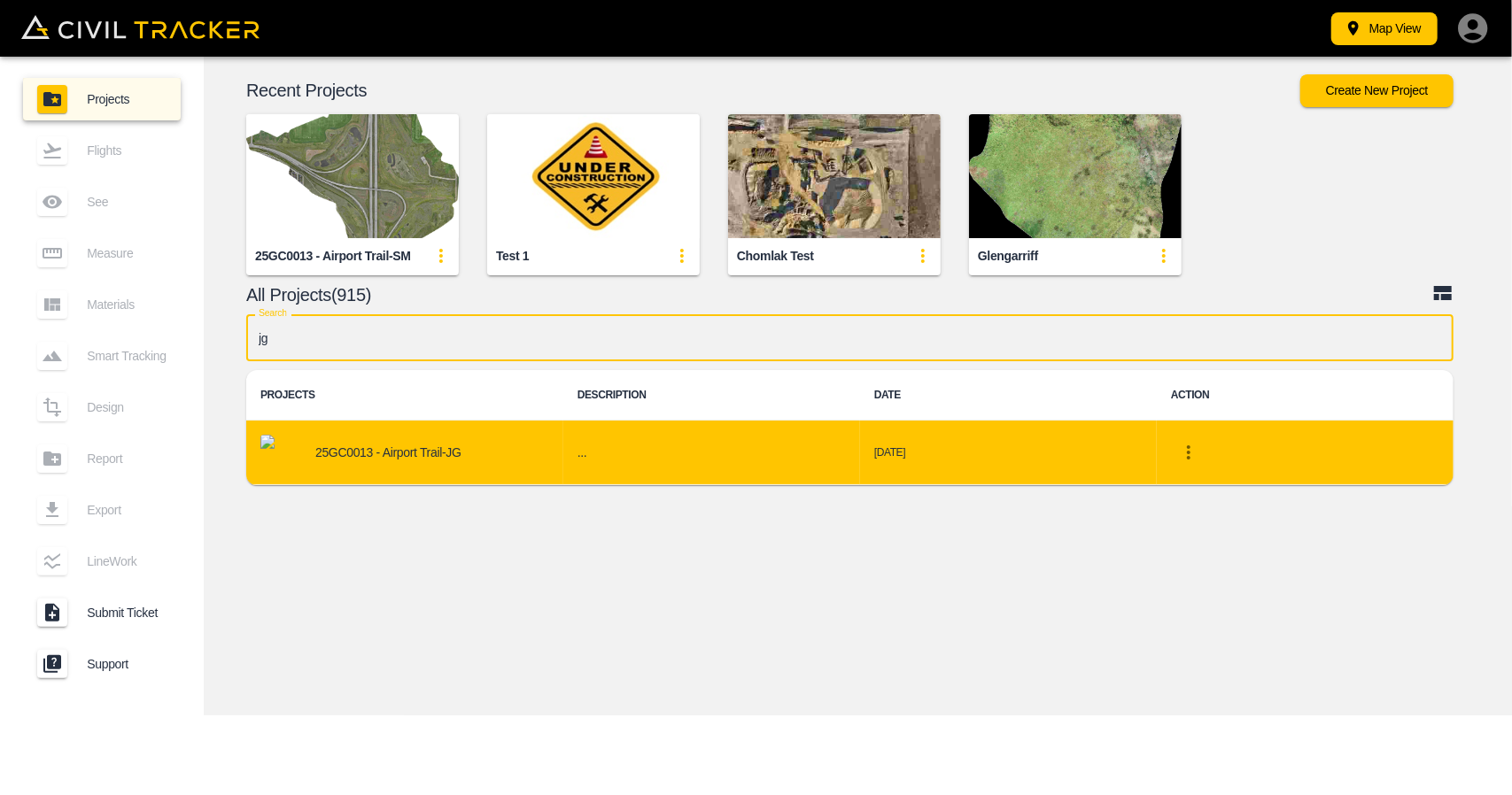
type input "jg"
click at [424, 444] on div "25GC0013 - Airport Trail-JG" at bounding box center [405, 453] width 289 height 36
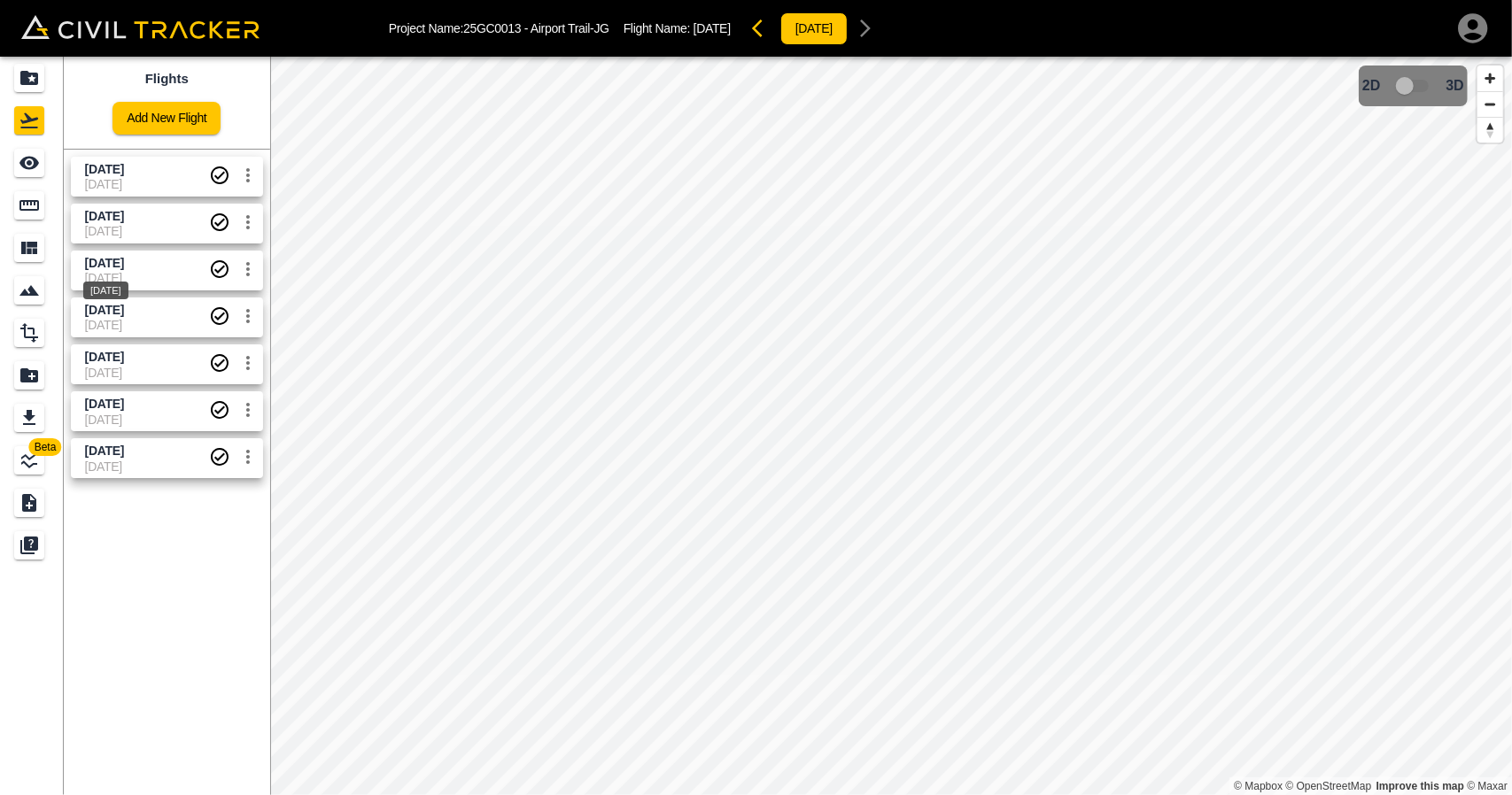
click at [124, 266] on span "[DATE]" at bounding box center [104, 263] width 39 height 14
click at [40, 85] on div "Projects" at bounding box center [29, 77] width 30 height 29
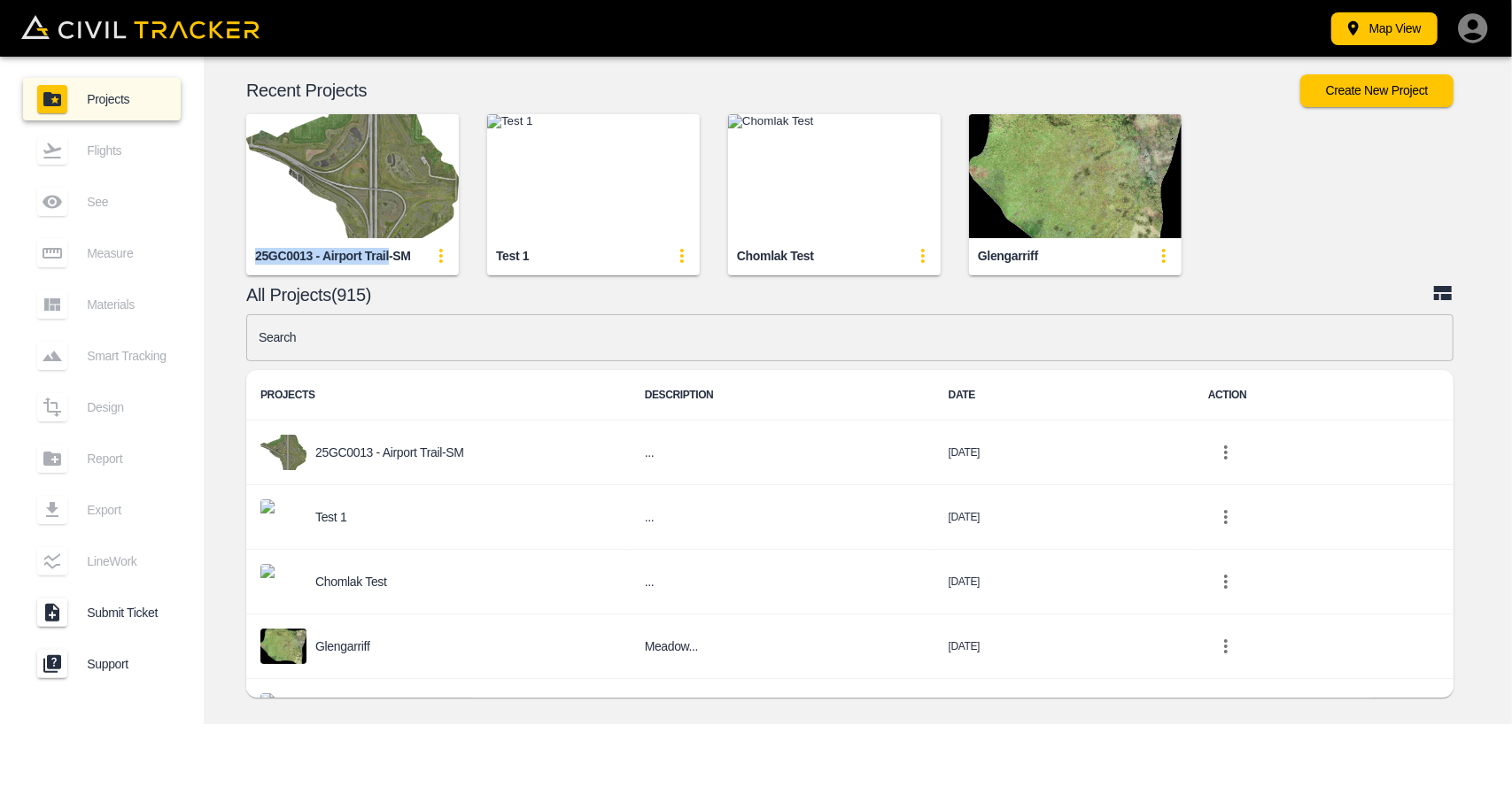
drag, startPoint x: 255, startPoint y: 262, endPoint x: 387, endPoint y: 266, distance: 132.1
click at [387, 266] on div "25GC0013 - Airport Trail-SM" at bounding box center [352, 256] width 212 height 36
copy div "25GC0013 - Airport Trail"
click at [498, 291] on p "All Projects(915)" at bounding box center [839, 294] width 1186 height 14
click at [524, 332] on input "text" at bounding box center [850, 337] width 1208 height 47
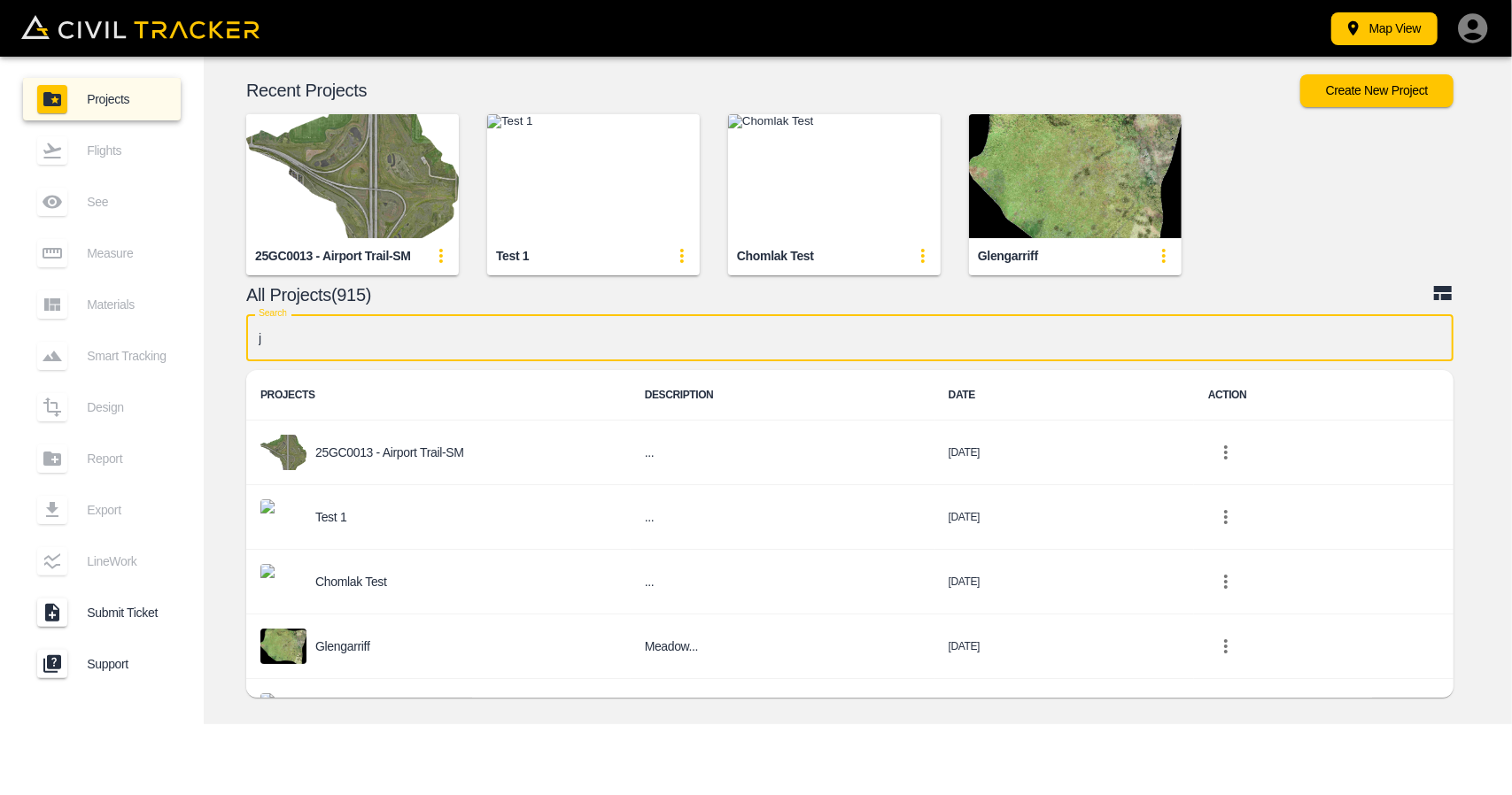
type input "jd"
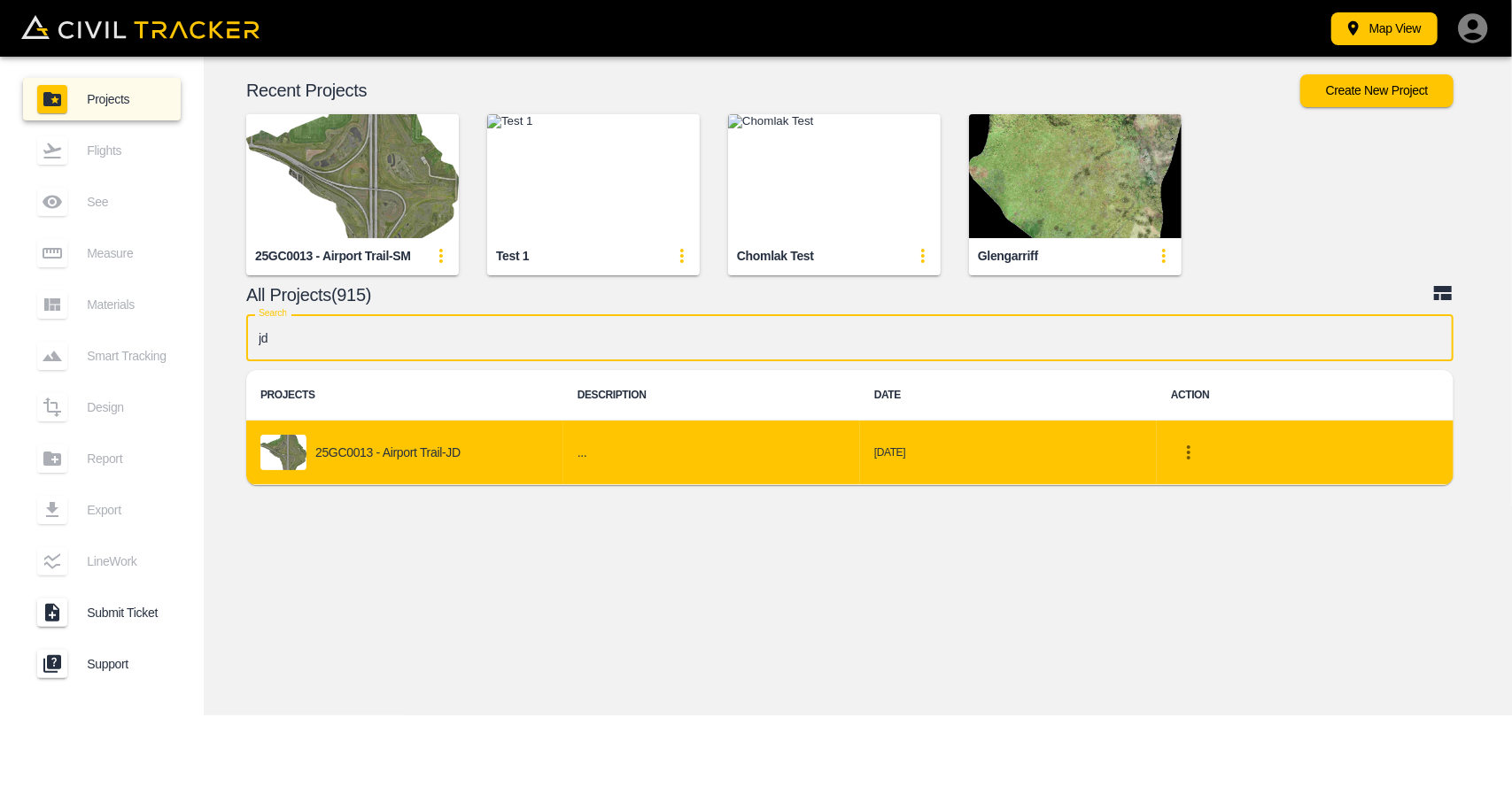
click at [446, 456] on p "25GC0013 - Airport Trail-JD" at bounding box center [388, 452] width 146 height 14
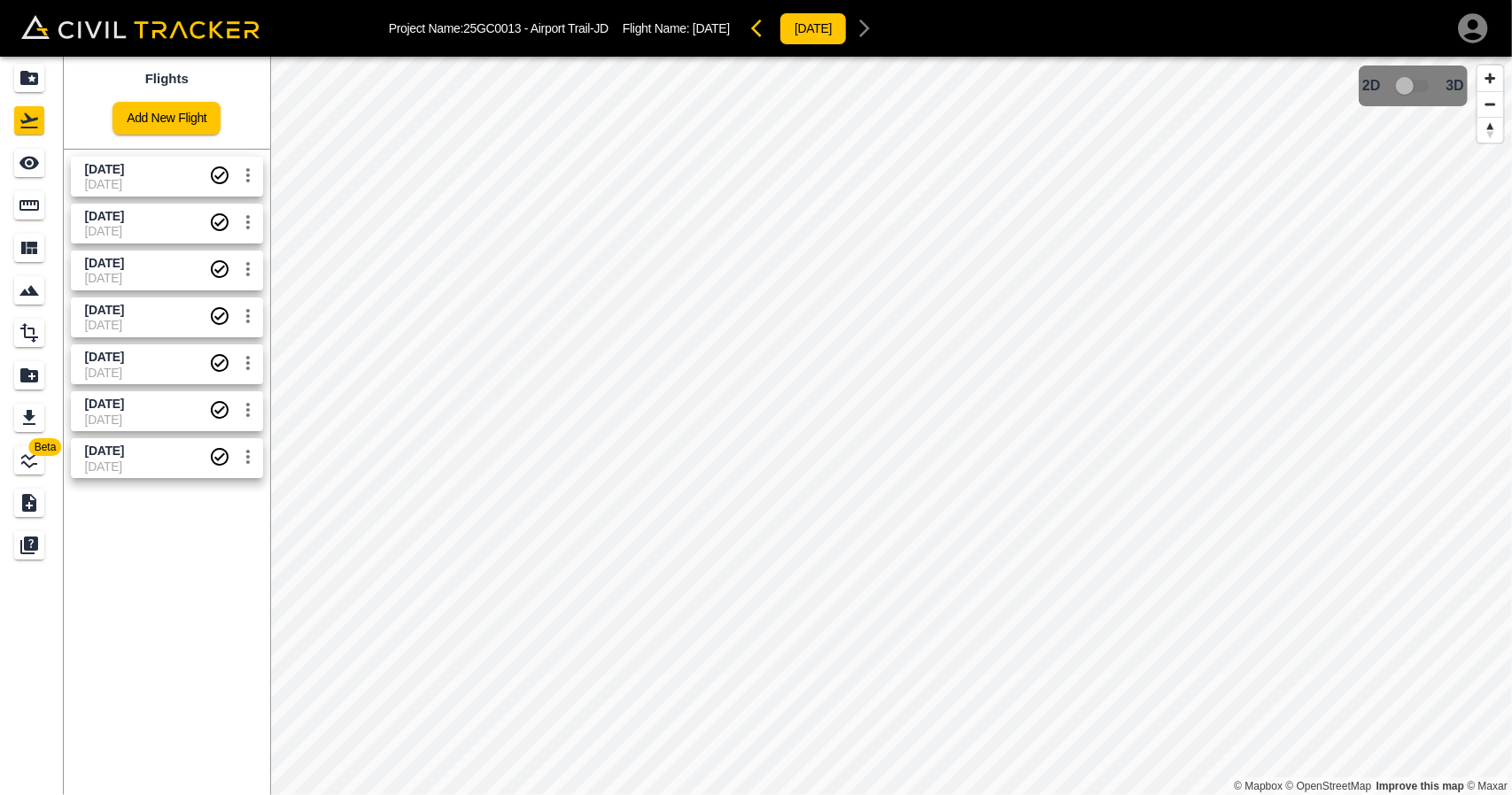
drag, startPoint x: 84, startPoint y: 312, endPoint x: 160, endPoint y: 311, distance: 76.0
click at [160, 311] on span "[DATE]" at bounding box center [147, 310] width 124 height 17
copy span "[DATE]"
click at [45, 77] on div "Projects" at bounding box center [29, 77] width 30 height 29
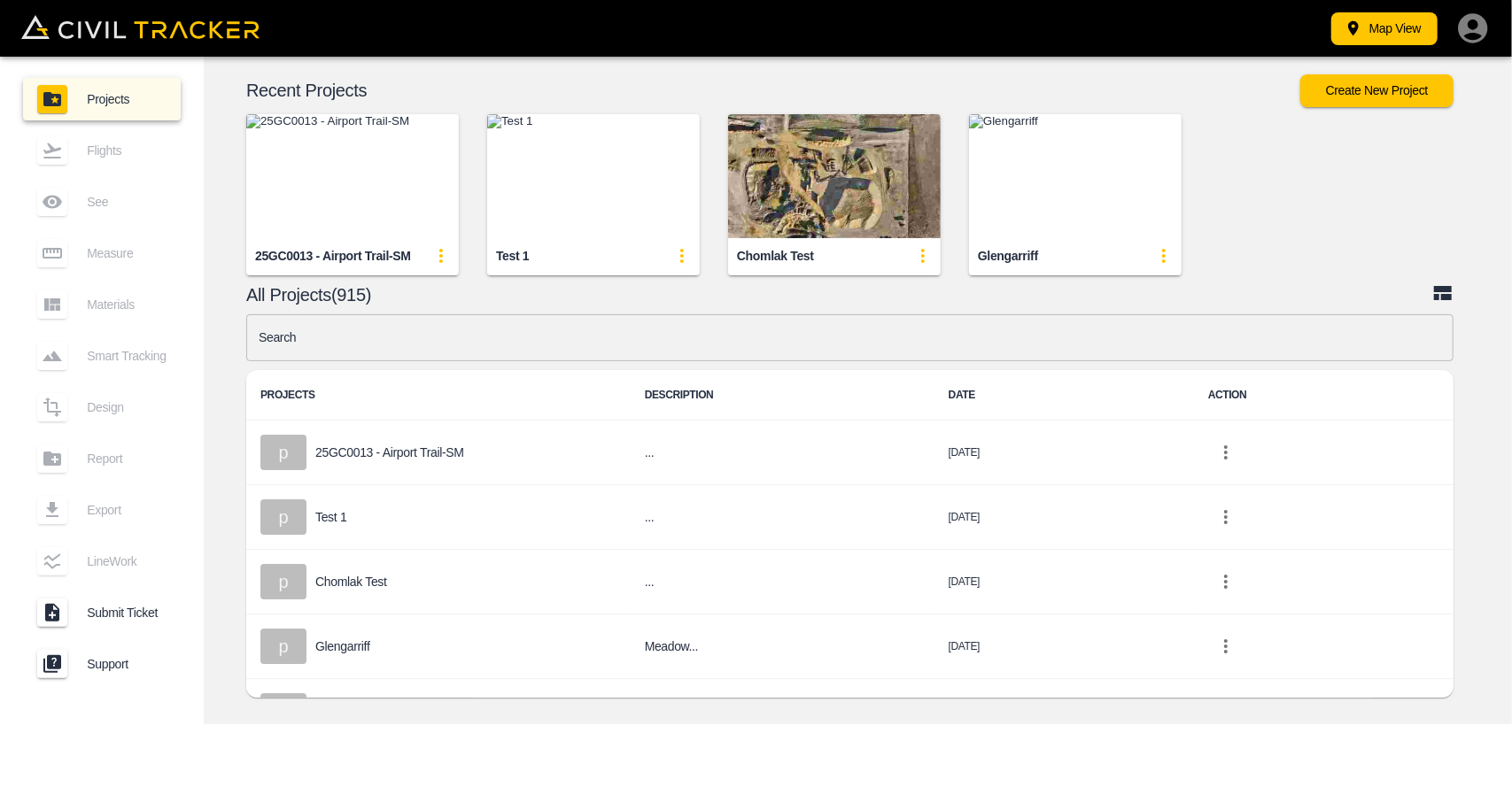
click at [375, 178] on img "button" at bounding box center [352, 175] width 212 height 124
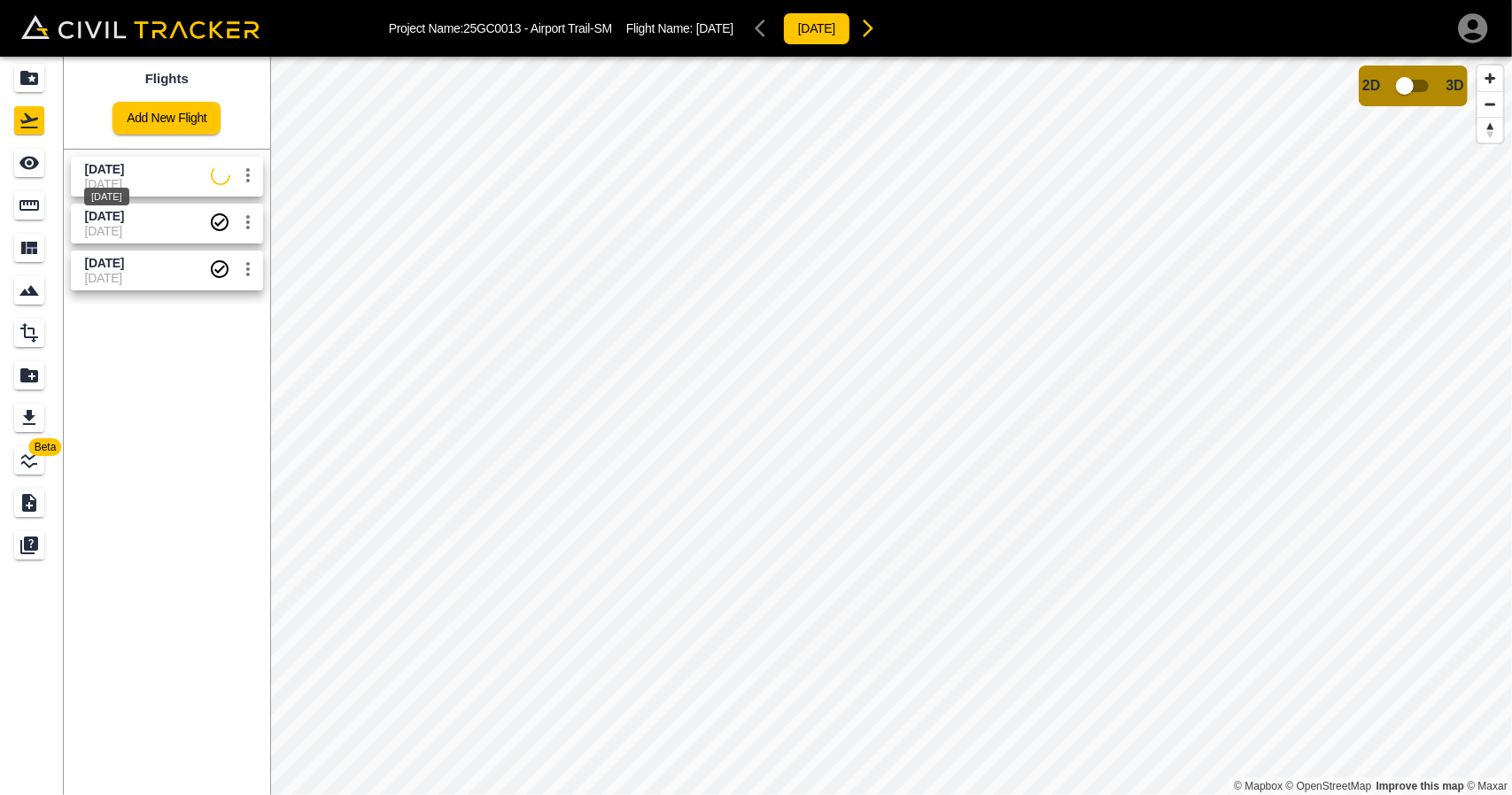
click at [124, 169] on span "[DATE]" at bounding box center [104, 170] width 39 height 14
click at [21, 157] on icon "See" at bounding box center [29, 163] width 21 height 21
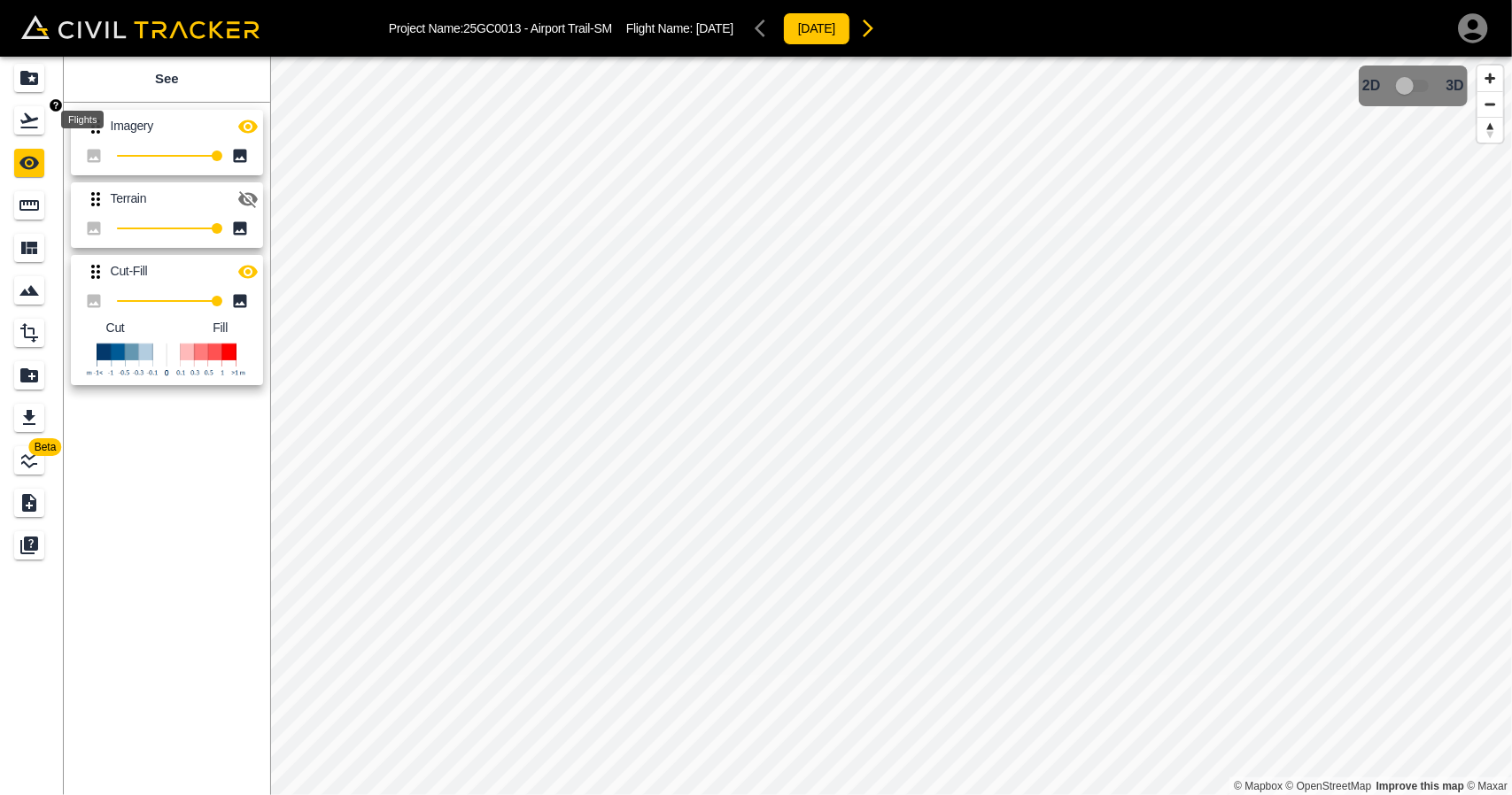
click at [32, 121] on icon "Flights" at bounding box center [29, 120] width 21 height 21
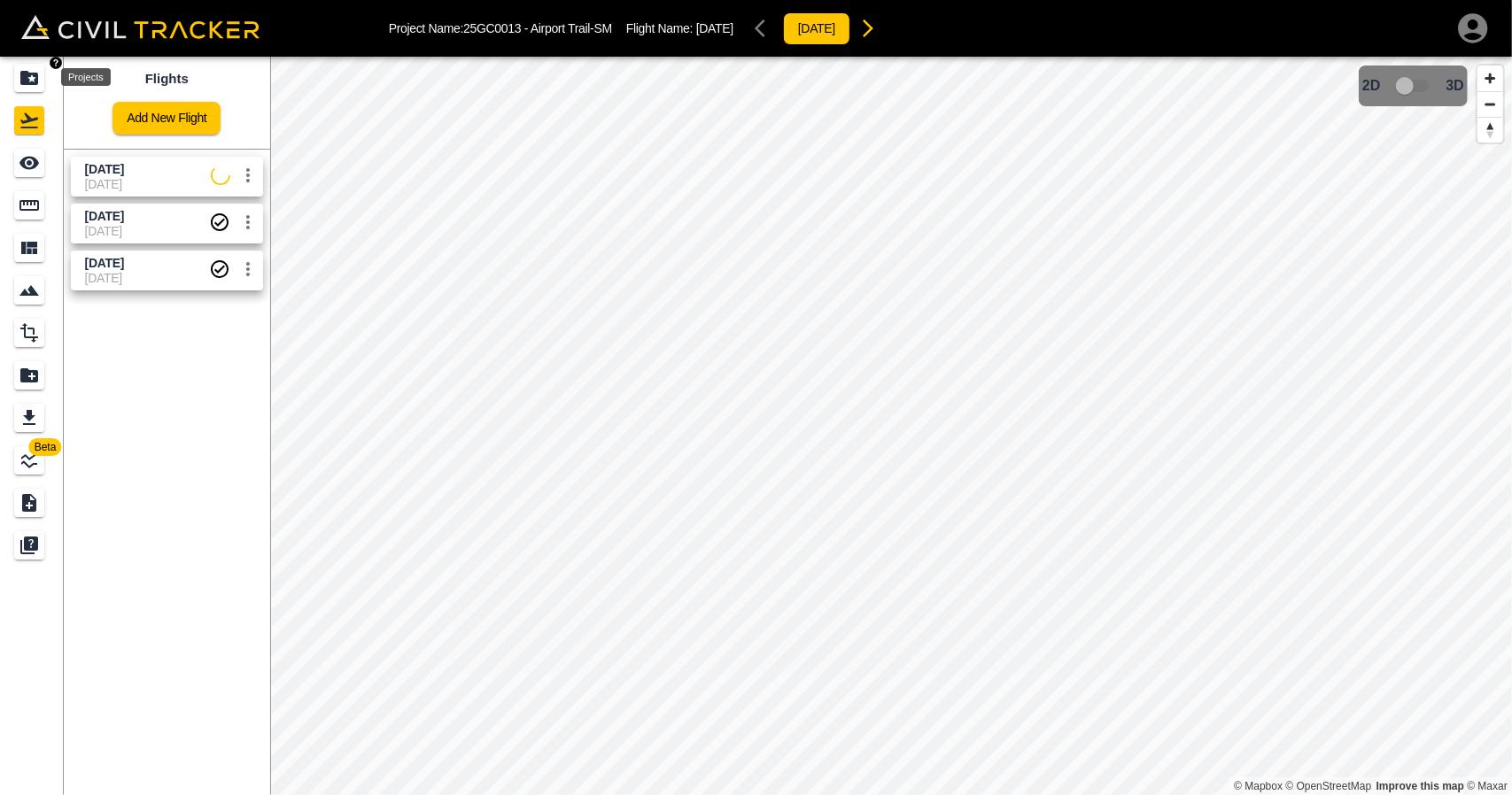
click at [47, 66] on div "Projects" at bounding box center [32, 77] width 36 height 29
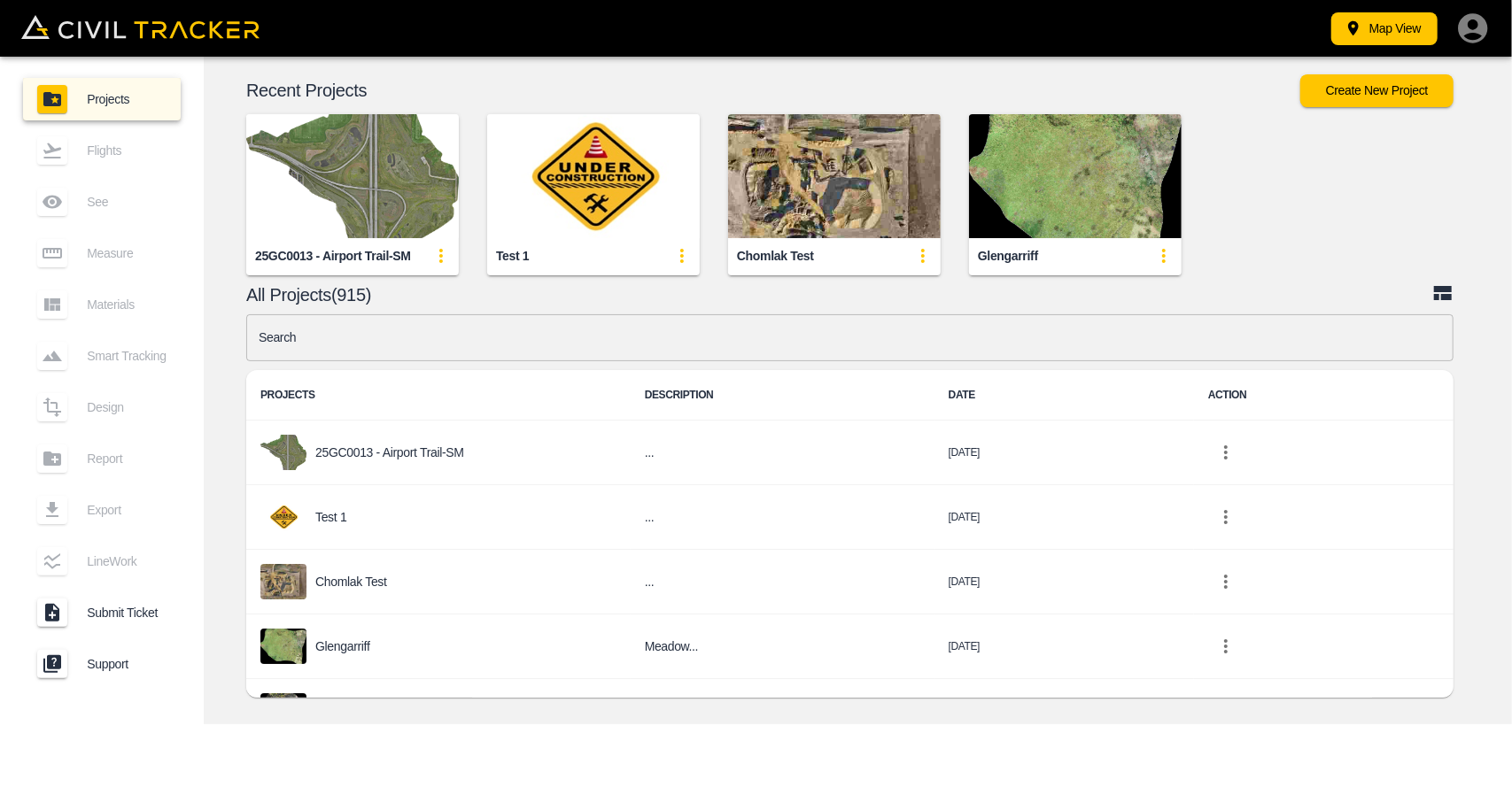
click at [428, 195] on img "button" at bounding box center [352, 175] width 212 height 124
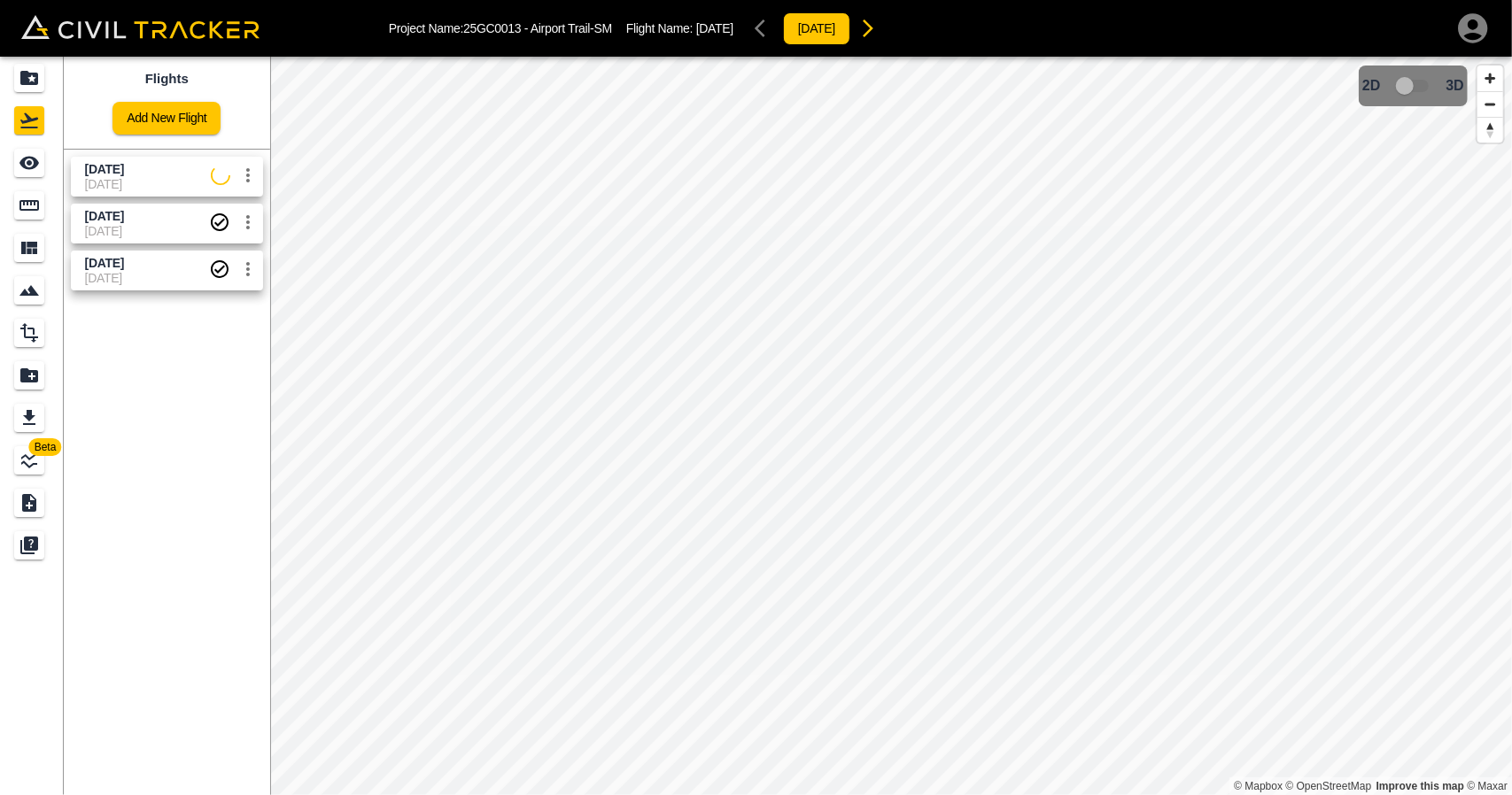
click at [146, 183] on span "[DATE]" at bounding box center [148, 184] width 126 height 14
click at [32, 178] on link at bounding box center [32, 163] width 63 height 43
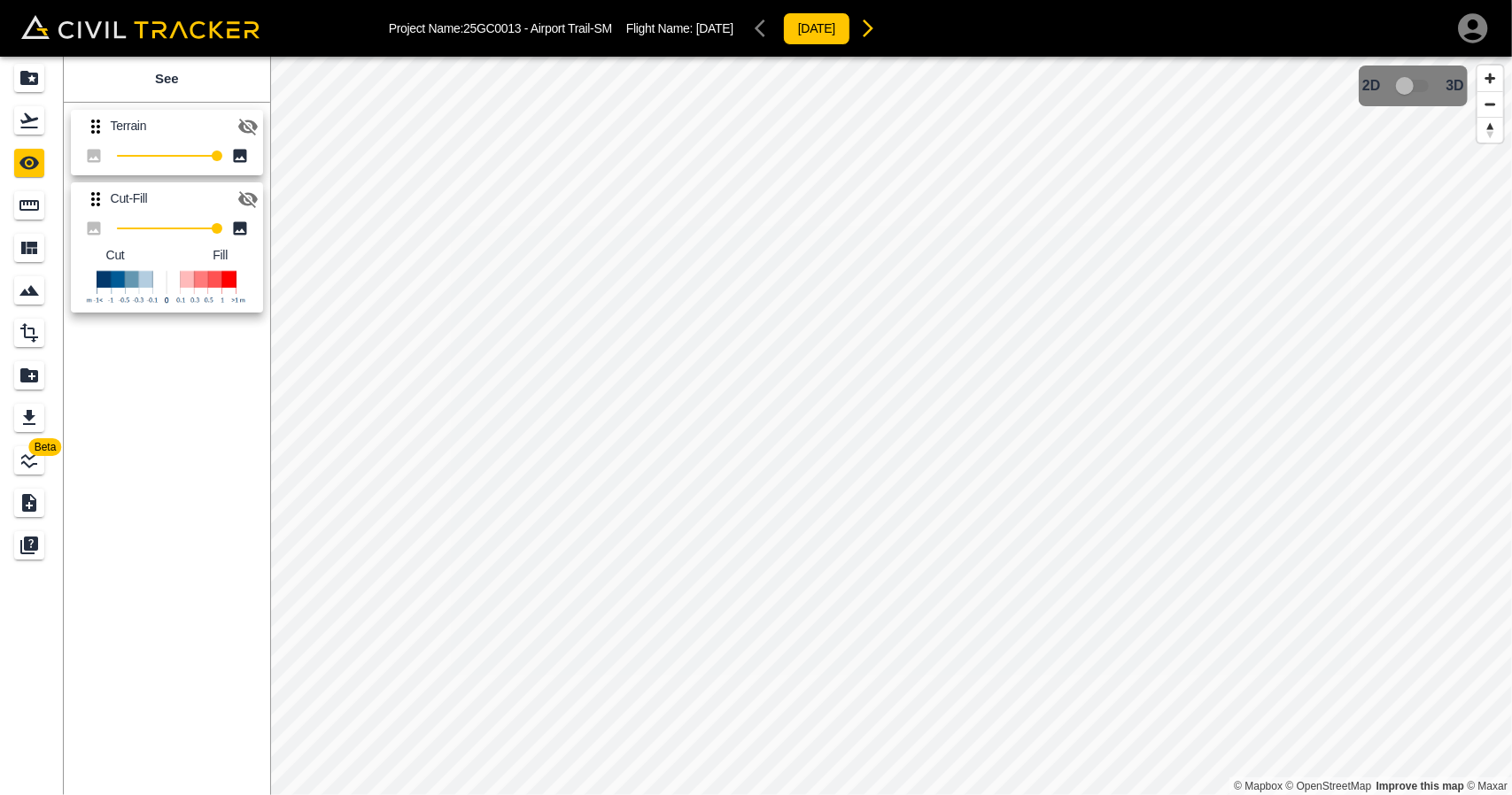
click at [243, 193] on icon "button" at bounding box center [247, 198] width 21 height 21
click at [32, 121] on icon "Flights" at bounding box center [29, 120] width 21 height 21
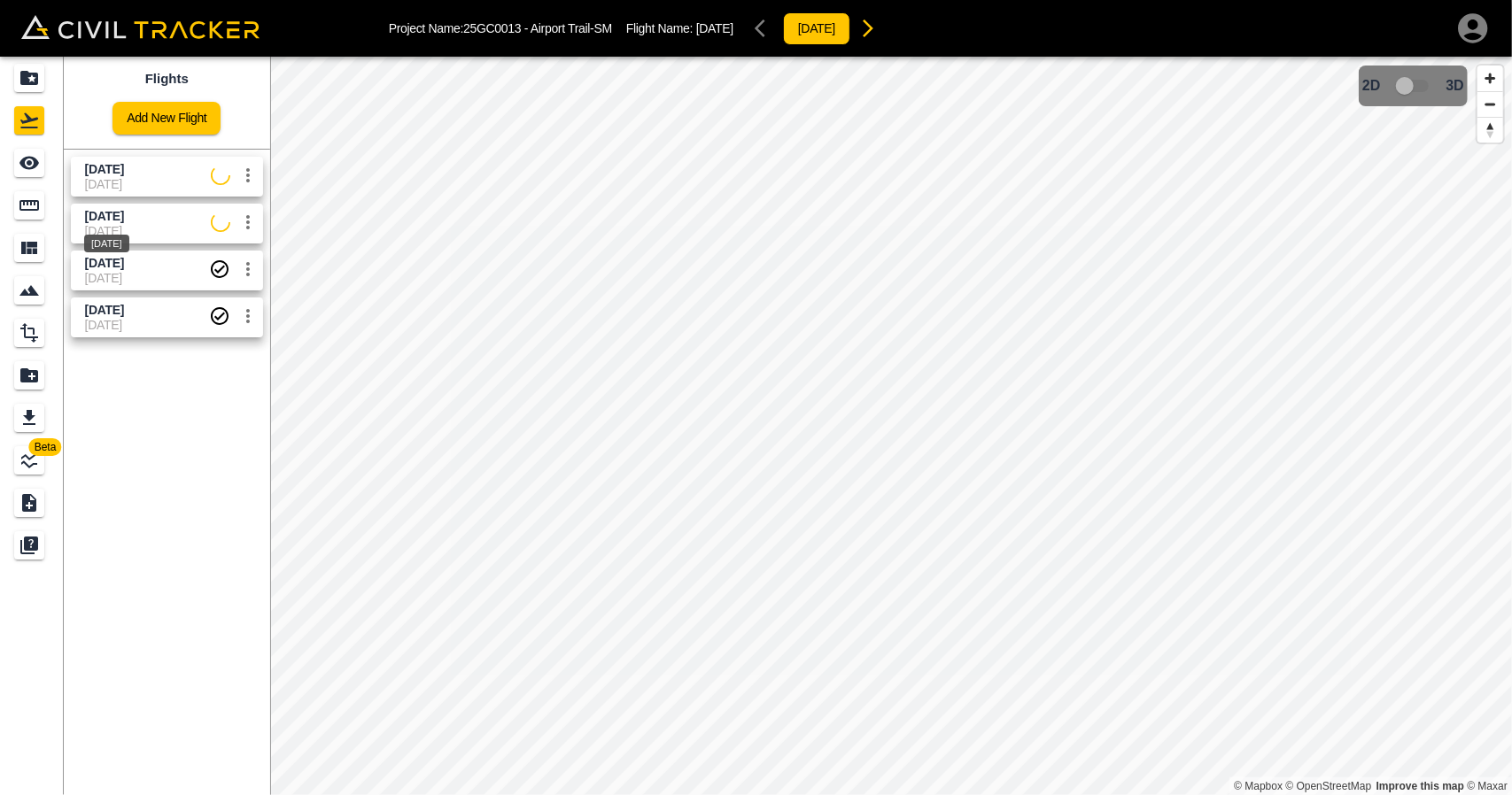
click at [117, 221] on span "[DATE]" at bounding box center [104, 216] width 39 height 14
click at [41, 165] on div "See" at bounding box center [29, 163] width 30 height 29
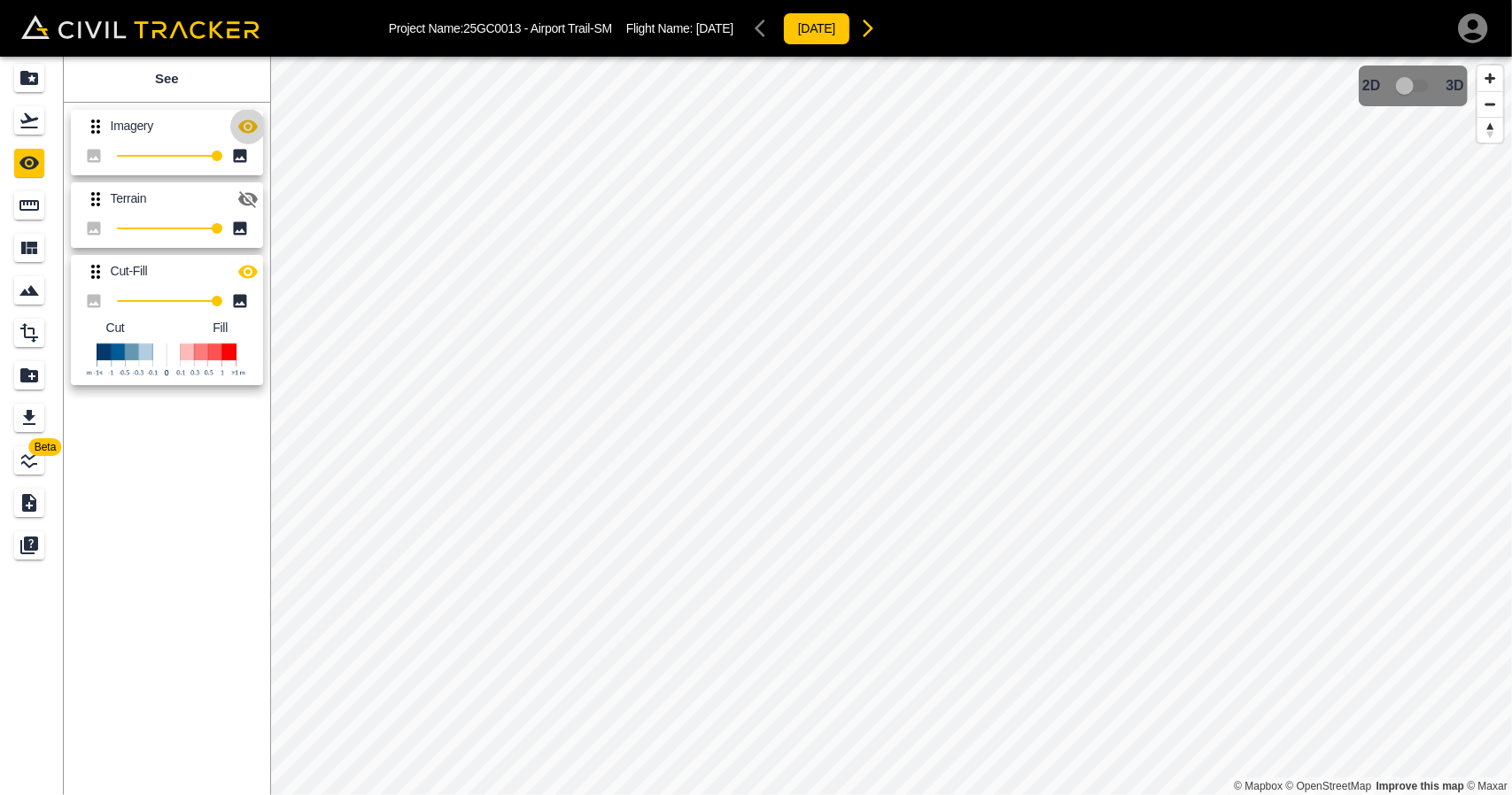
click at [250, 130] on icon "button" at bounding box center [248, 126] width 20 height 13
click at [248, 271] on icon "button" at bounding box center [248, 271] width 20 height 13
click at [21, 116] on icon "Flights" at bounding box center [29, 120] width 21 height 21
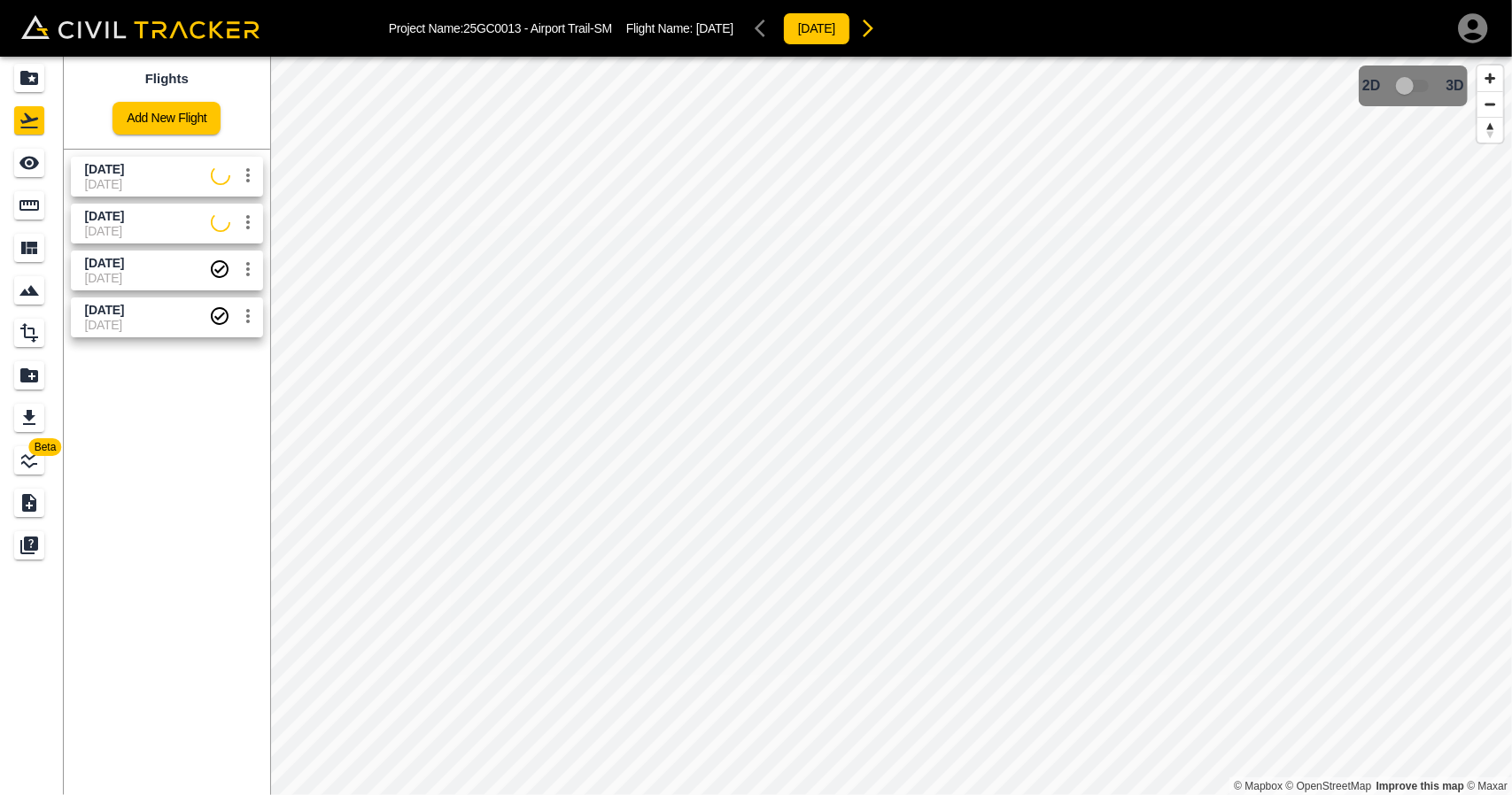
click at [124, 179] on span "[DATE]" at bounding box center [148, 184] width 126 height 14
click at [44, 172] on div "See" at bounding box center [29, 163] width 30 height 29
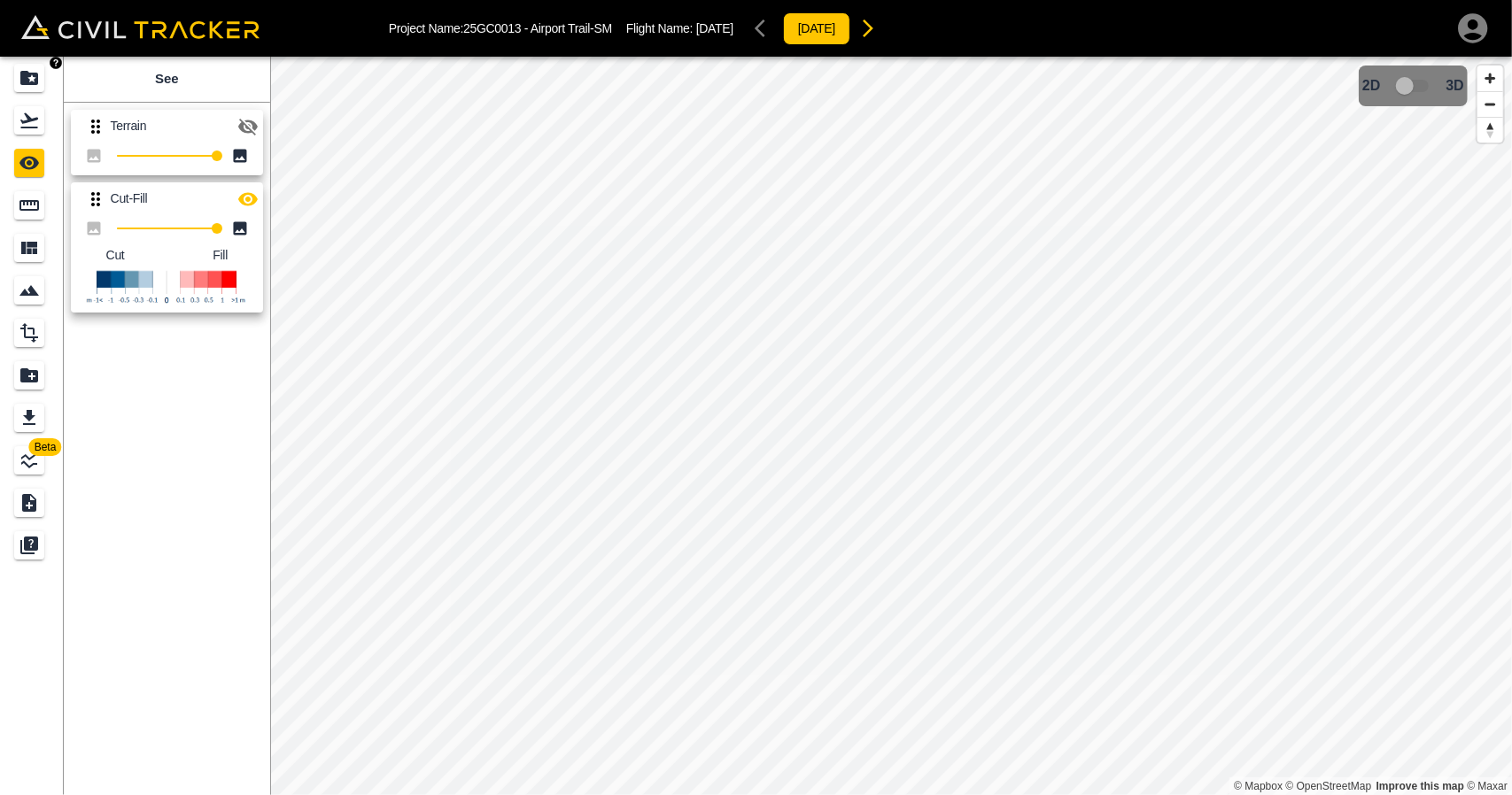
click at [29, 71] on icon "Projects" at bounding box center [30, 77] width 18 height 14
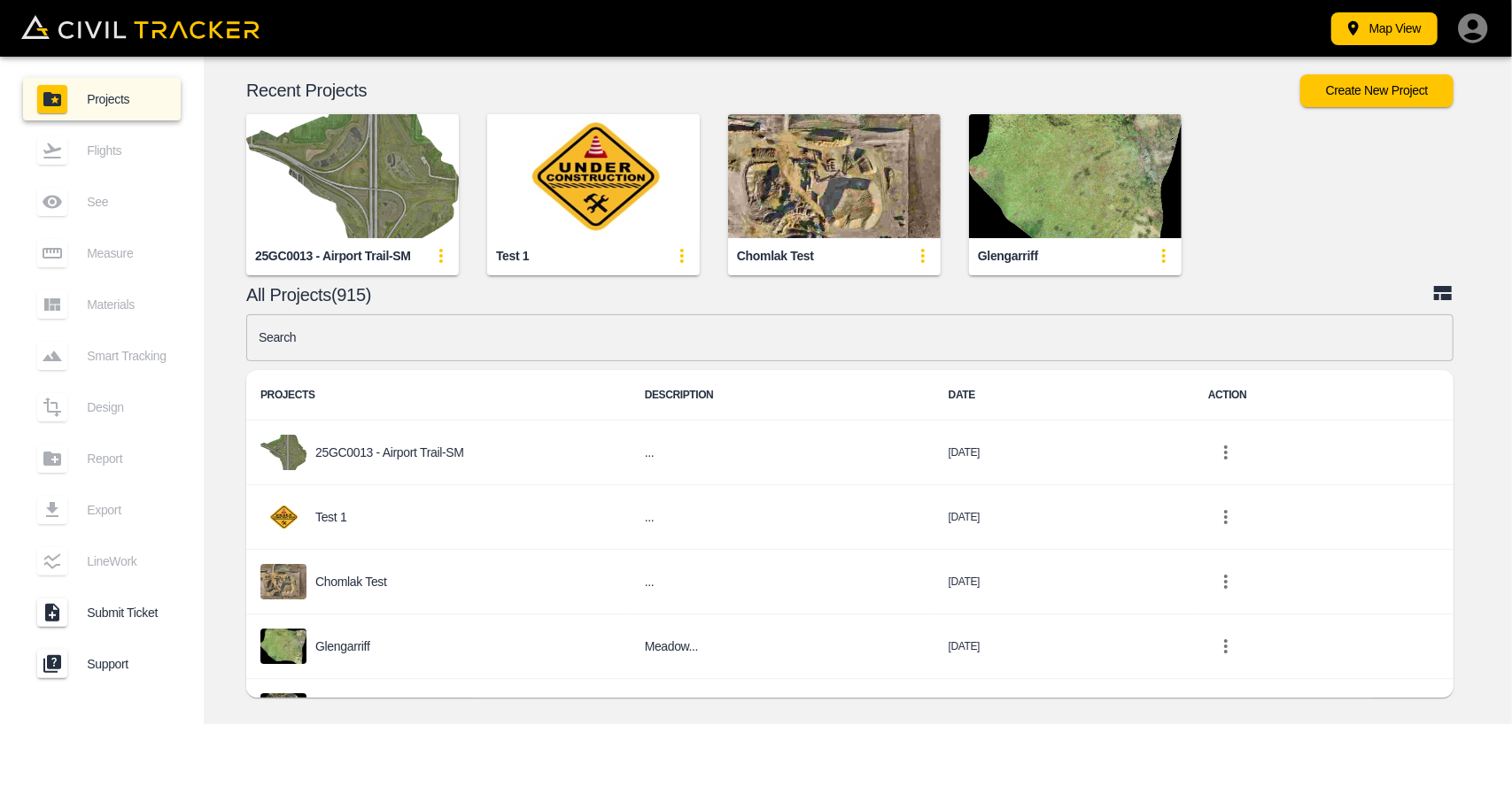
click at [362, 157] on img "button" at bounding box center [352, 175] width 212 height 124
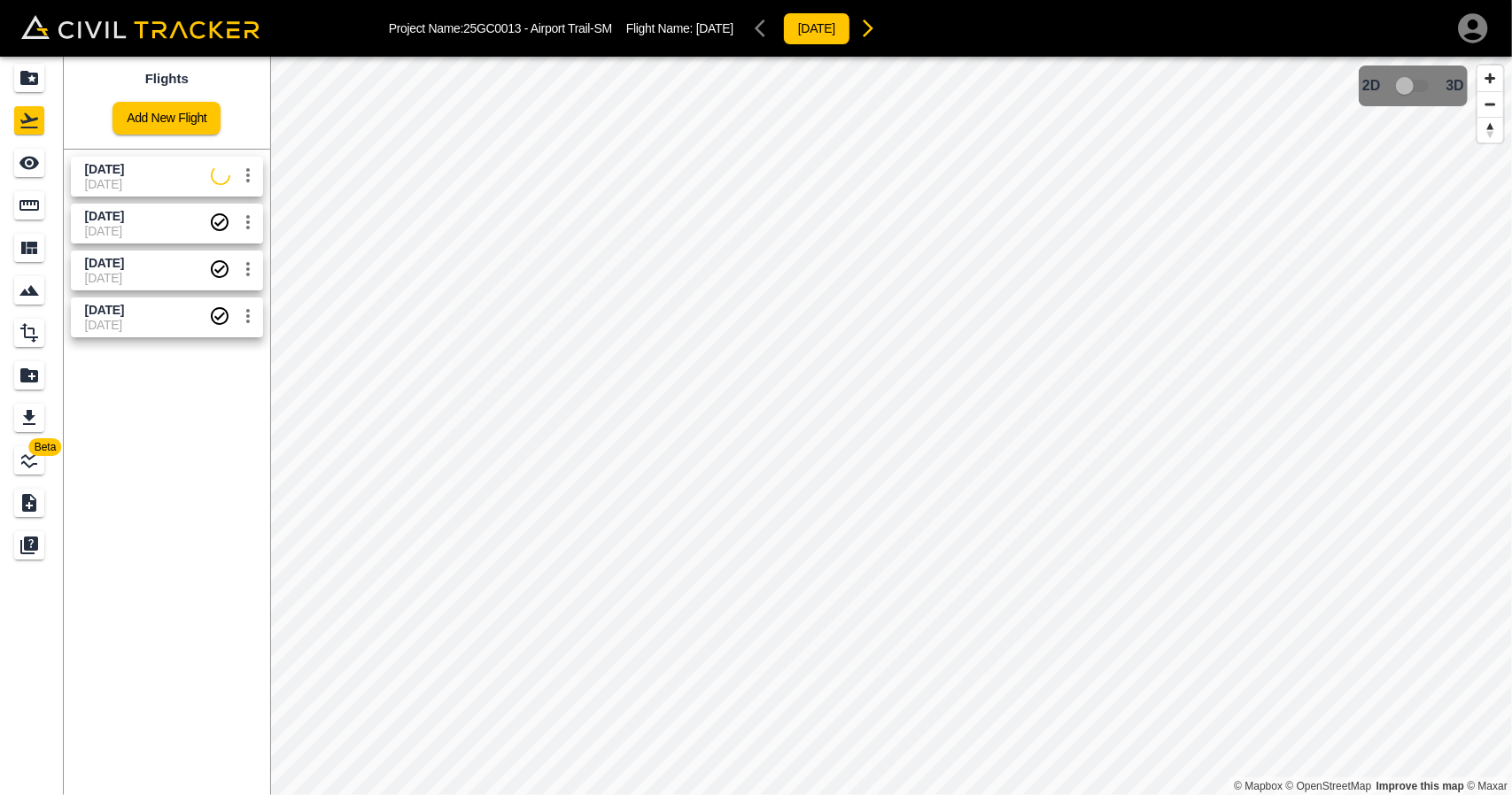
click at [101, 192] on link "[DATE] [DATE]" at bounding box center [167, 176] width 192 height 40
click at [29, 182] on link at bounding box center [32, 163] width 63 height 43
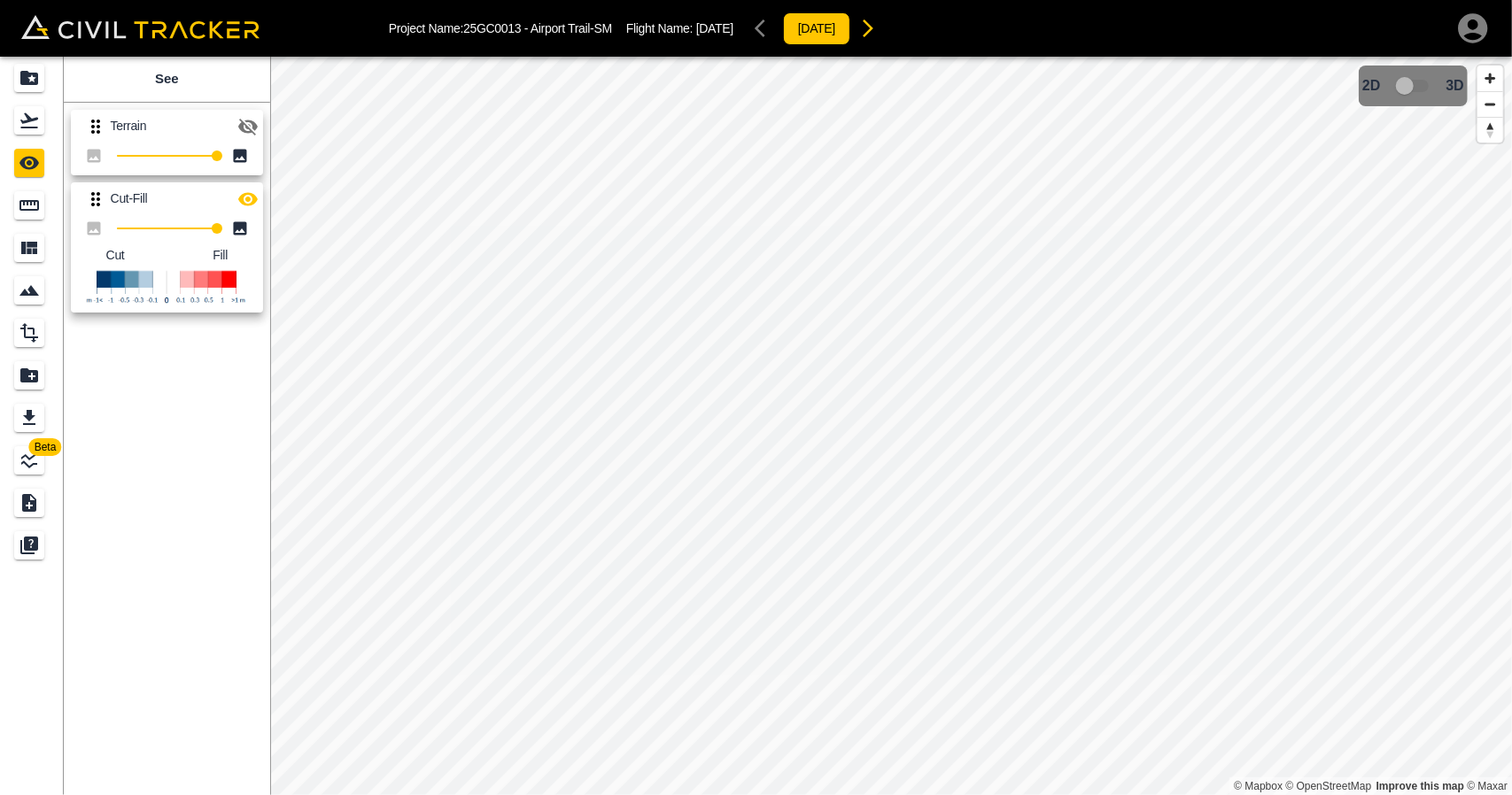
click at [252, 192] on icon "button" at bounding box center [248, 198] width 20 height 13
click at [252, 192] on icon "button" at bounding box center [248, 199] width 20 height 17
drag, startPoint x: 24, startPoint y: 113, endPoint x: 24, endPoint y: 98, distance: 15.0
click at [24, 113] on icon "Flights" at bounding box center [30, 120] width 18 height 15
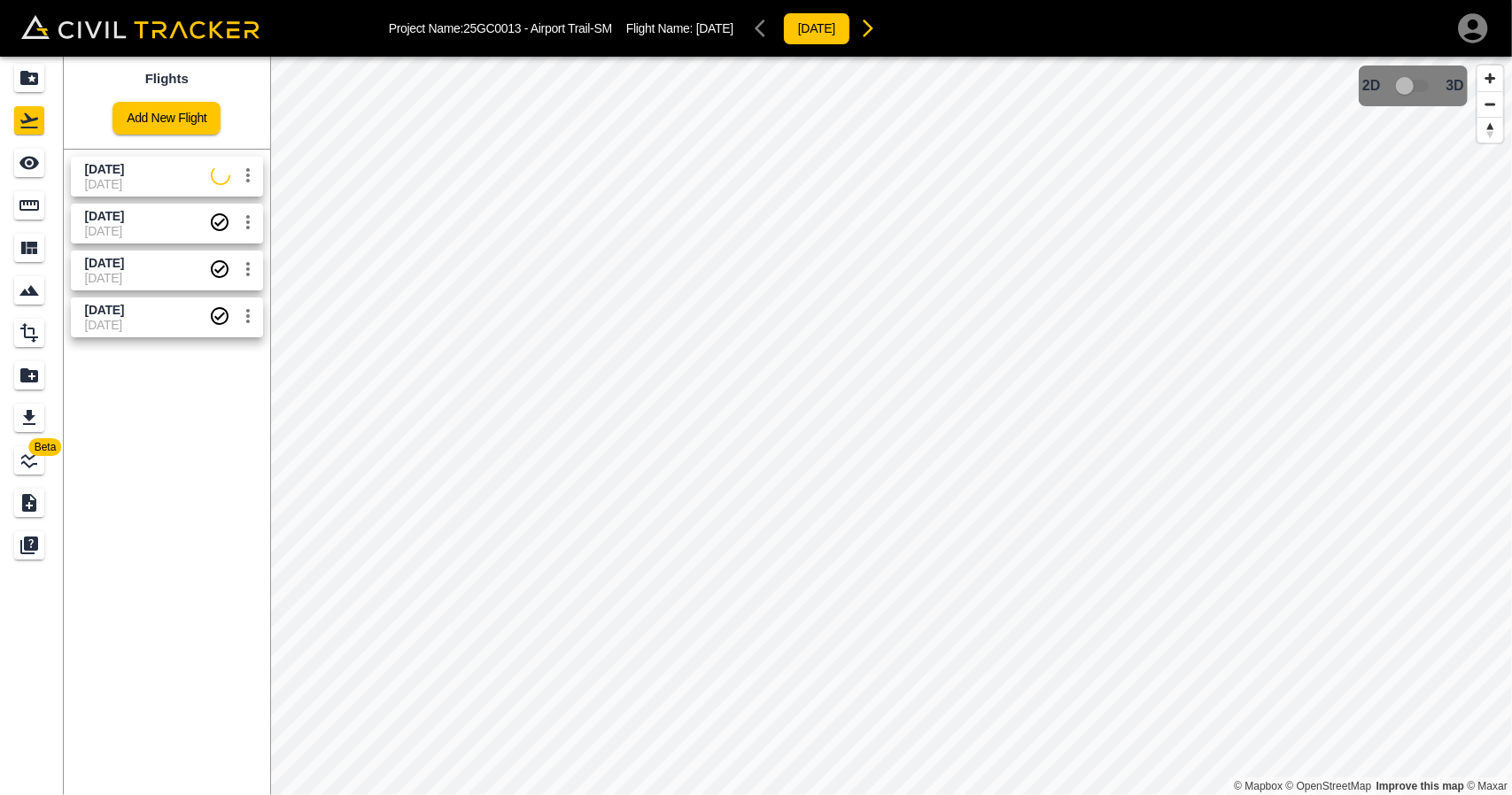
click at [24, 81] on icon "Projects" at bounding box center [30, 77] width 18 height 14
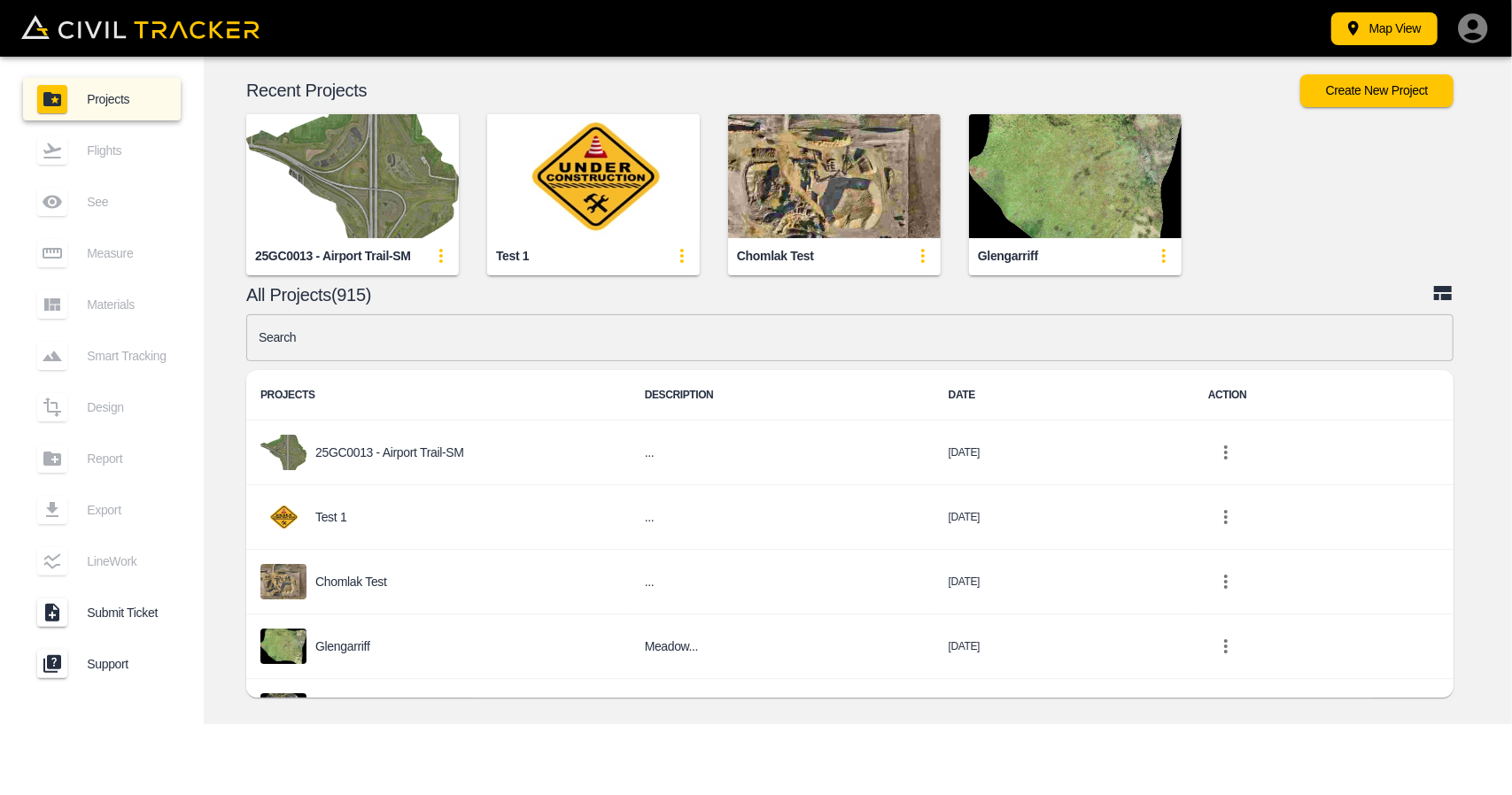
click at [550, 344] on input "text" at bounding box center [850, 337] width 1208 height 47
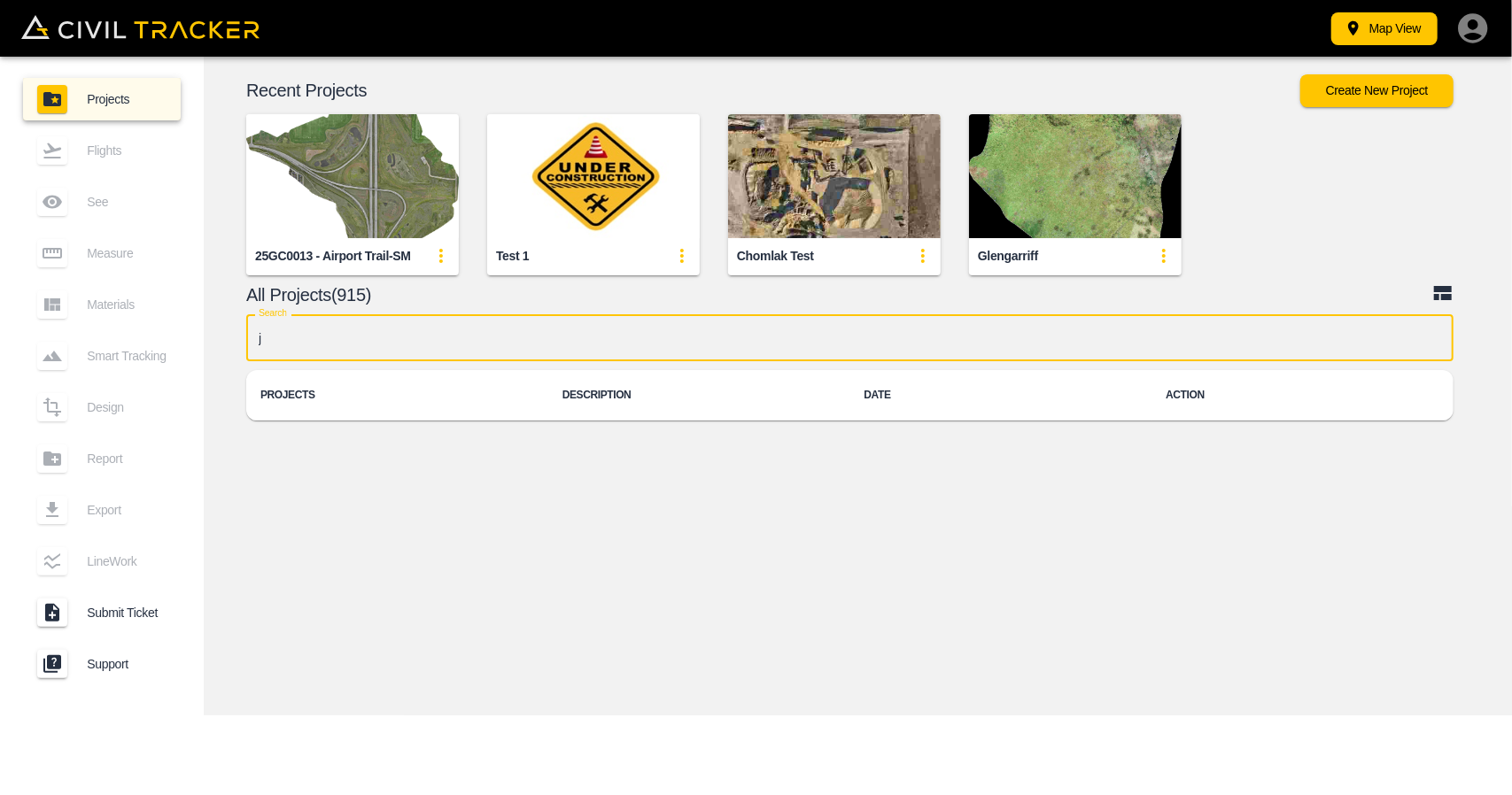
type input "jd"
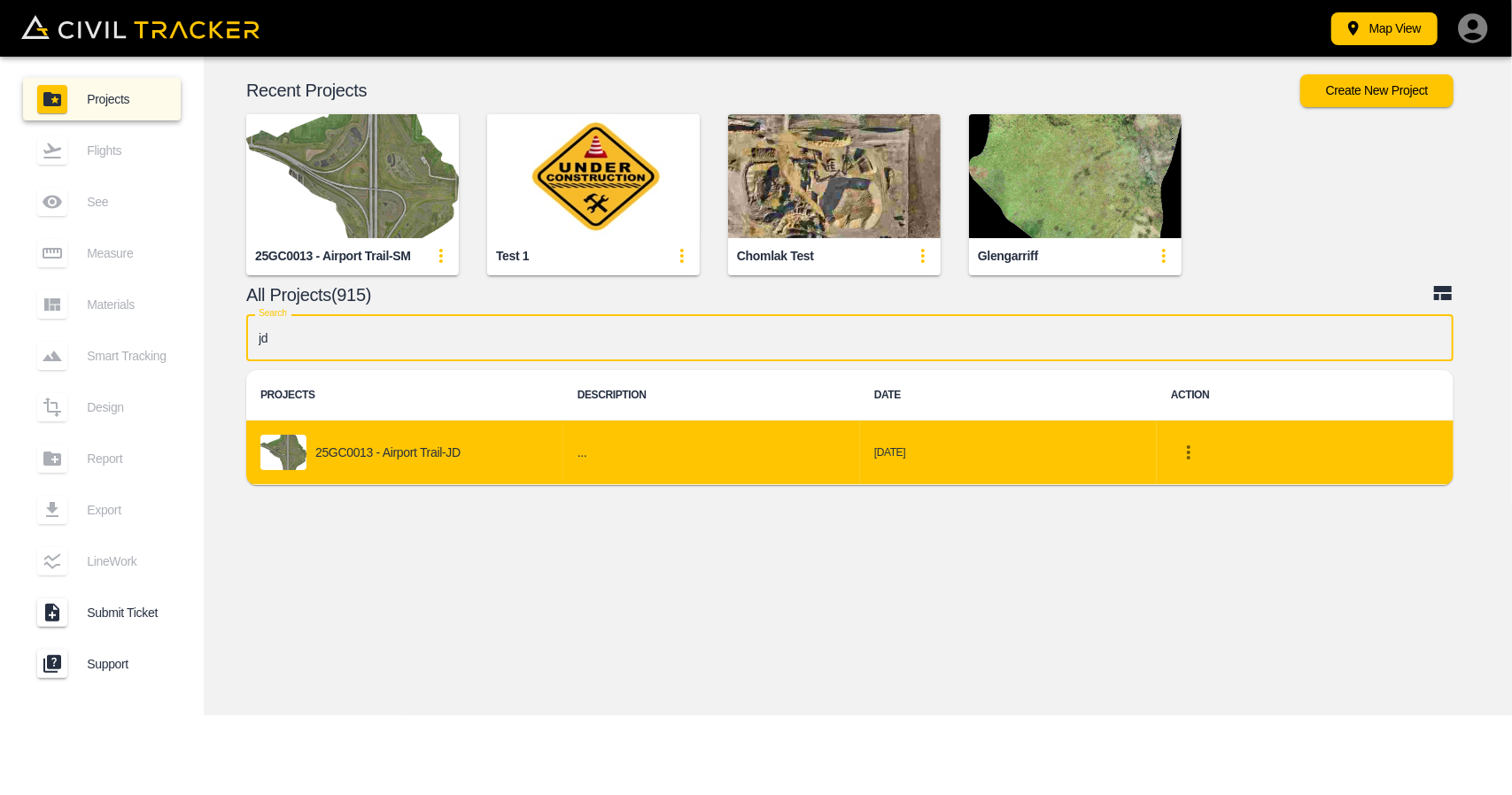
click at [417, 470] on div "25GC0013 - Airport Trail-JD" at bounding box center [405, 453] width 289 height 36
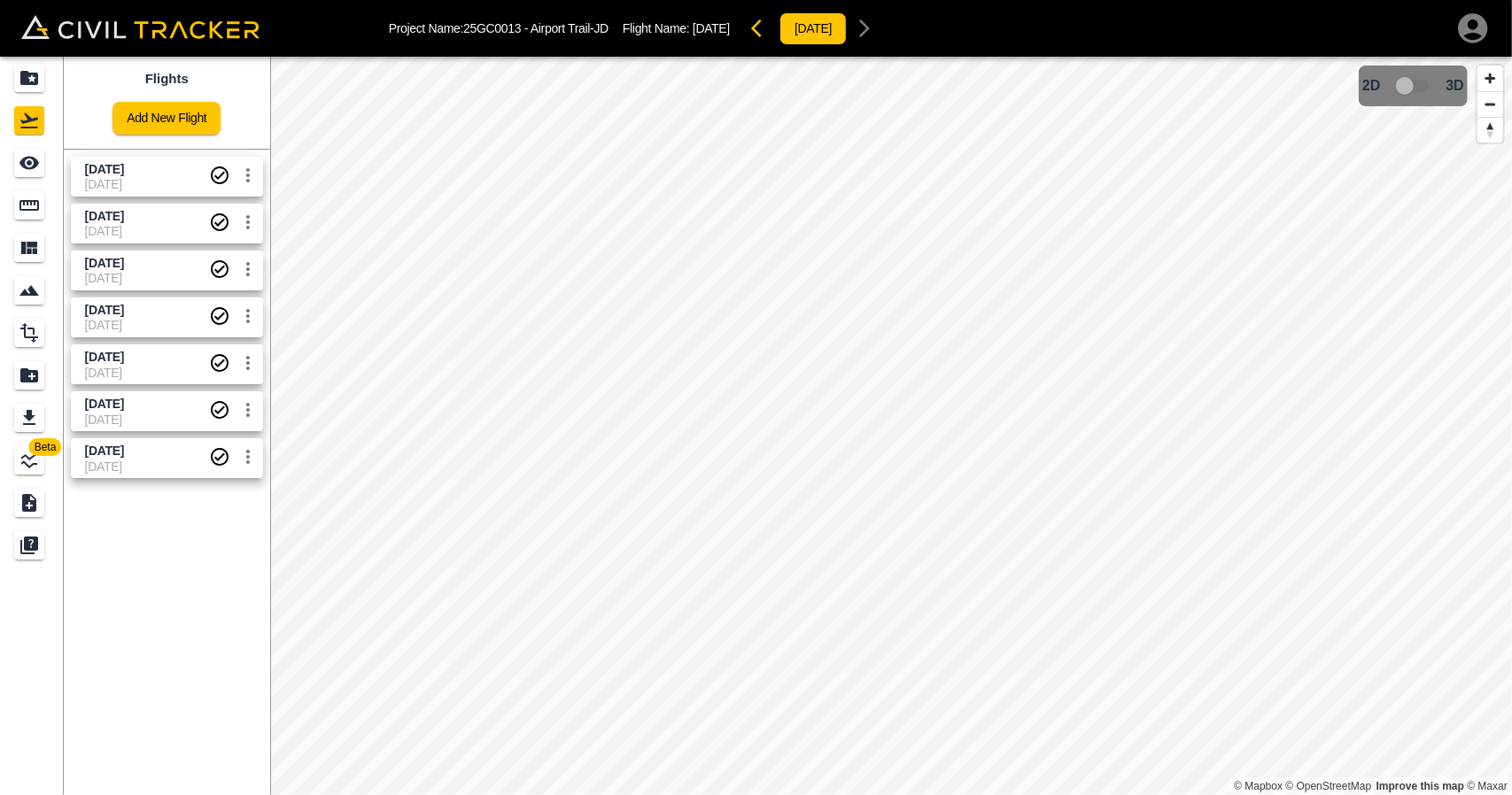
drag, startPoint x: 100, startPoint y: 263, endPoint x: 152, endPoint y: 260, distance: 52.1
click at [152, 260] on span "[DATE]" at bounding box center [147, 263] width 124 height 17
copy span "[DATE]"
click at [29, 64] on div "Projects" at bounding box center [29, 77] width 30 height 29
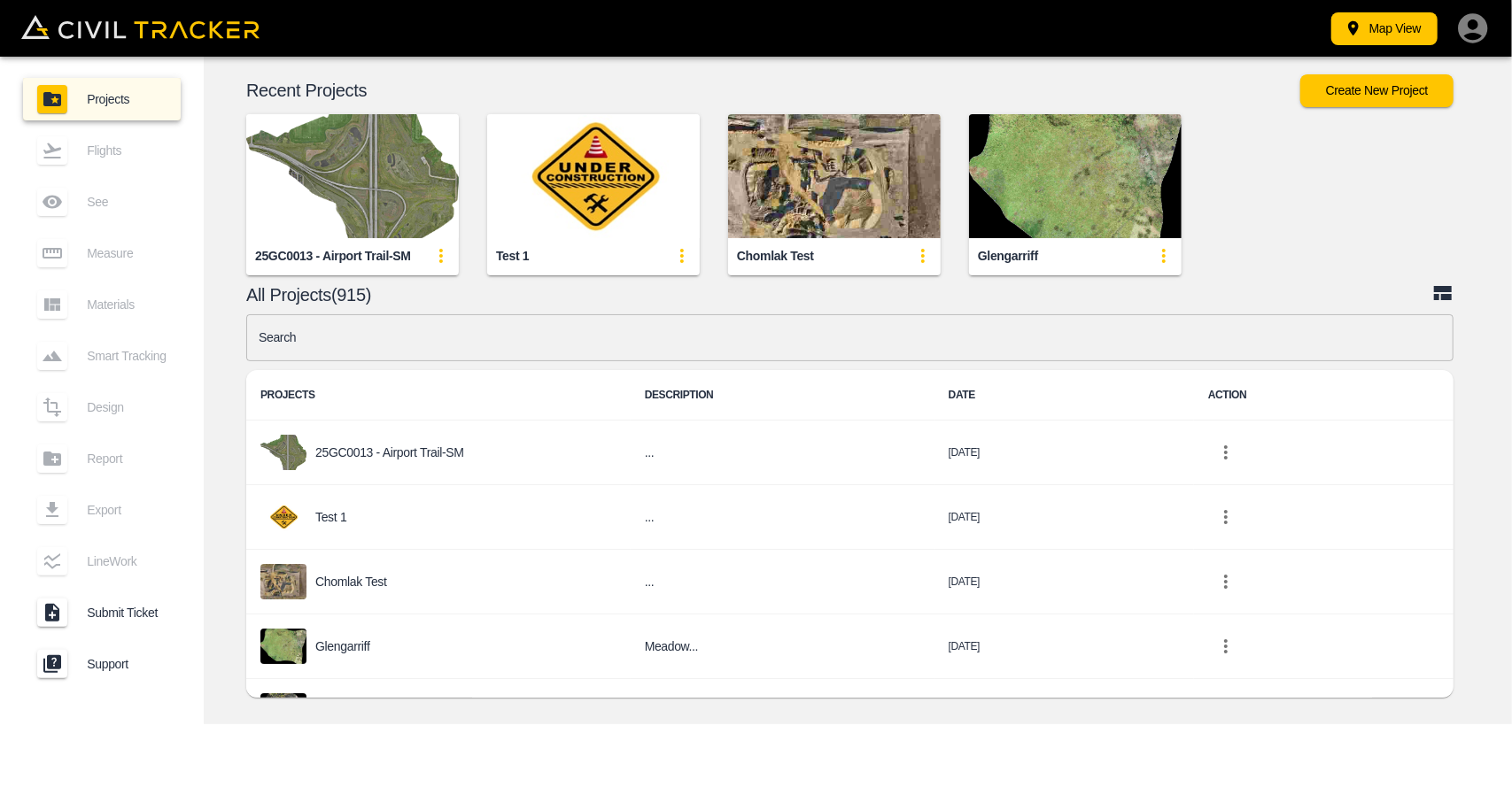
click at [333, 210] on img "button" at bounding box center [352, 175] width 212 height 124
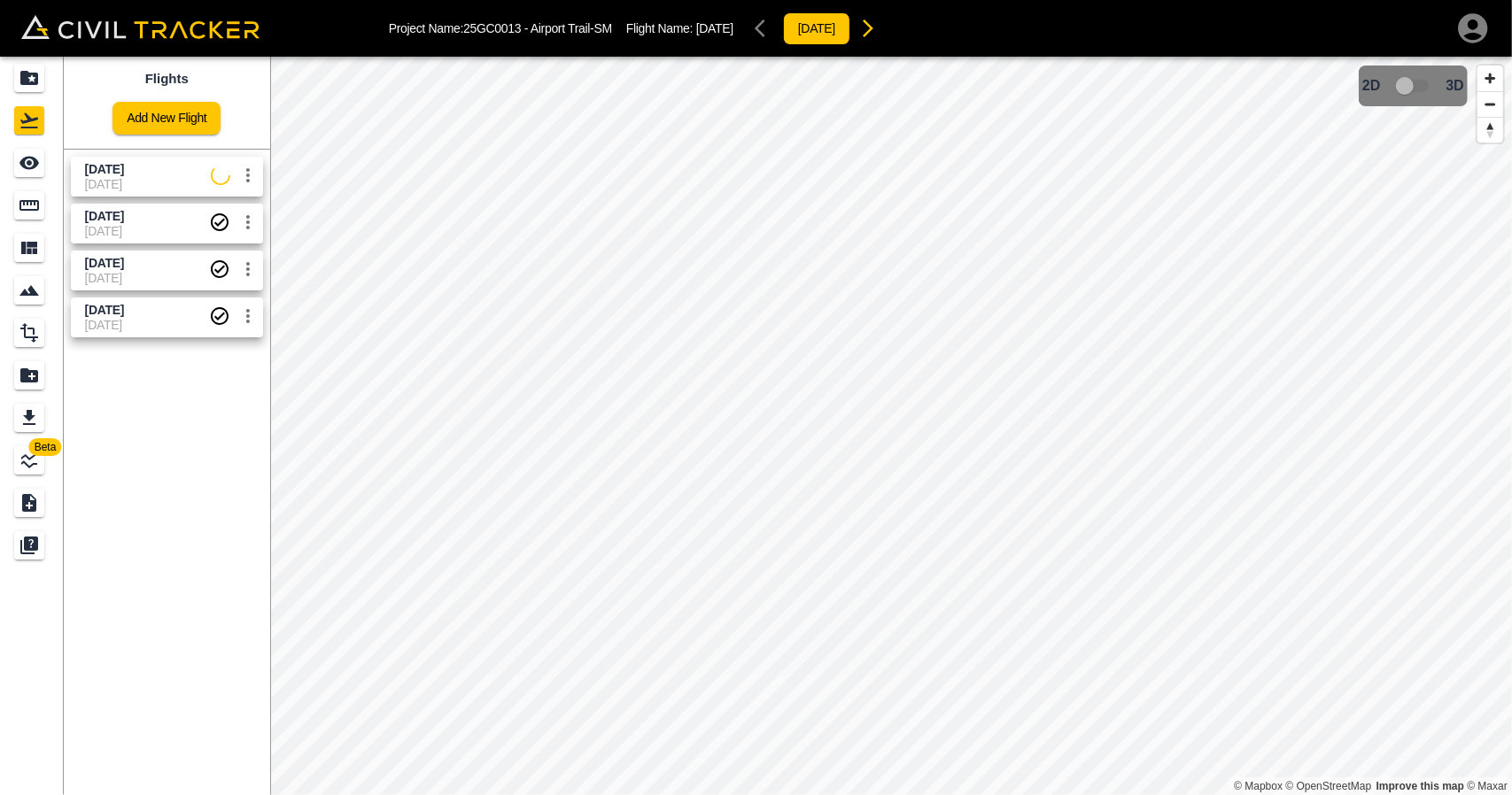
click at [124, 174] on span "[DATE]" at bounding box center [104, 170] width 39 height 14
click at [59, 155] on link at bounding box center [32, 163] width 63 height 43
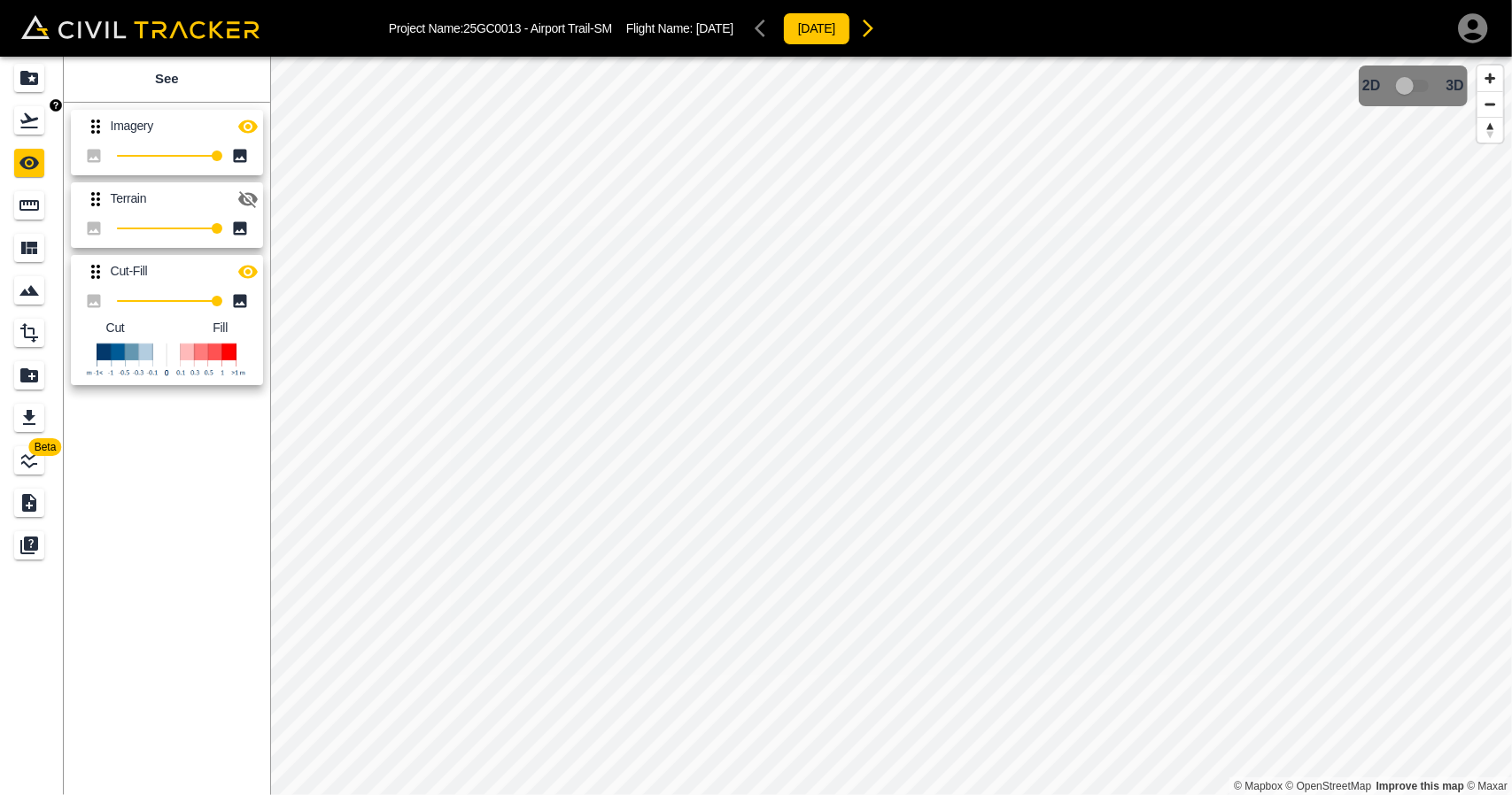
click at [34, 106] on div "Flights" at bounding box center [29, 120] width 30 height 29
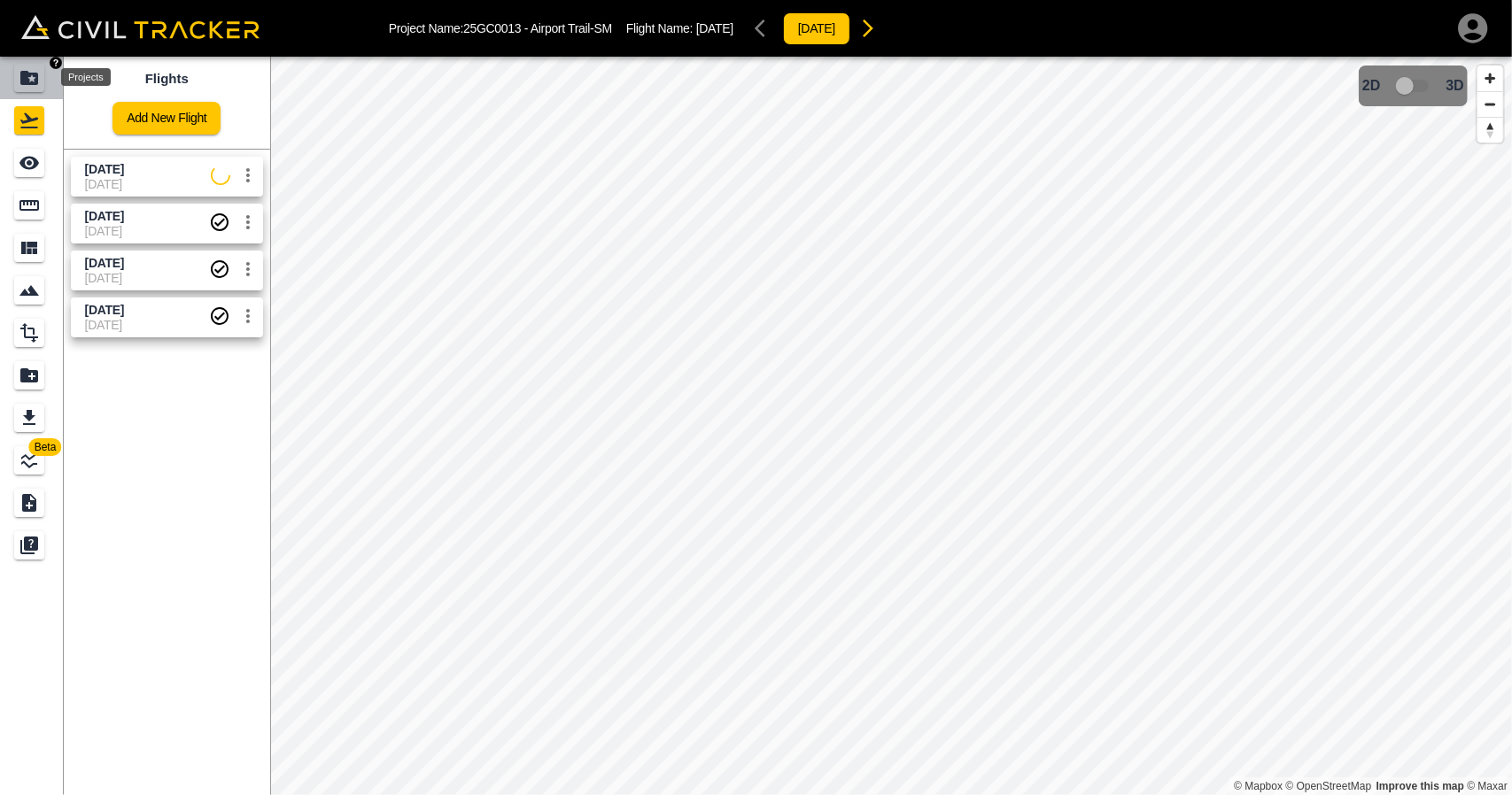
drag, startPoint x: 36, startPoint y: 79, endPoint x: 1197, endPoint y: 794, distance: 1363.5
click at [37, 79] on icon "Projects" at bounding box center [30, 77] width 18 height 14
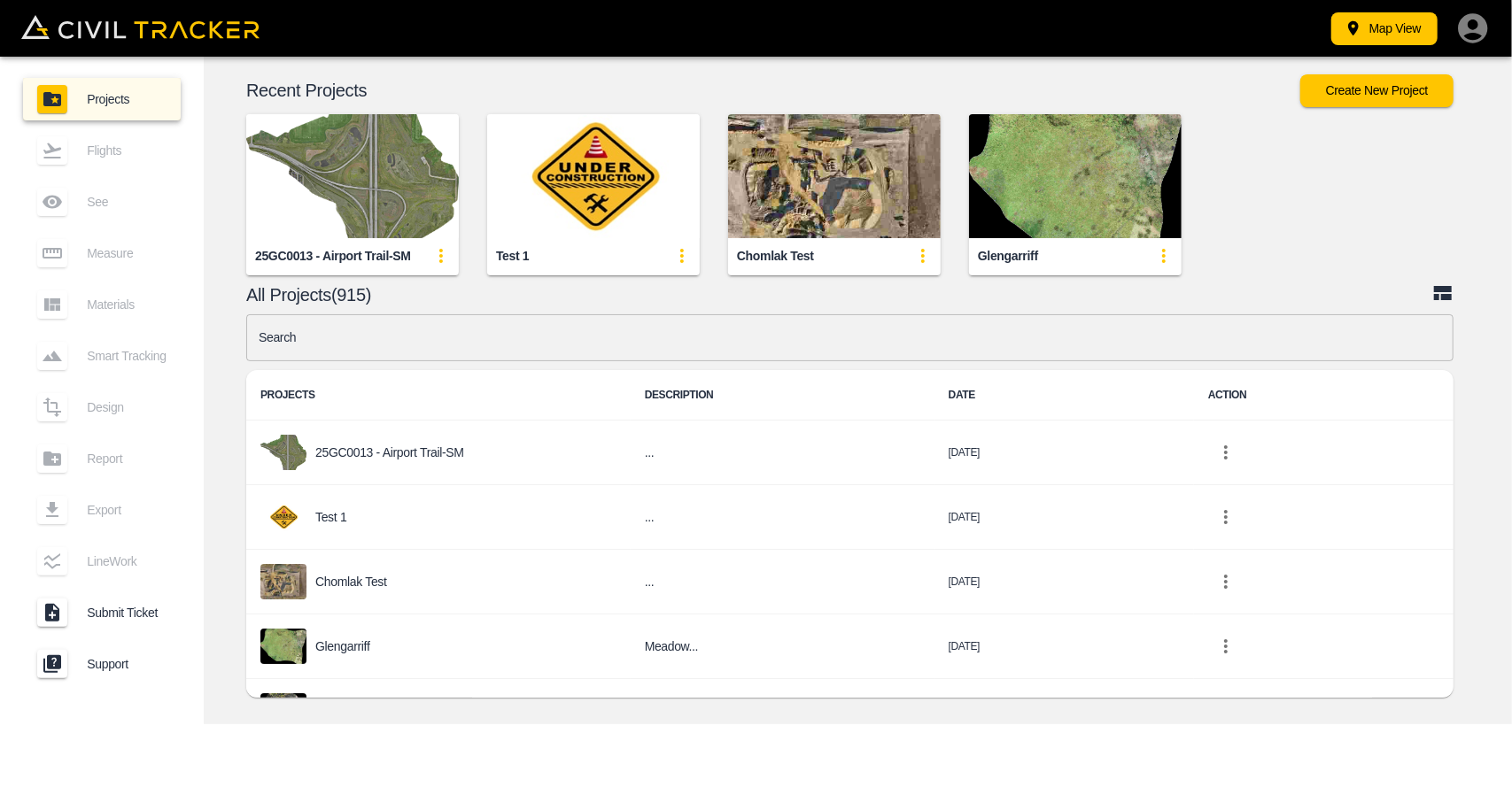
click at [365, 192] on img "button" at bounding box center [352, 175] width 212 height 124
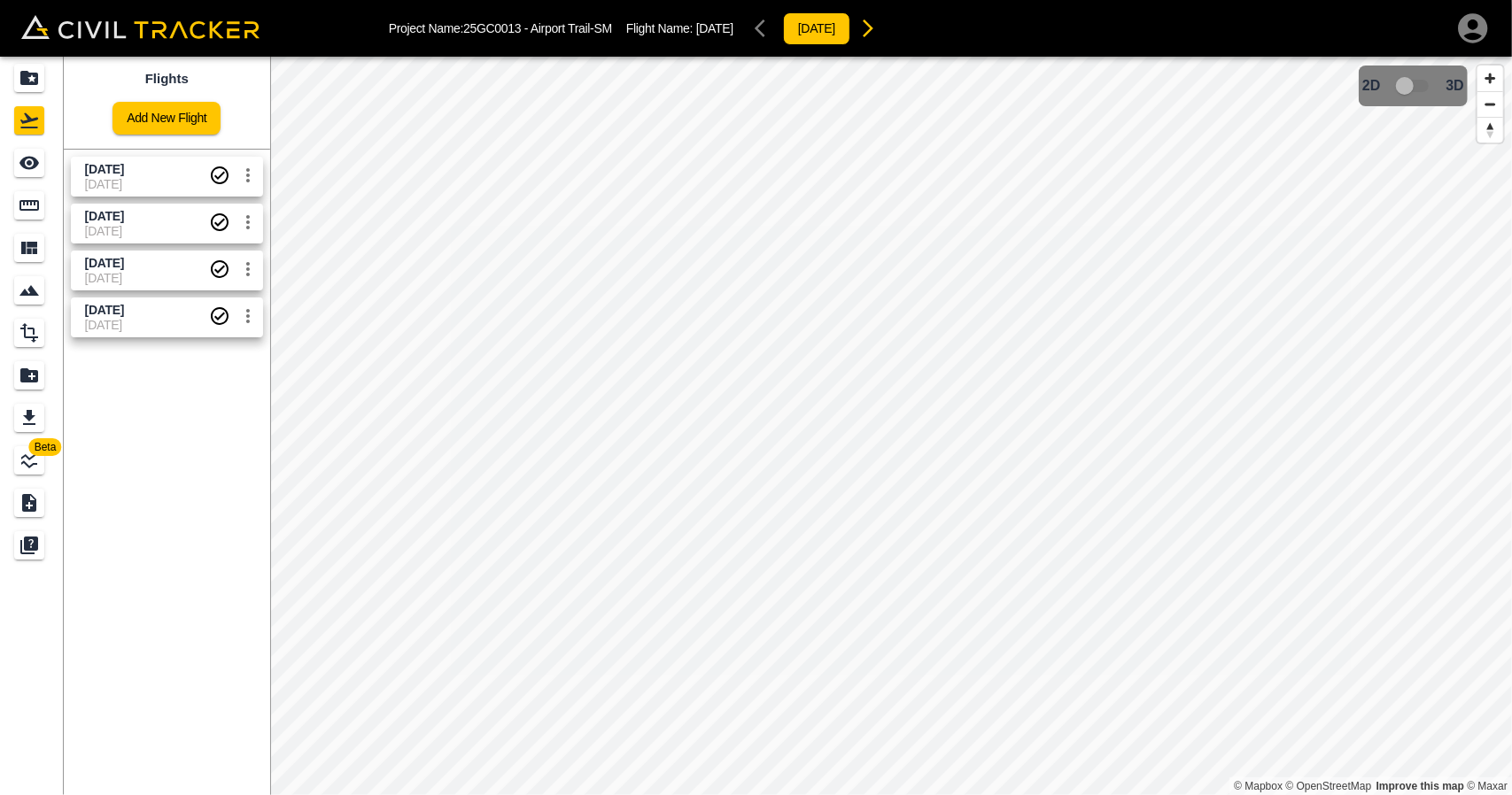
click at [144, 178] on span "[DATE]" at bounding box center [147, 184] width 124 height 14
drag, startPoint x: 0, startPoint y: 170, endPoint x: 44, endPoint y: 163, distance: 44.6
click at [0, 170] on link at bounding box center [32, 163] width 63 height 43
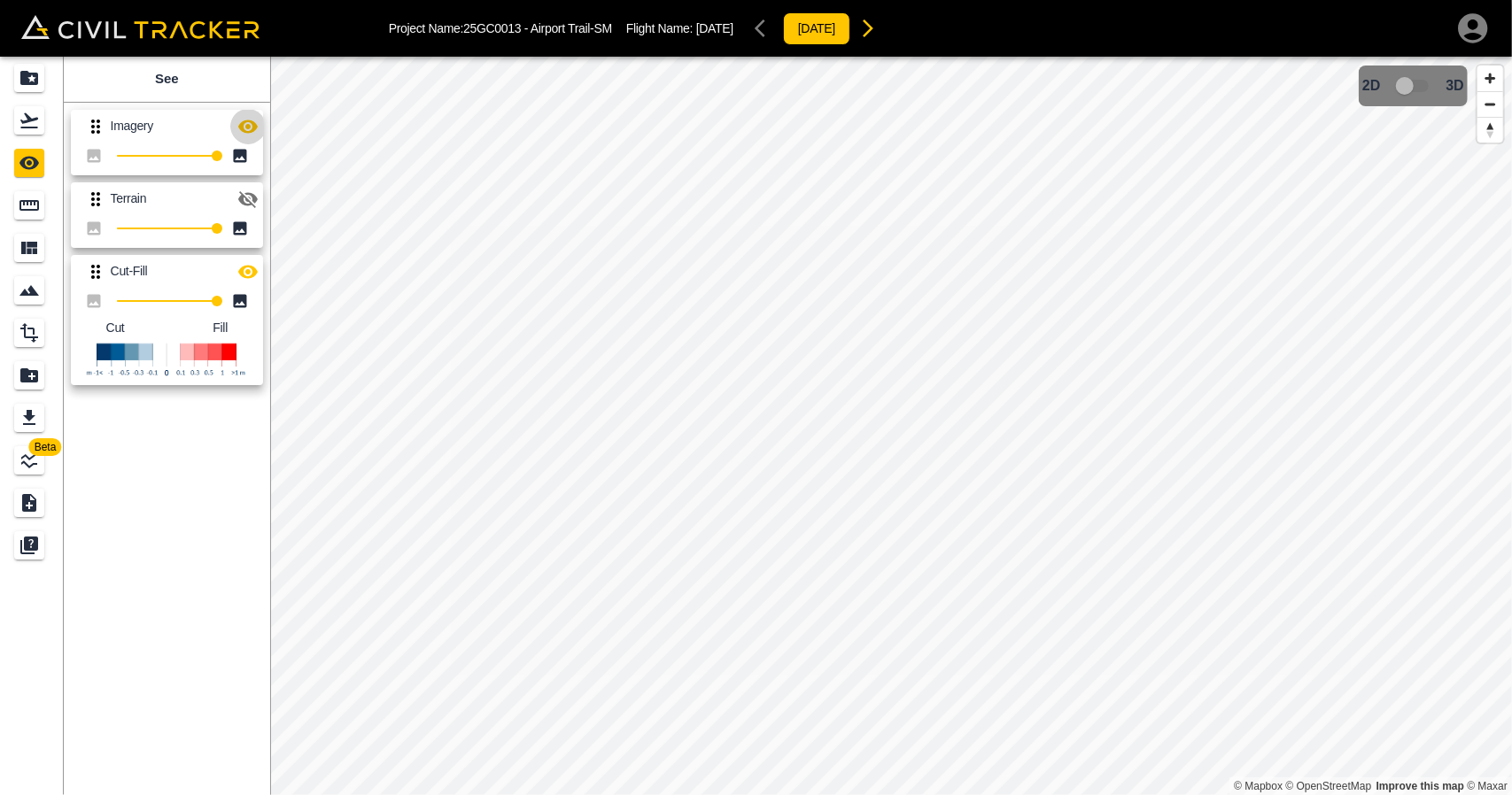
click at [252, 125] on icon "button" at bounding box center [247, 126] width 21 height 21
click at [258, 127] on icon "button" at bounding box center [247, 126] width 21 height 21
click at [259, 126] on button "button" at bounding box center [248, 127] width 36 height 36
drag, startPoint x: 237, startPoint y: 208, endPoint x: 237, endPoint y: 171, distance: 37.0
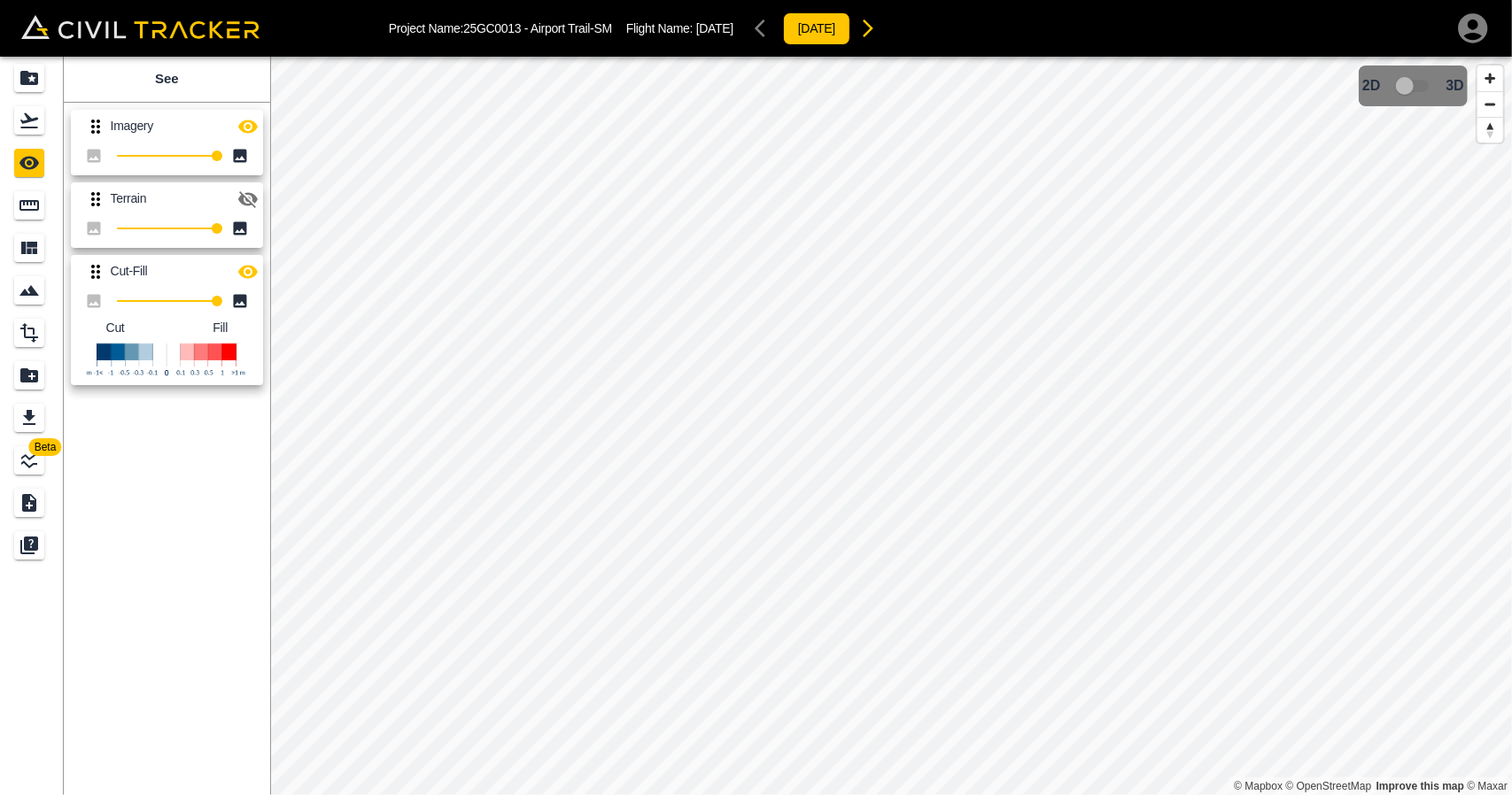
click at [237, 206] on icon "button" at bounding box center [247, 198] width 21 height 21
click at [247, 131] on icon "button" at bounding box center [248, 126] width 20 height 13
click at [247, 131] on icon "button" at bounding box center [248, 127] width 20 height 17
click at [247, 131] on icon "button" at bounding box center [248, 126] width 20 height 13
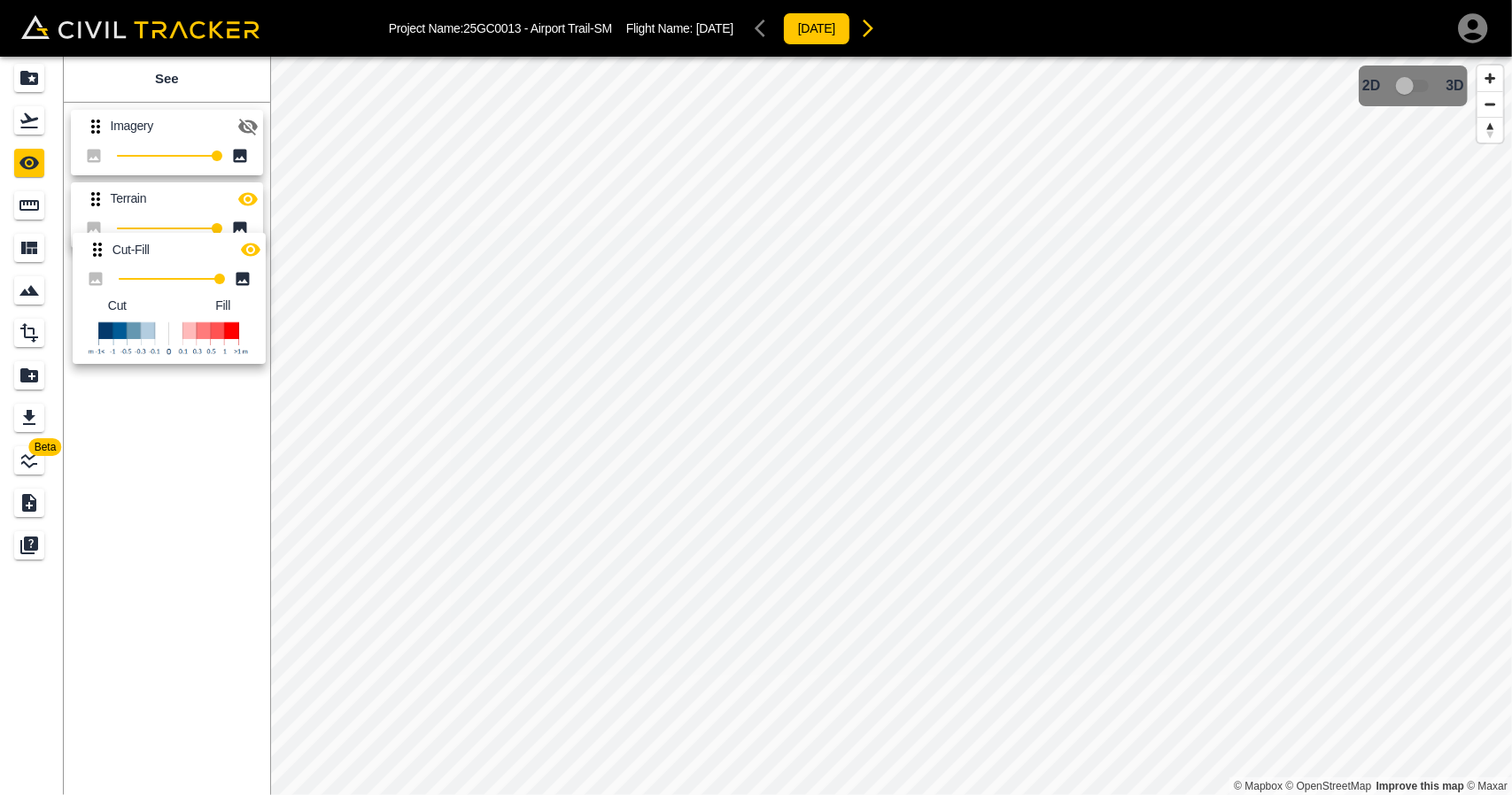
drag, startPoint x: 94, startPoint y: 280, endPoint x: 99, endPoint y: 229, distance: 51.2
click at [99, 229] on div "Imagery 100 Terrain 100 Cut-Fill 100 Cut Fill" at bounding box center [163, 244] width 213 height 297
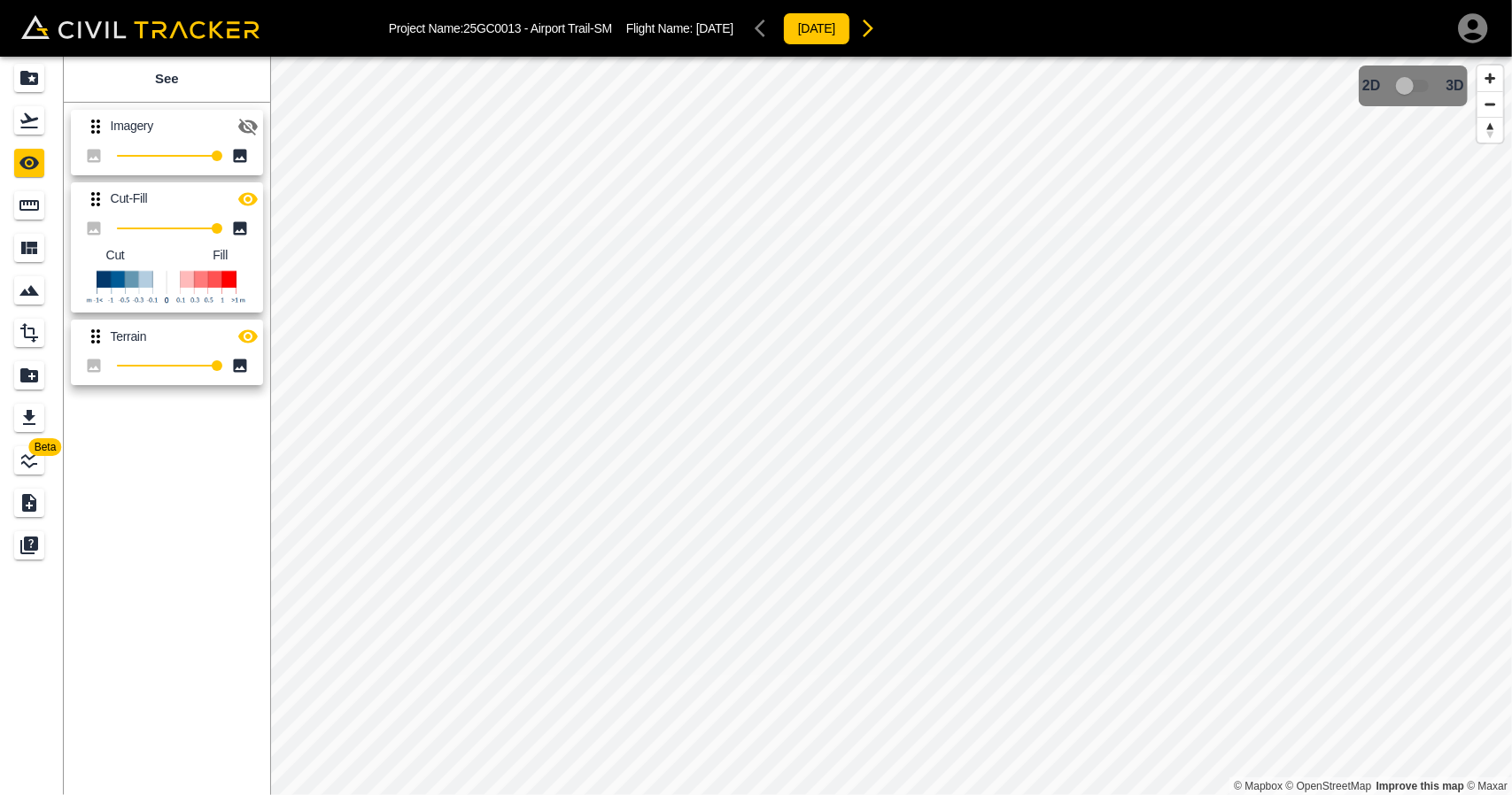
click at [253, 198] on icon "button" at bounding box center [248, 198] width 20 height 13
click at [252, 198] on icon "button" at bounding box center [247, 198] width 21 height 21
click at [799, 31] on div "[DATE]" at bounding box center [816, 29] width 138 height 36
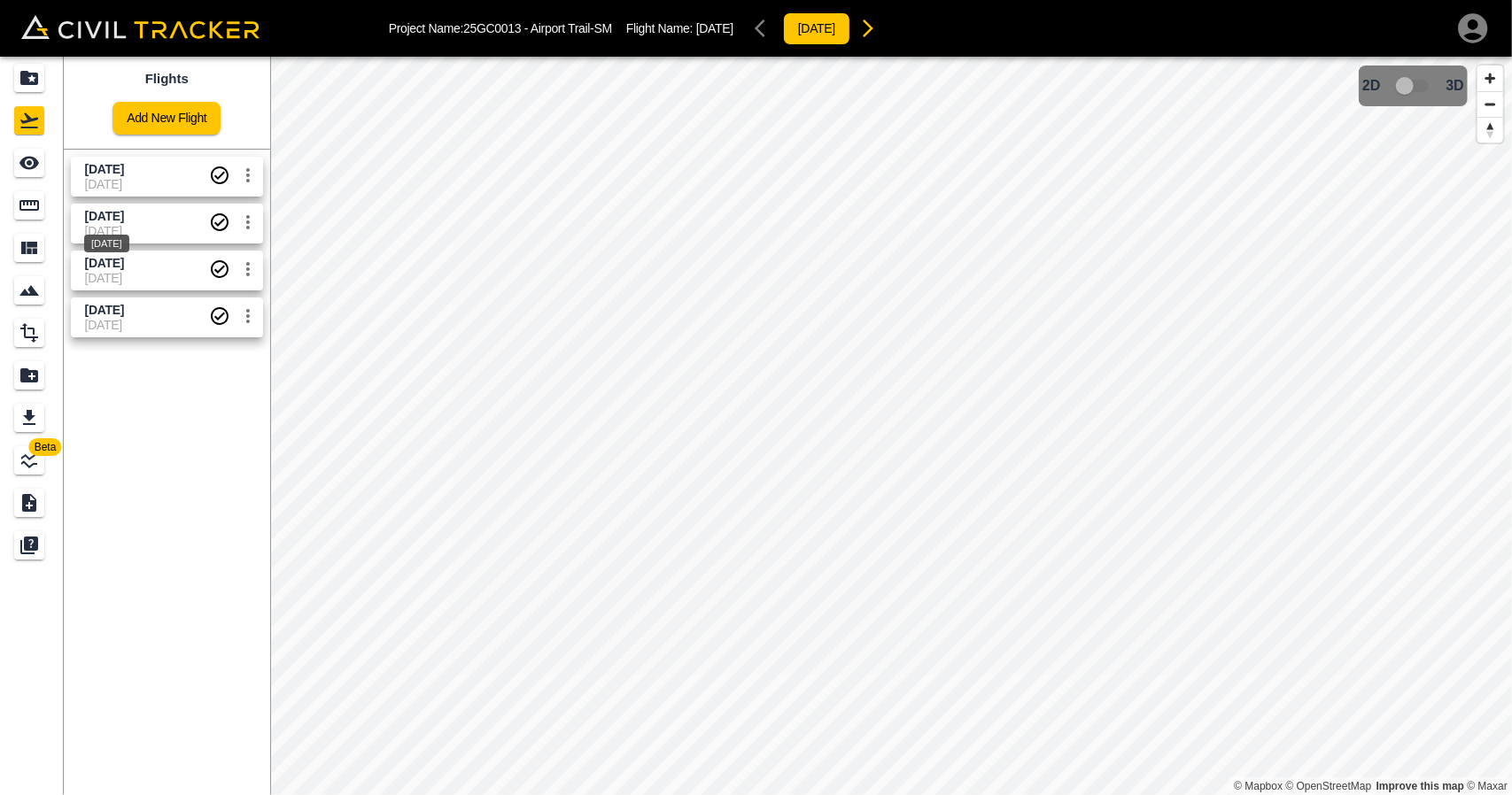
click at [103, 232] on div "[DATE]" at bounding box center [106, 238] width 49 height 32
click at [105, 222] on span "[DATE]" at bounding box center [147, 216] width 124 height 17
click at [18, 177] on link at bounding box center [32, 163] width 63 height 43
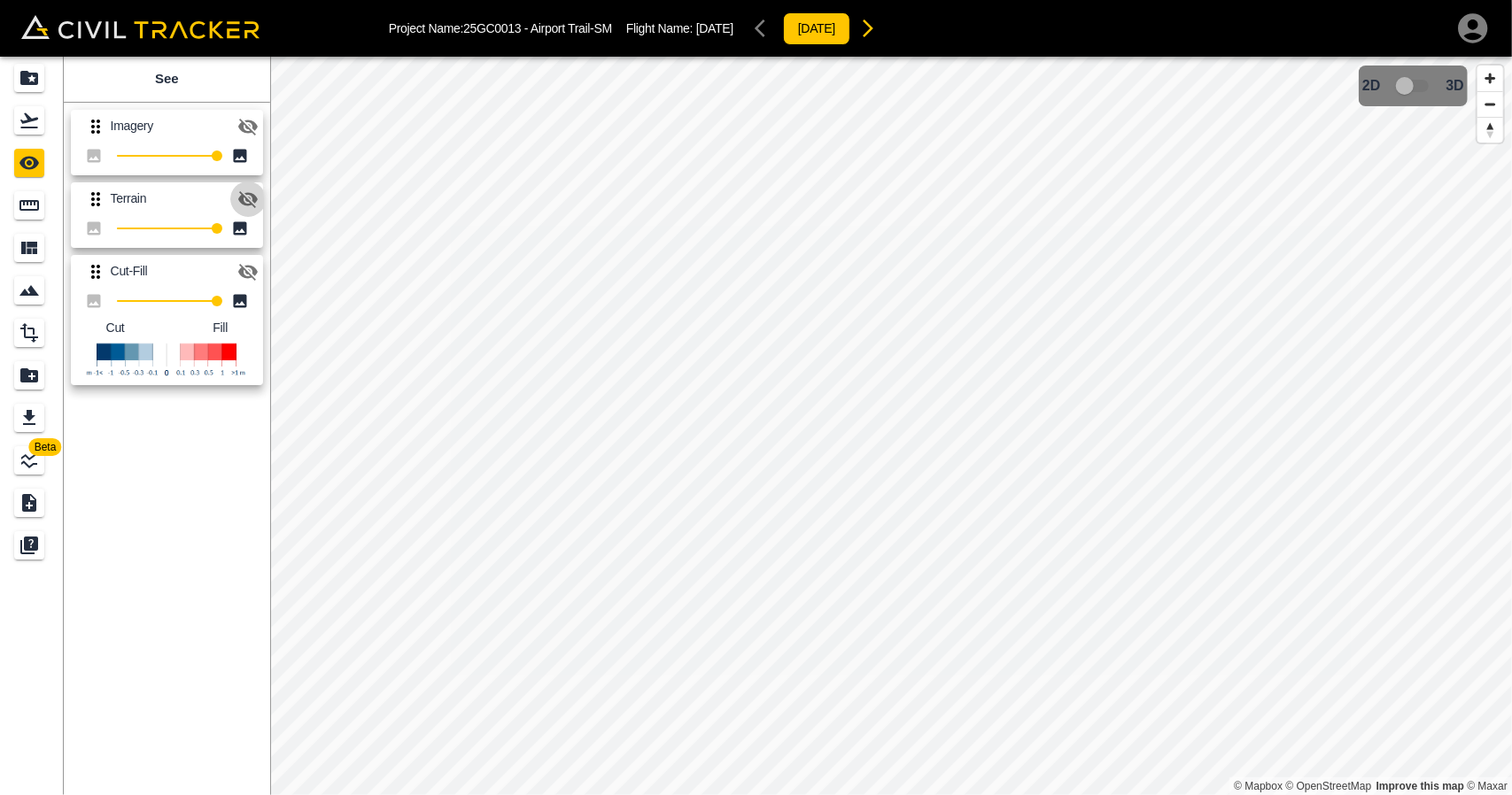
click at [250, 195] on icon "button" at bounding box center [247, 198] width 21 height 21
click at [878, 29] on icon "button" at bounding box center [868, 28] width 21 height 21
click at [39, 106] on div "Flights" at bounding box center [29, 120] width 30 height 29
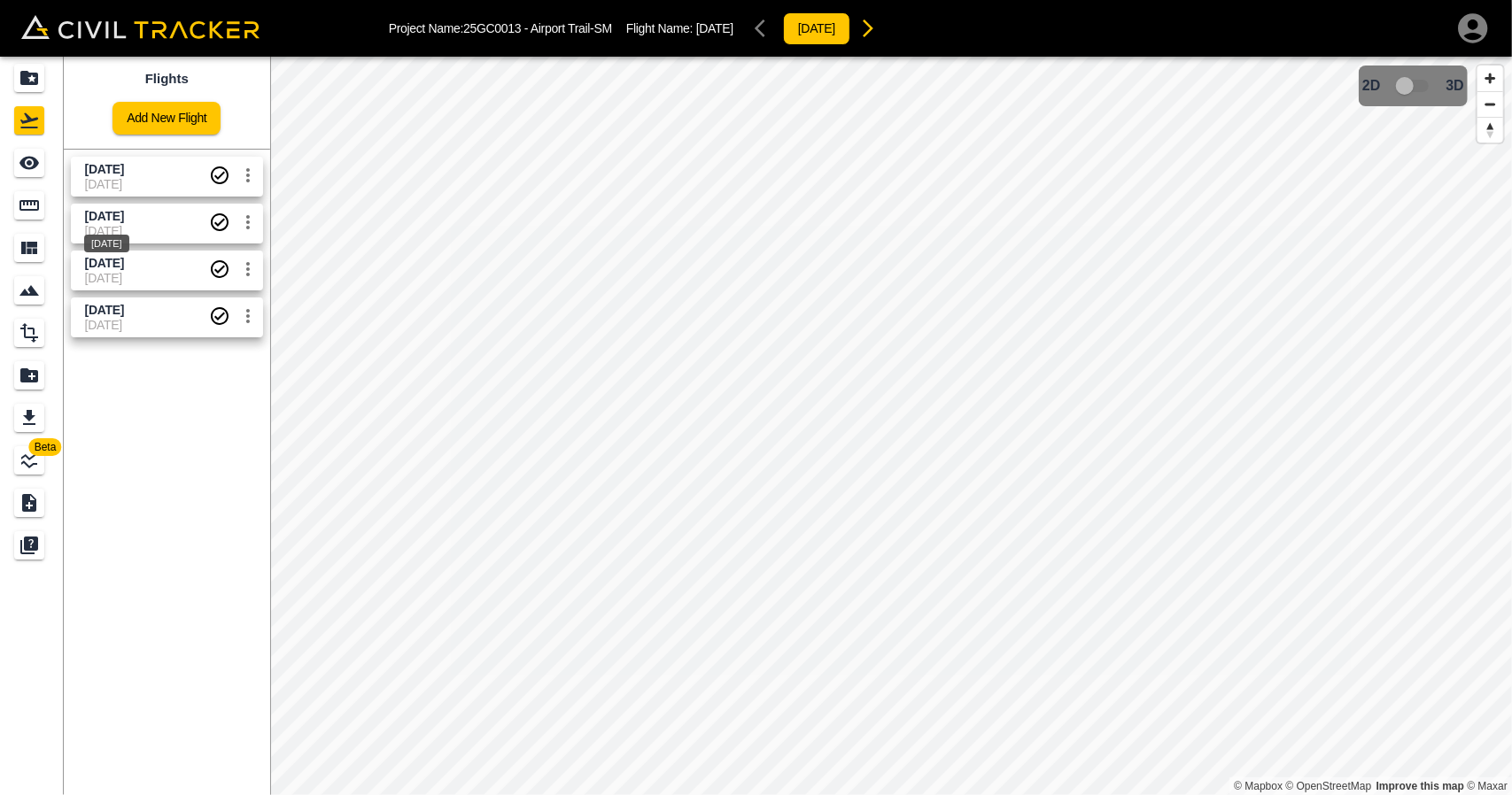
click at [107, 217] on span "[DATE]" at bounding box center [104, 216] width 39 height 14
click at [41, 170] on div "See" at bounding box center [29, 163] width 30 height 29
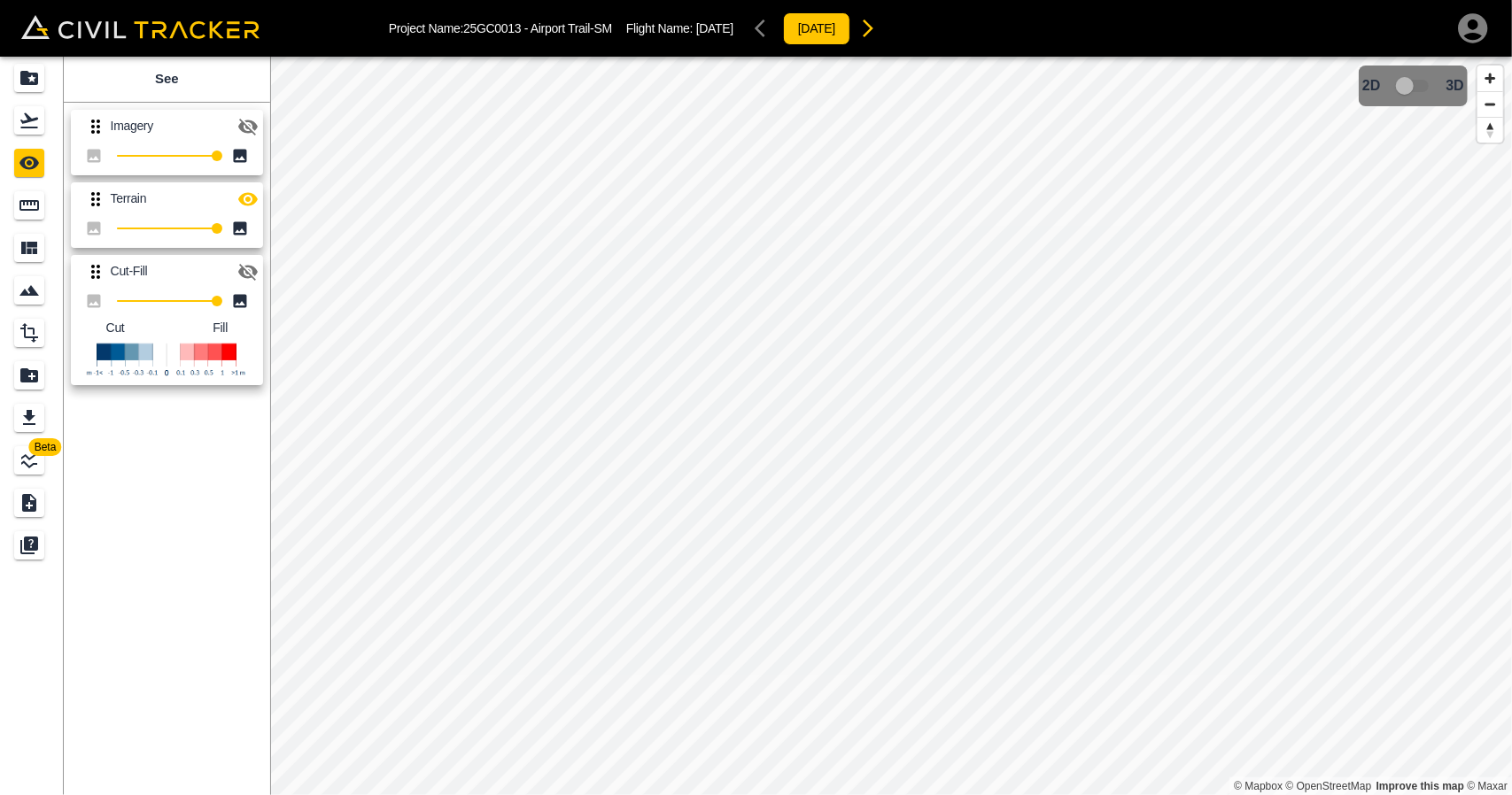
click at [248, 186] on button "button" at bounding box center [248, 199] width 36 height 36
click at [251, 194] on icon "button" at bounding box center [248, 199] width 20 height 17
click at [251, 194] on icon "button" at bounding box center [248, 198] width 20 height 13
click at [250, 267] on icon "button" at bounding box center [248, 272] width 20 height 17
click at [44, 124] on div "Flights" at bounding box center [29, 120] width 30 height 29
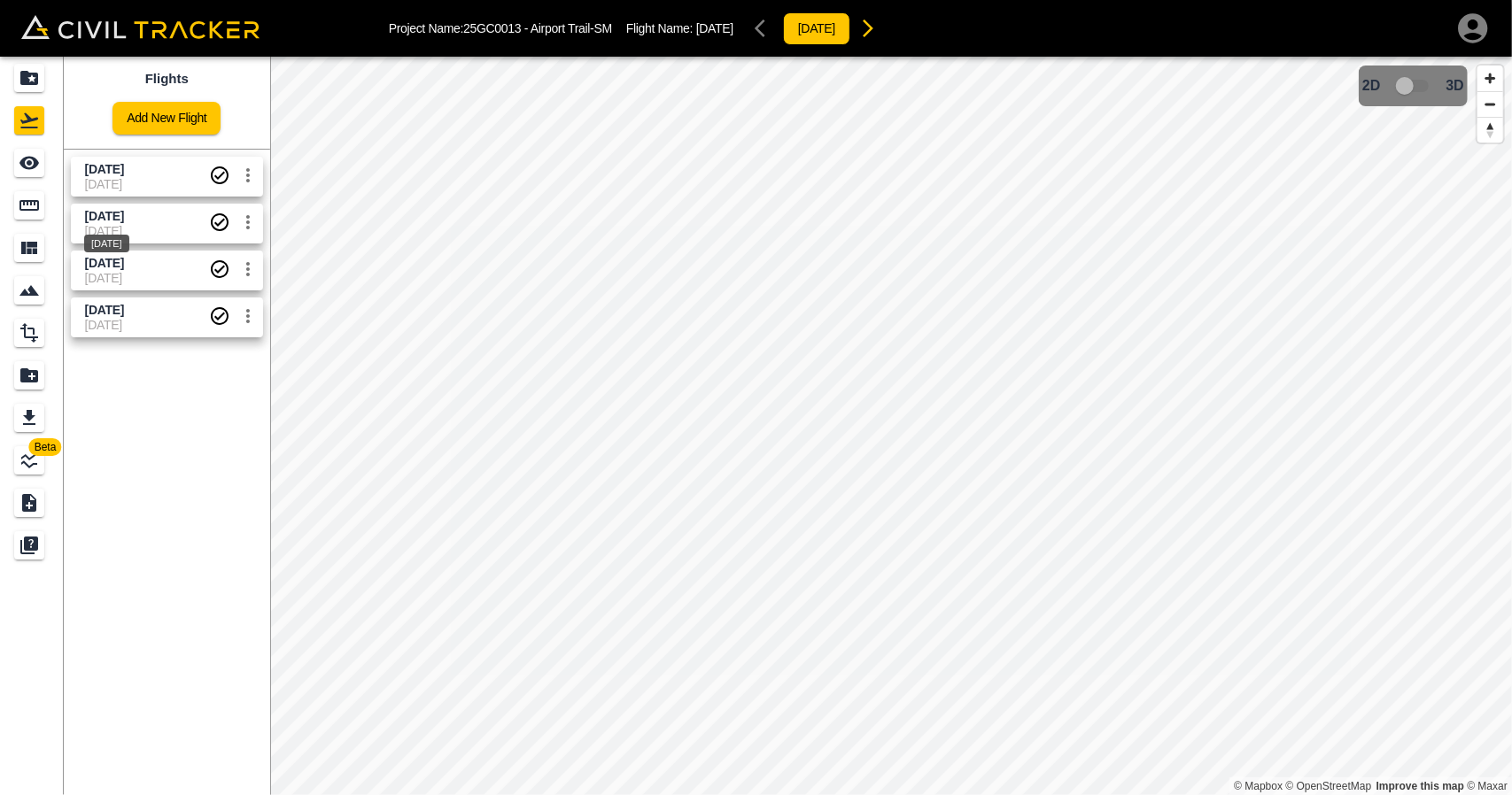
drag, startPoint x: 121, startPoint y: 214, endPoint x: 69, endPoint y: 200, distance: 53.9
click at [121, 215] on span "[DATE]" at bounding box center [104, 216] width 39 height 14
click at [32, 174] on div "See" at bounding box center [29, 163] width 30 height 29
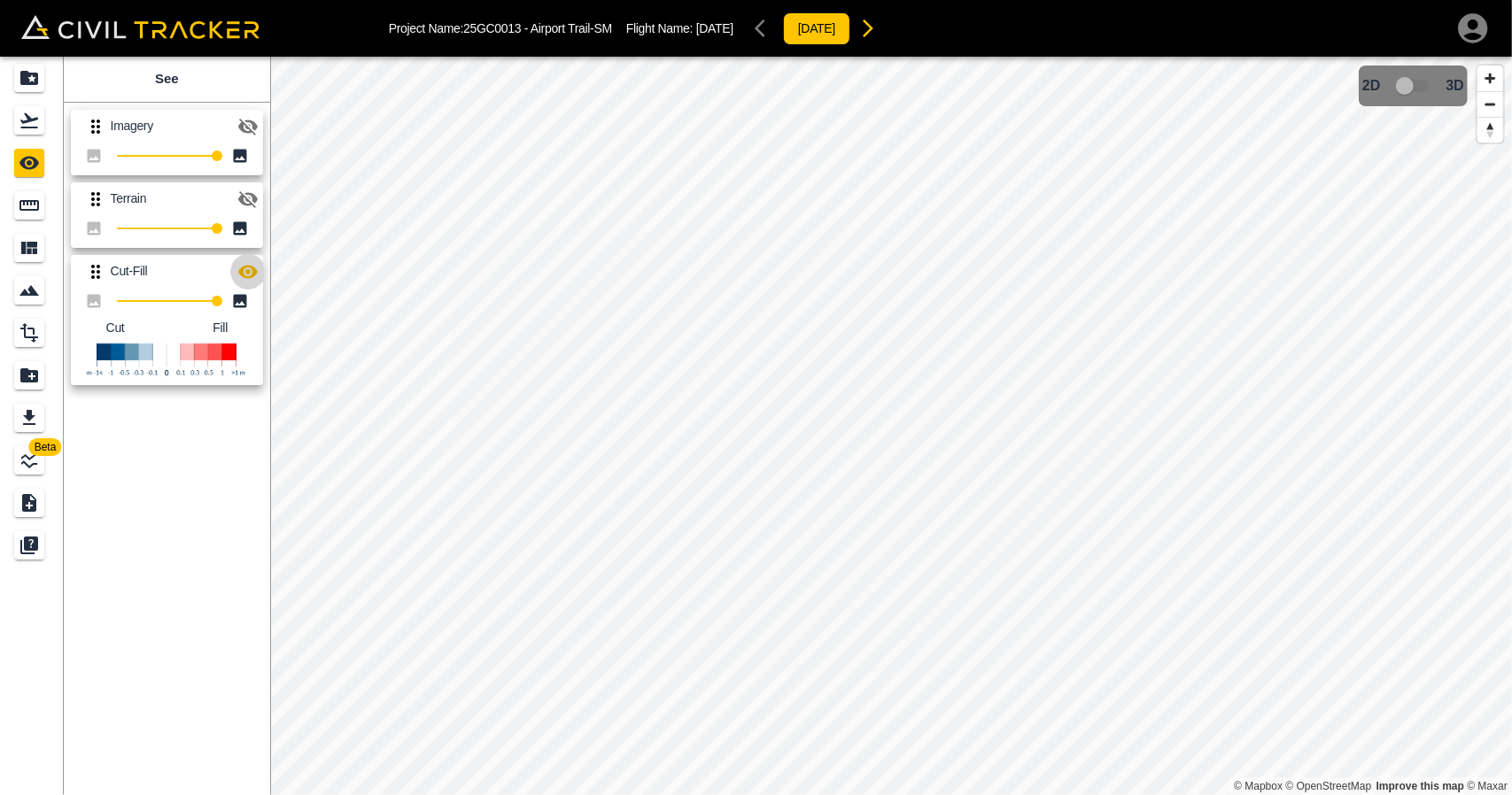
click at [245, 271] on icon "button" at bounding box center [247, 272] width 21 height 21
click at [33, 123] on icon "Flights" at bounding box center [29, 120] width 21 height 21
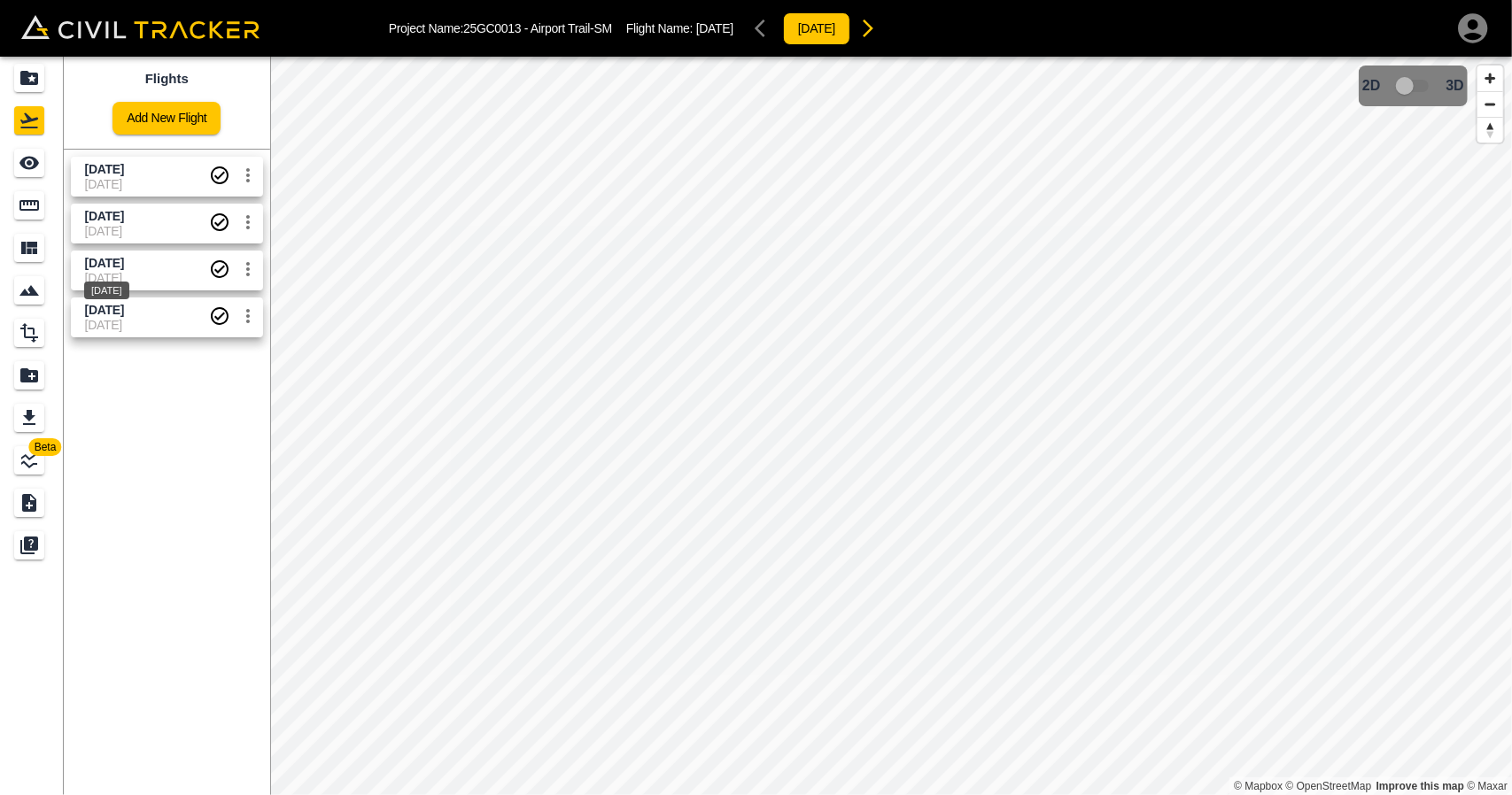
click at [124, 267] on span "[DATE]" at bounding box center [104, 263] width 39 height 14
drag, startPoint x: 32, startPoint y: 168, endPoint x: 65, endPoint y: 170, distance: 33.1
click at [33, 166] on icon "See" at bounding box center [30, 163] width 20 height 13
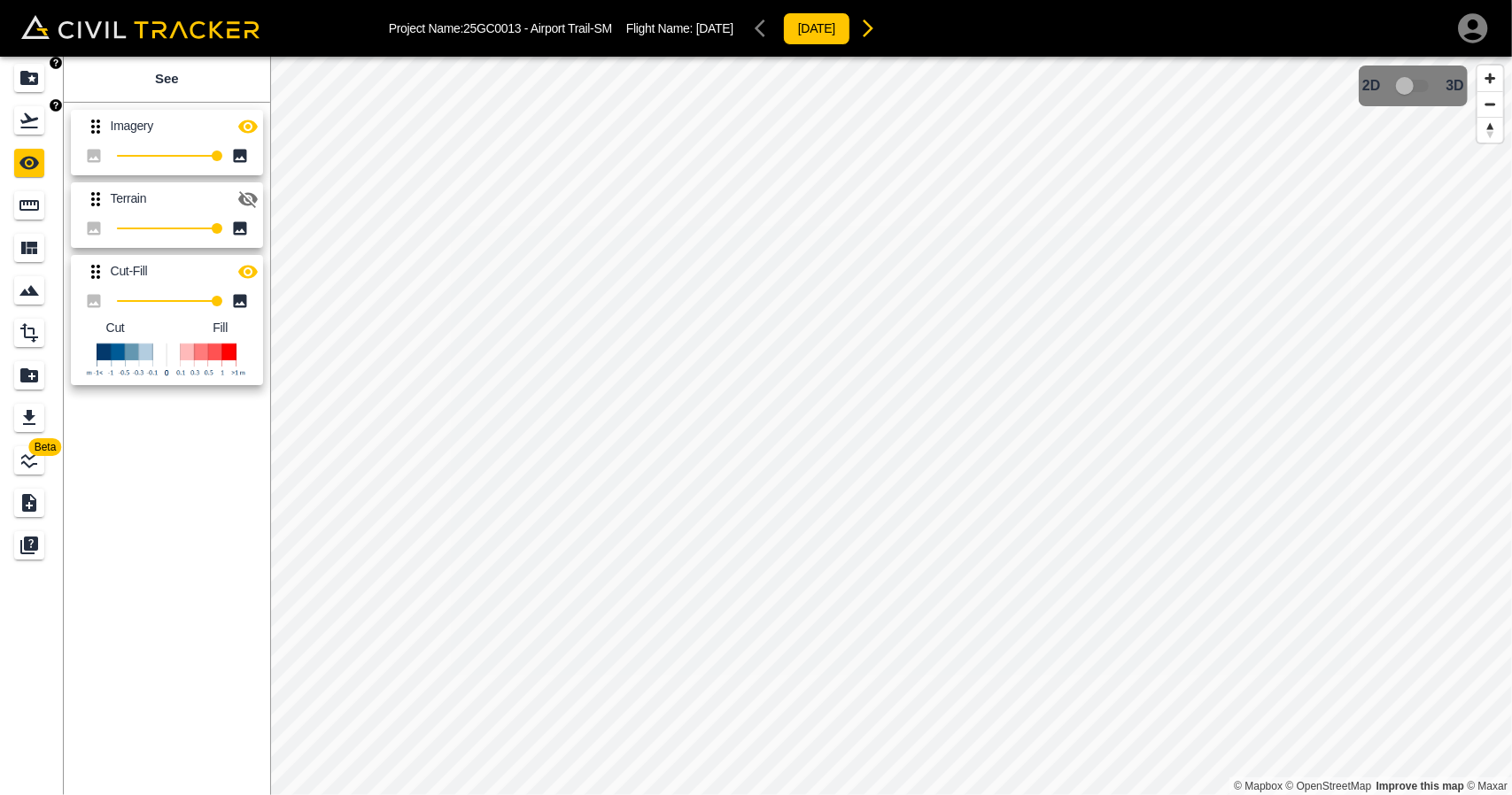
drag, startPoint x: 37, startPoint y: 85, endPoint x: 66, endPoint y: 8, distance: 82.3
click at [37, 84] on icon "Projects" at bounding box center [29, 77] width 21 height 21
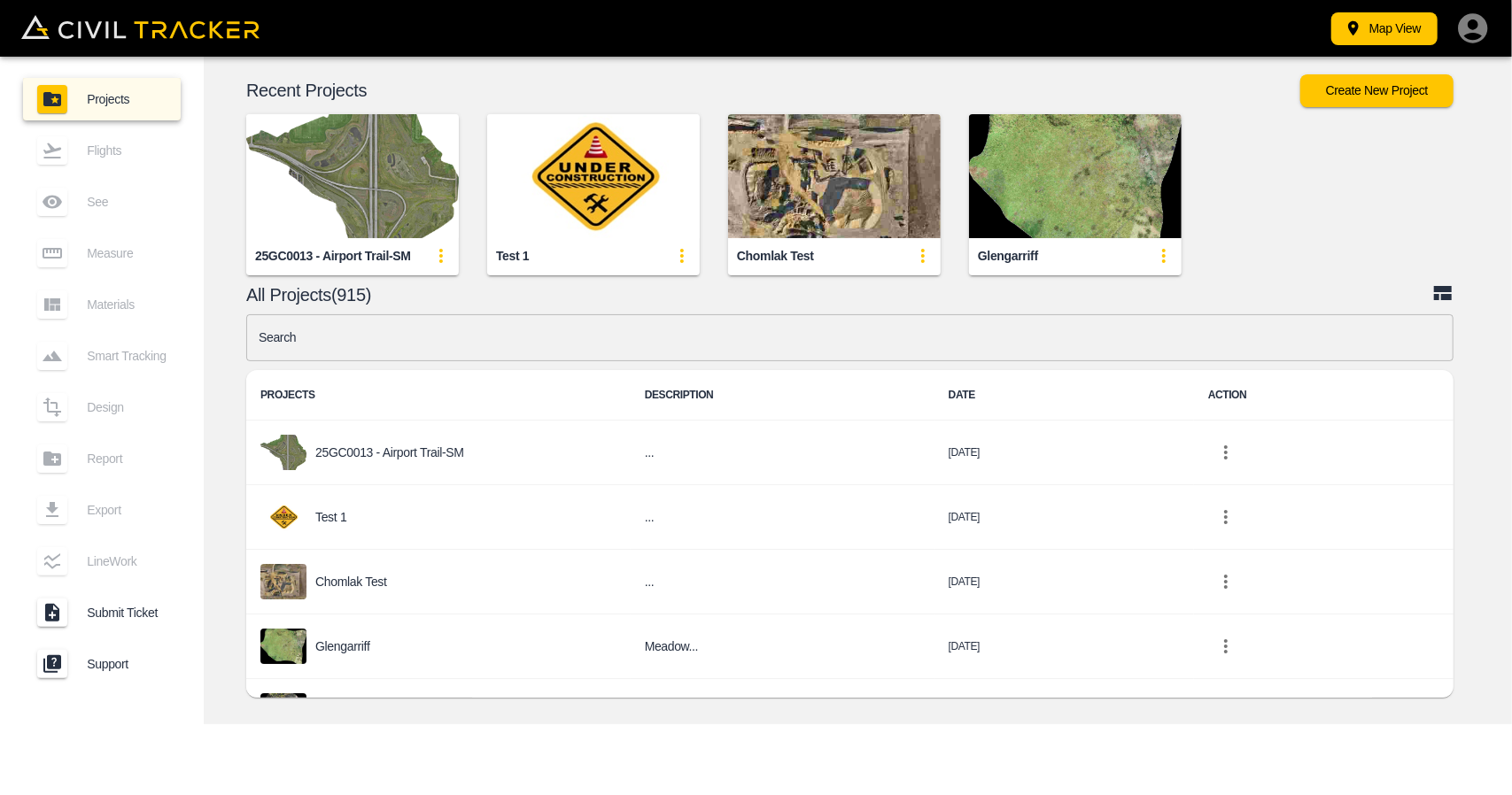
click at [365, 187] on img "button" at bounding box center [352, 175] width 212 height 124
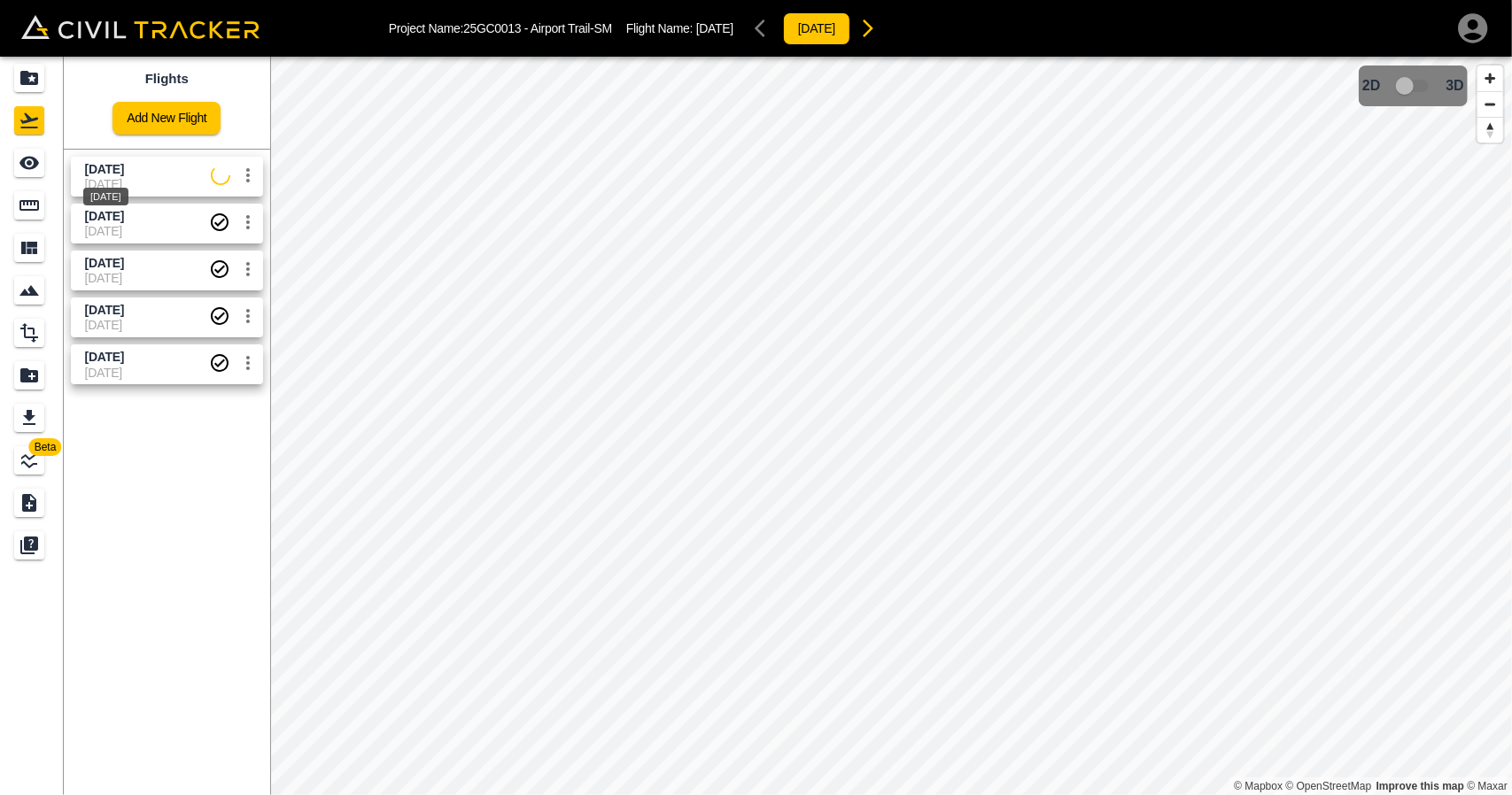
click at [124, 166] on span "[DATE]" at bounding box center [104, 170] width 39 height 14
click at [34, 163] on icon "See" at bounding box center [29, 163] width 21 height 21
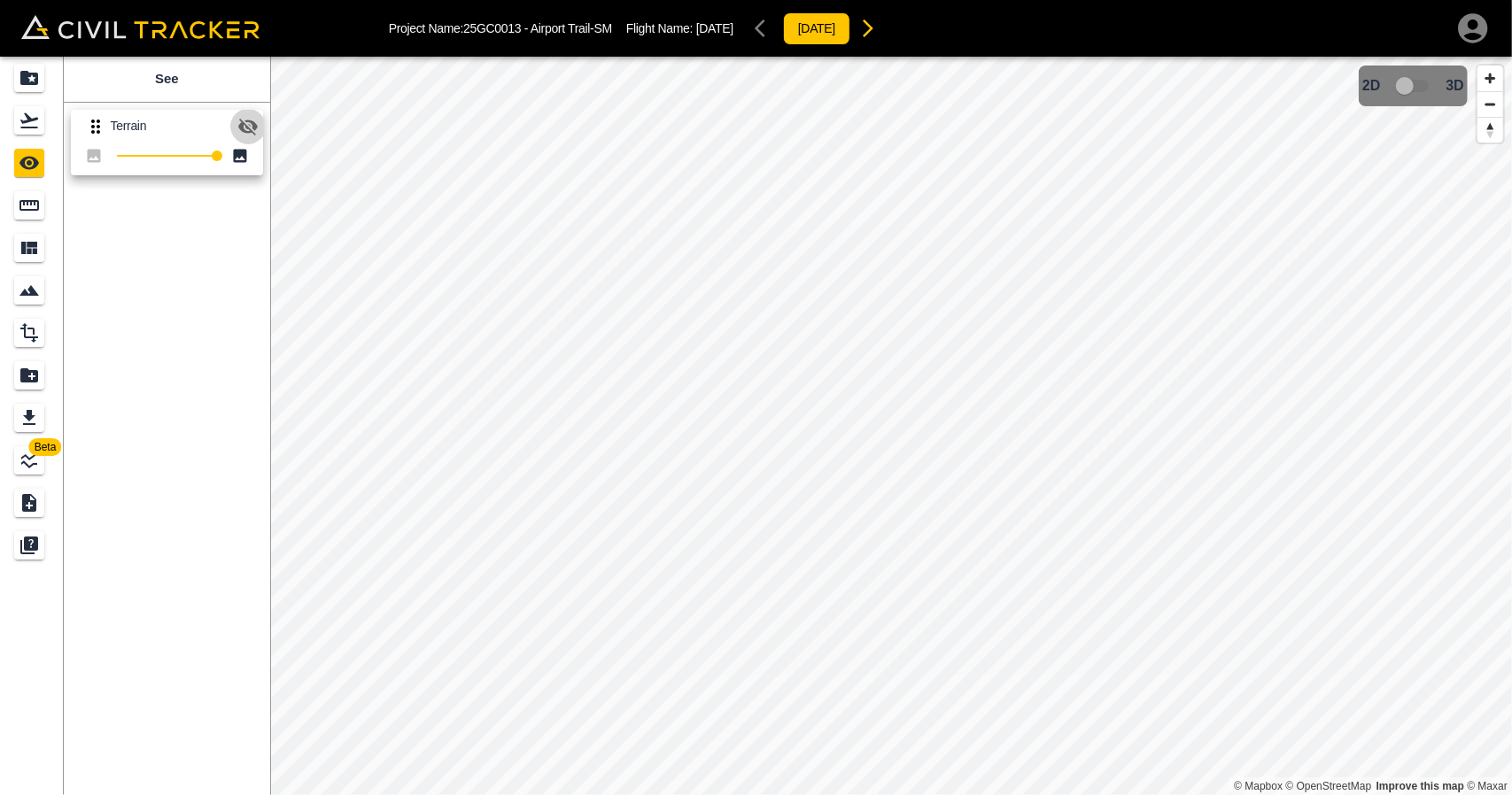
click at [241, 120] on icon "button" at bounding box center [247, 126] width 21 height 21
click at [241, 121] on icon "button" at bounding box center [247, 126] width 21 height 21
click at [241, 121] on icon "button" at bounding box center [248, 127] width 20 height 17
click at [241, 121] on icon "button" at bounding box center [247, 126] width 21 height 21
click at [27, 125] on icon "Flights" at bounding box center [29, 120] width 21 height 21
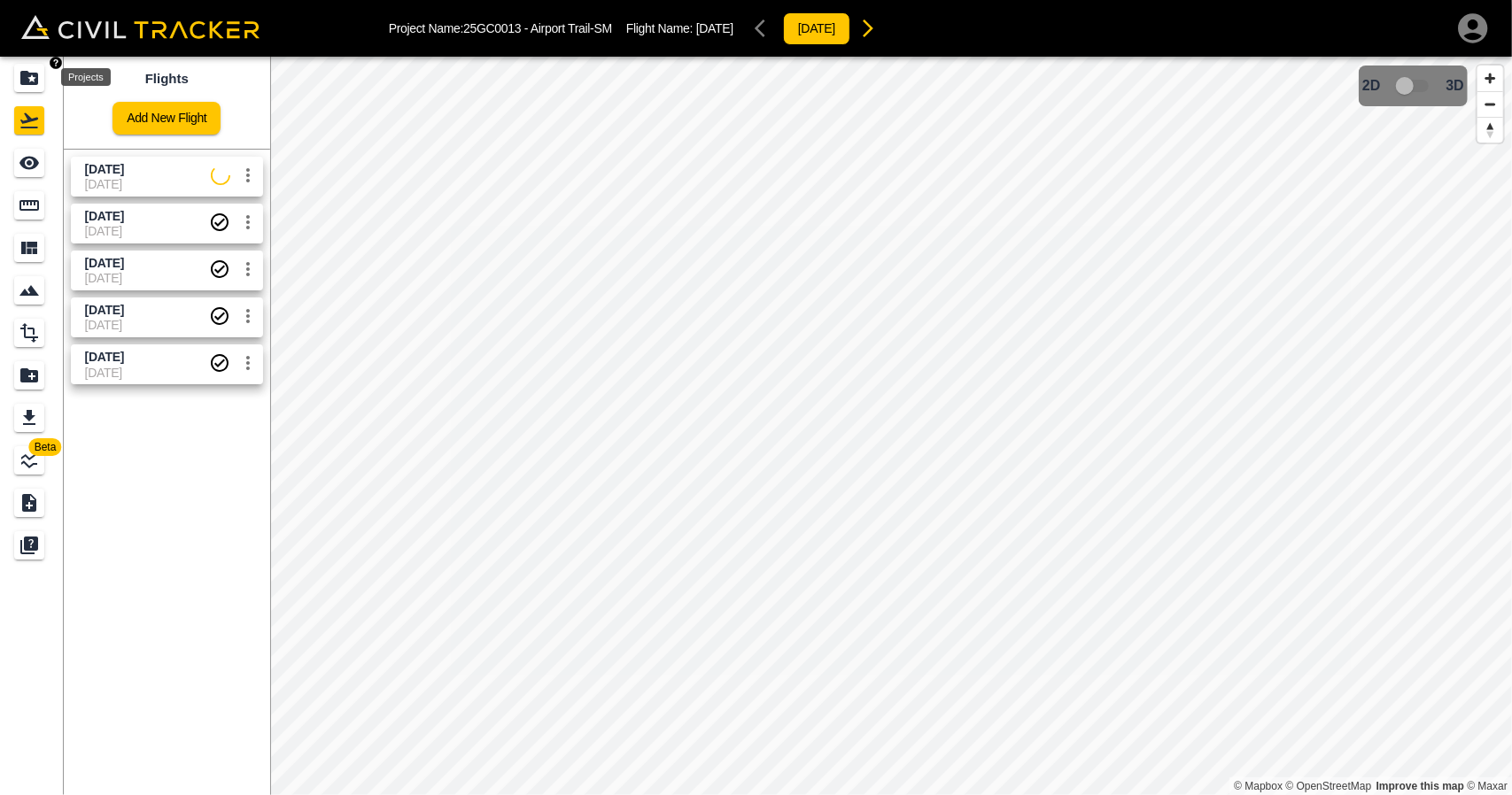
click at [30, 76] on icon "Projects" at bounding box center [30, 77] width 18 height 14
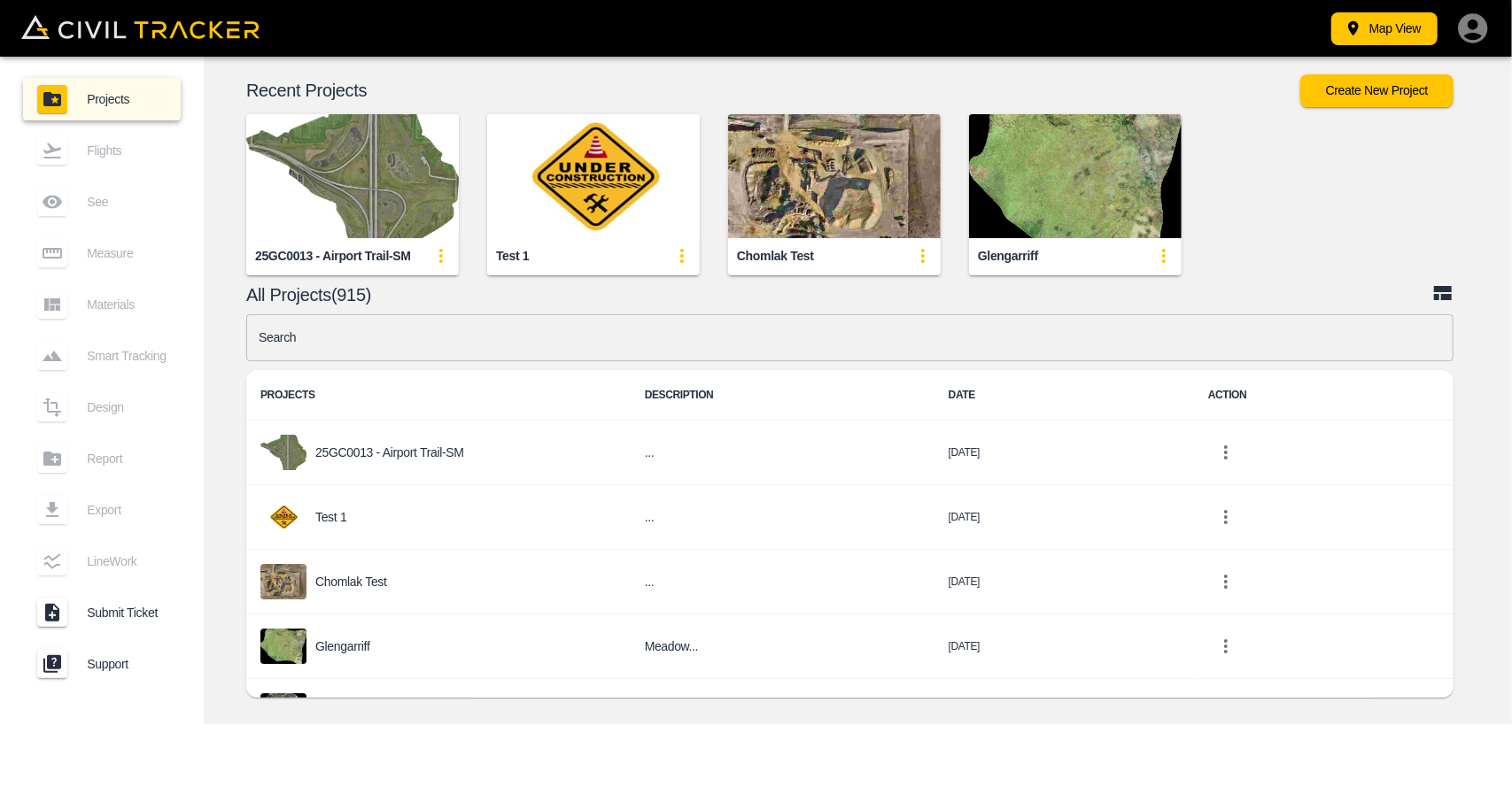
click at [439, 210] on img "button" at bounding box center [352, 175] width 212 height 124
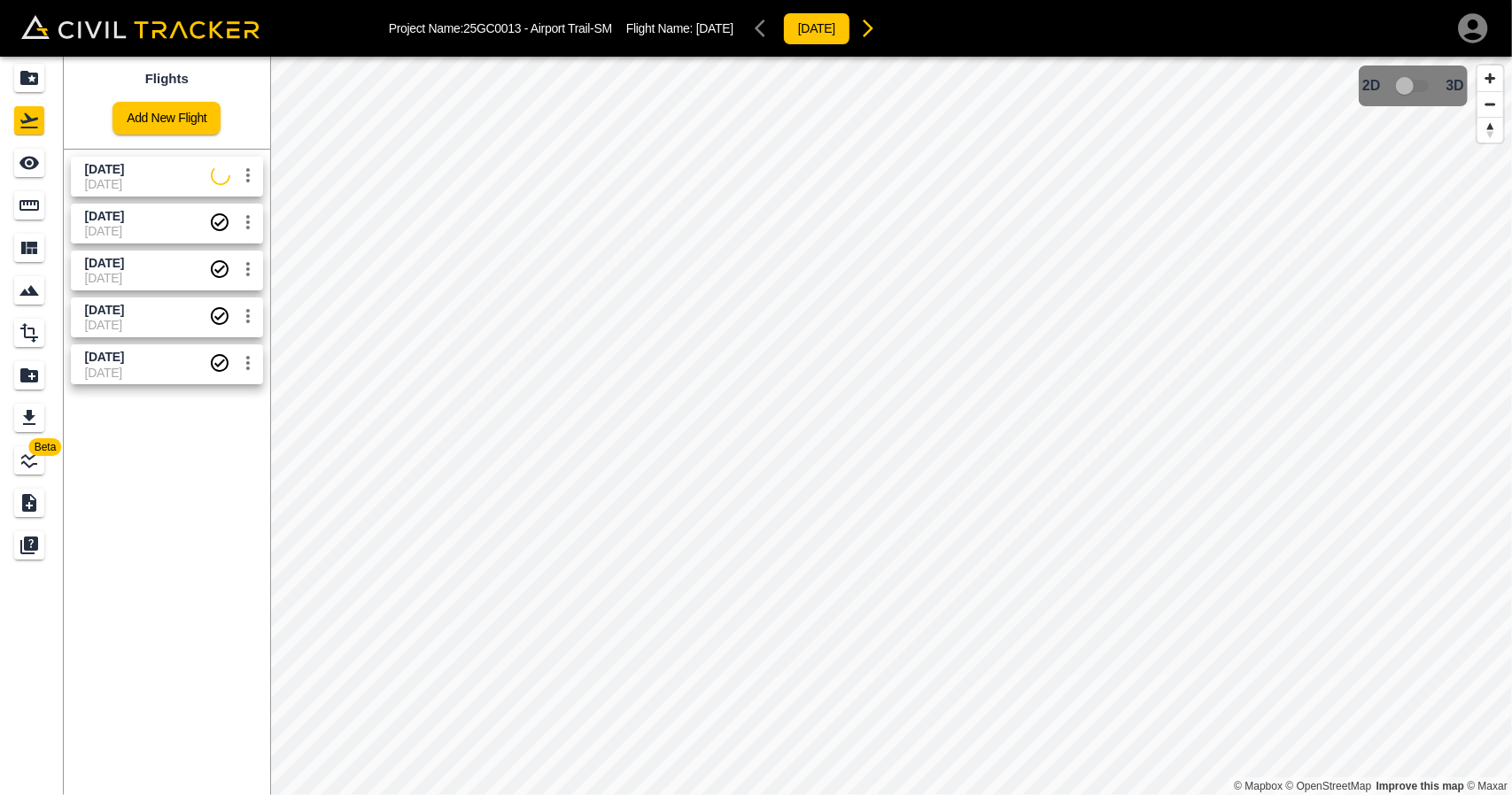
click at [108, 174] on span "[DATE]" at bounding box center [104, 170] width 39 height 14
click at [34, 161] on icon "See" at bounding box center [30, 163] width 20 height 13
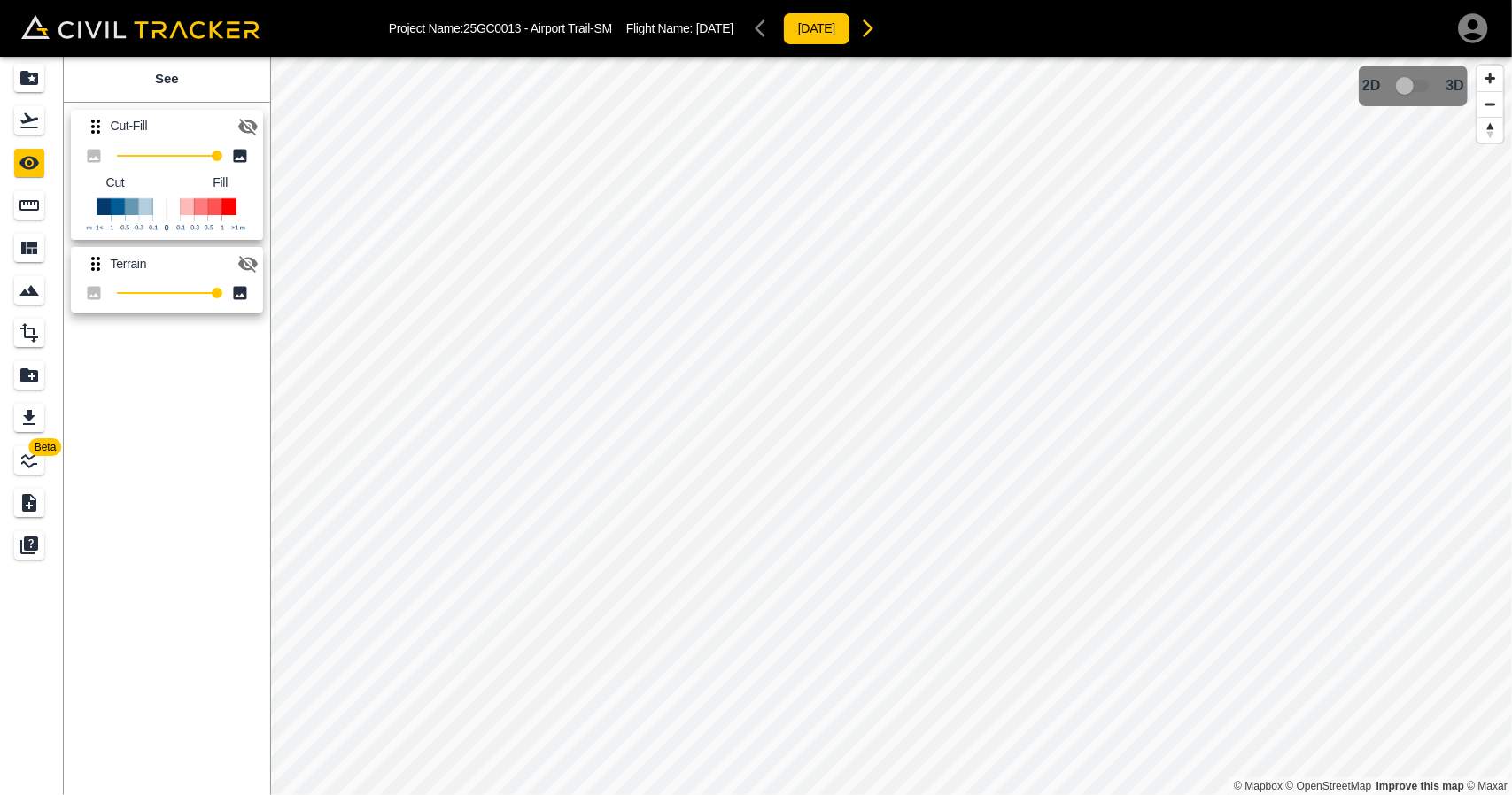
click at [235, 121] on button "button" at bounding box center [248, 127] width 36 height 36
click at [39, 123] on icon "Flights" at bounding box center [29, 120] width 21 height 21
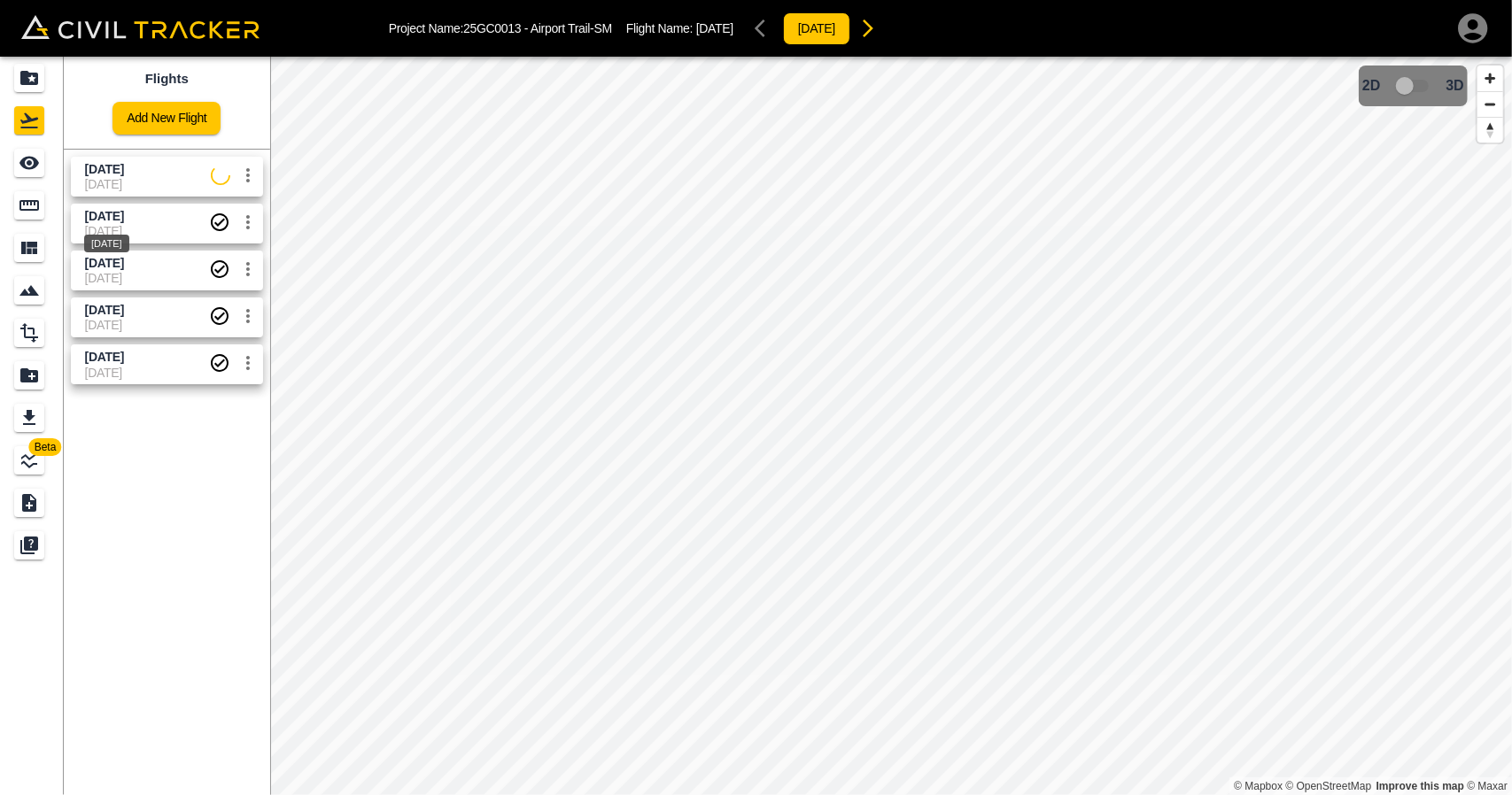
click at [124, 227] on div "[DATE]" at bounding box center [106, 238] width 49 height 32
click at [38, 166] on icon "See" at bounding box center [29, 163] width 21 height 21
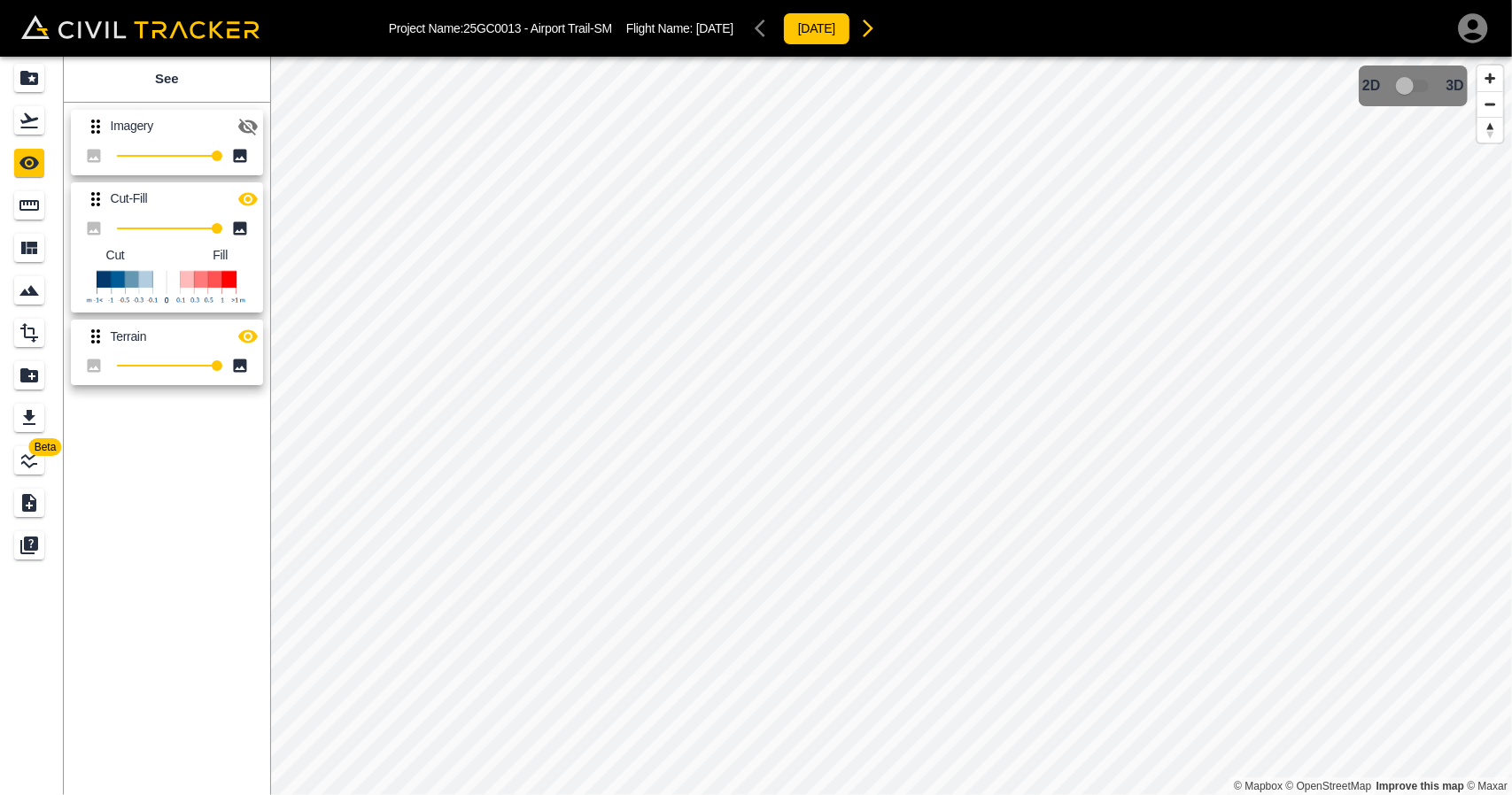
click at [245, 334] on icon "button" at bounding box center [248, 336] width 20 height 13
click at [29, 136] on link at bounding box center [32, 120] width 63 height 43
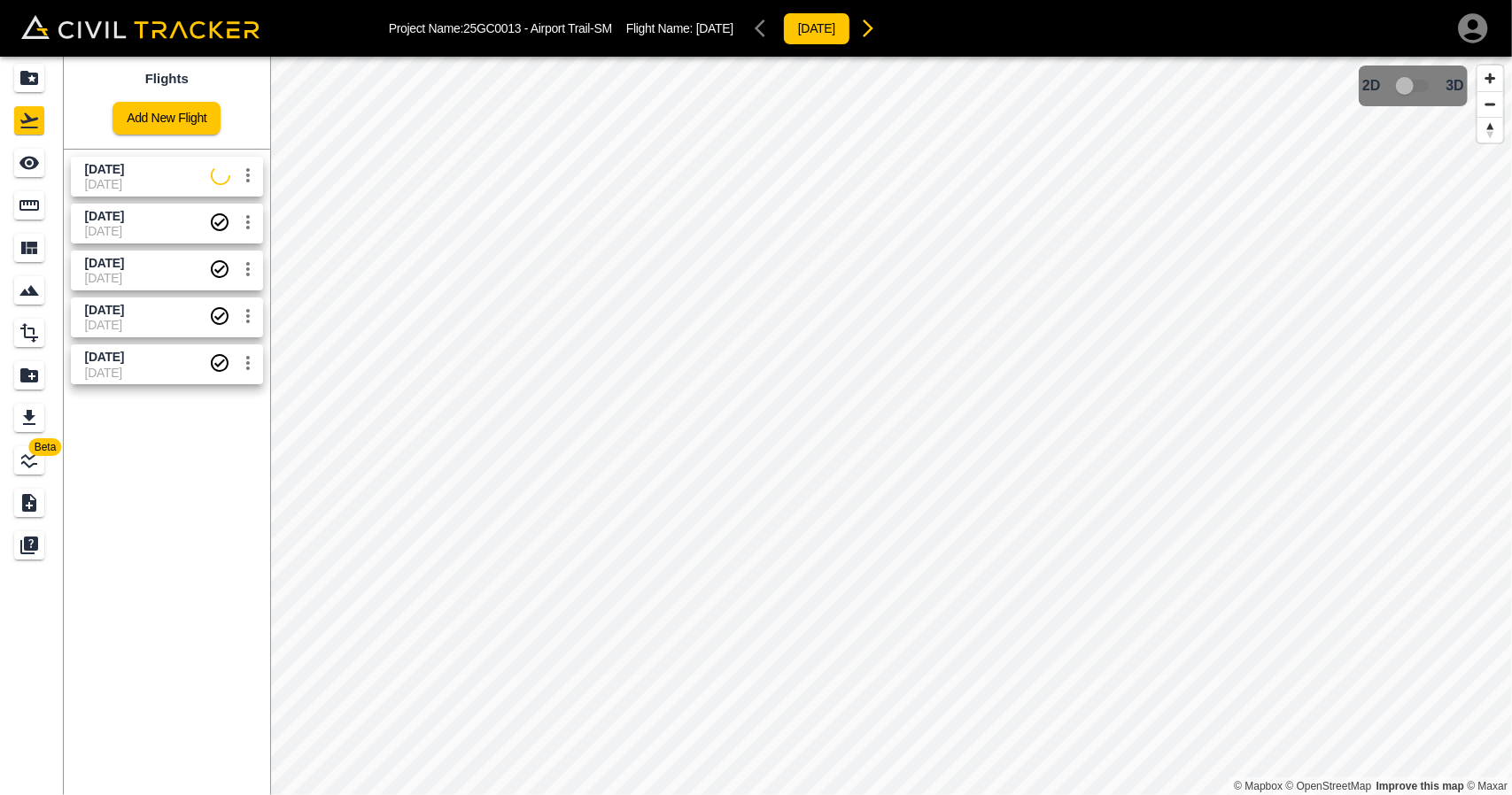
click at [105, 177] on span "[DATE]" at bounding box center [148, 184] width 126 height 14
click at [115, 220] on span "[DATE]" at bounding box center [104, 216] width 39 height 14
click at [124, 176] on span "[DATE]" at bounding box center [148, 170] width 126 height 17
click at [163, 215] on span "[DATE]" at bounding box center [147, 216] width 124 height 17
click at [151, 168] on span "[DATE]" at bounding box center [148, 170] width 126 height 17
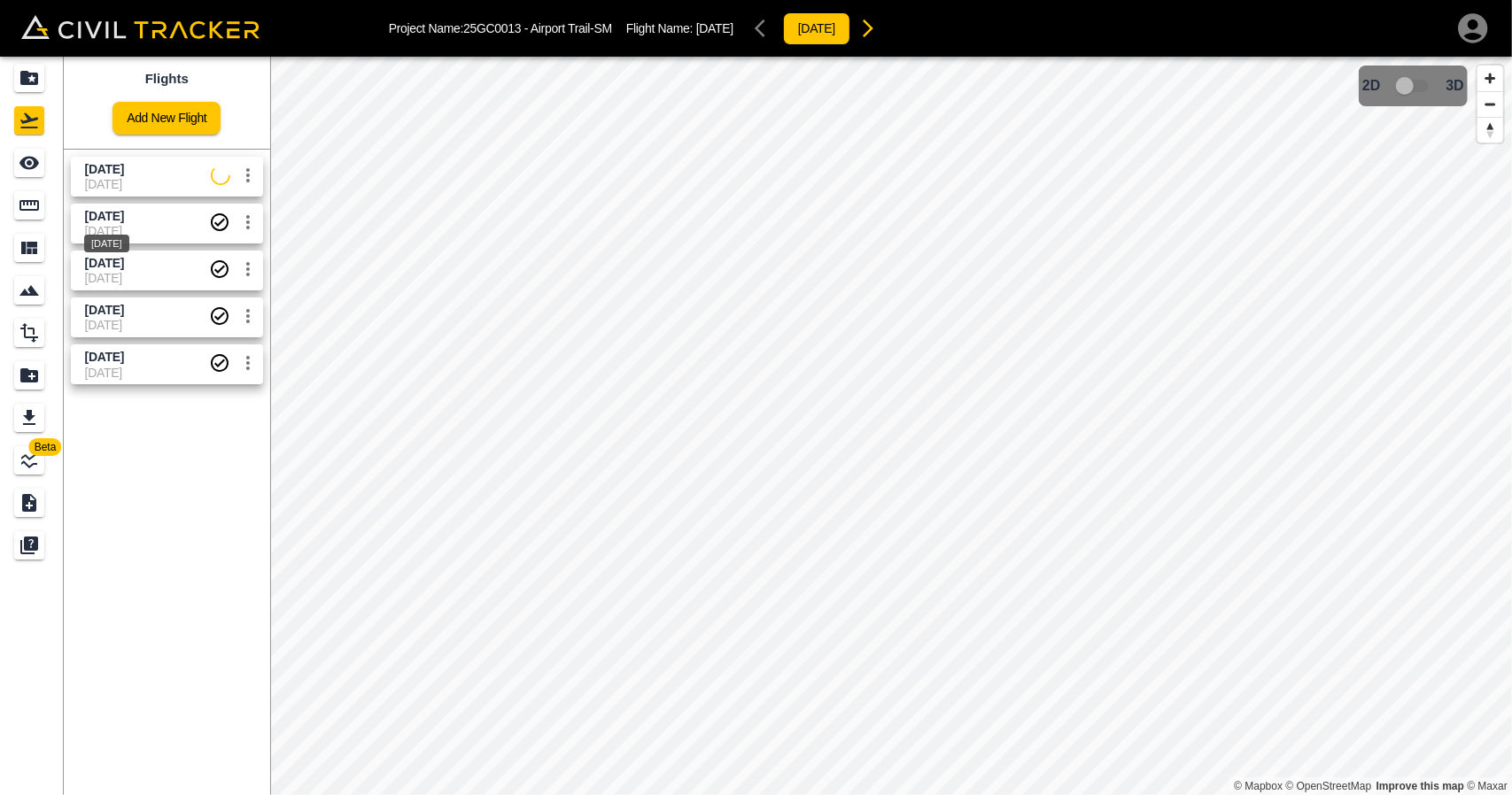
click at [124, 212] on span "[DATE]" at bounding box center [104, 216] width 39 height 14
click at [135, 157] on link "[DATE] [DATE]" at bounding box center [167, 176] width 192 height 40
click at [36, 78] on icon "Projects" at bounding box center [30, 77] width 18 height 14
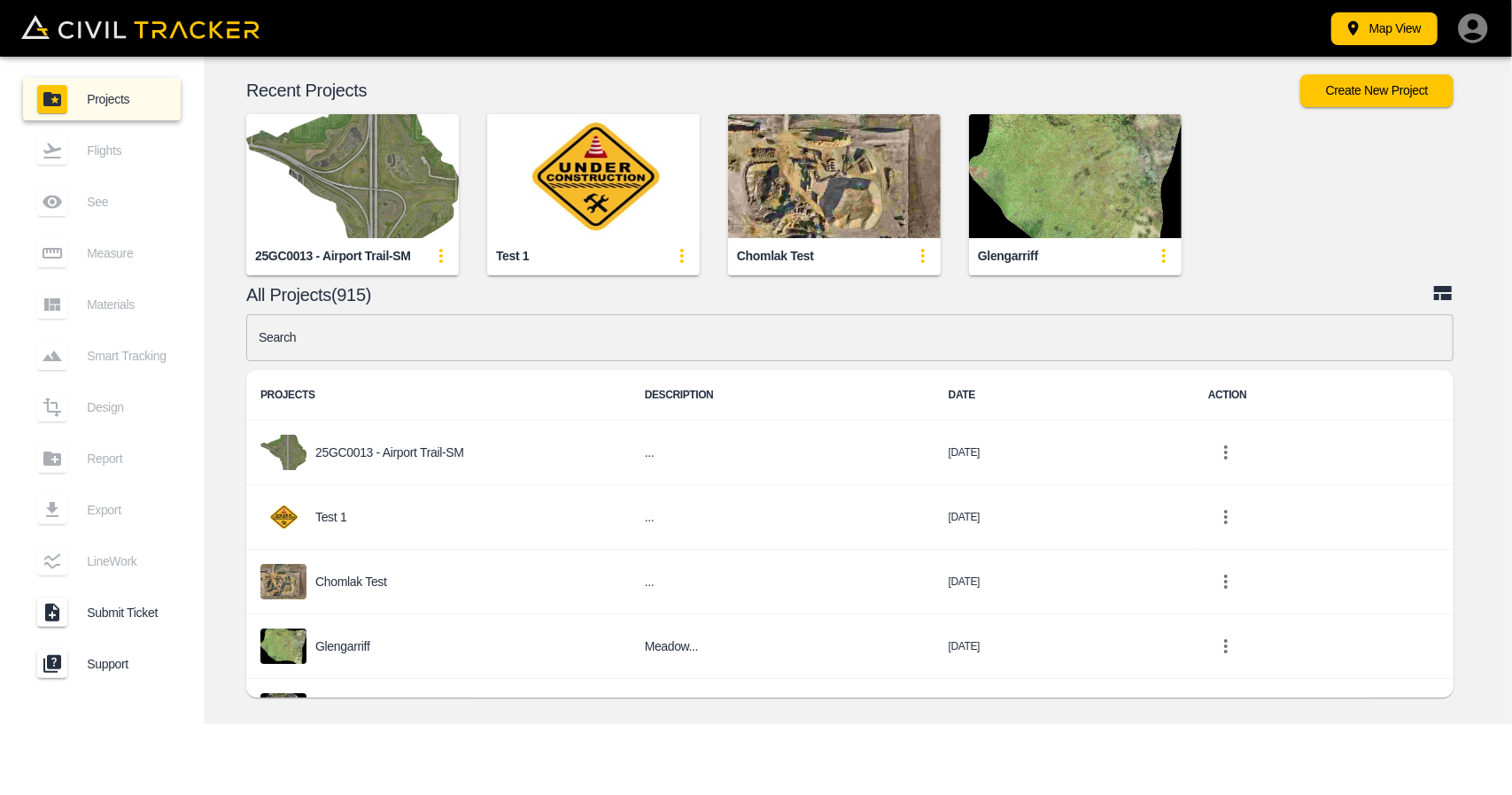
click at [404, 178] on img "button" at bounding box center [352, 175] width 212 height 124
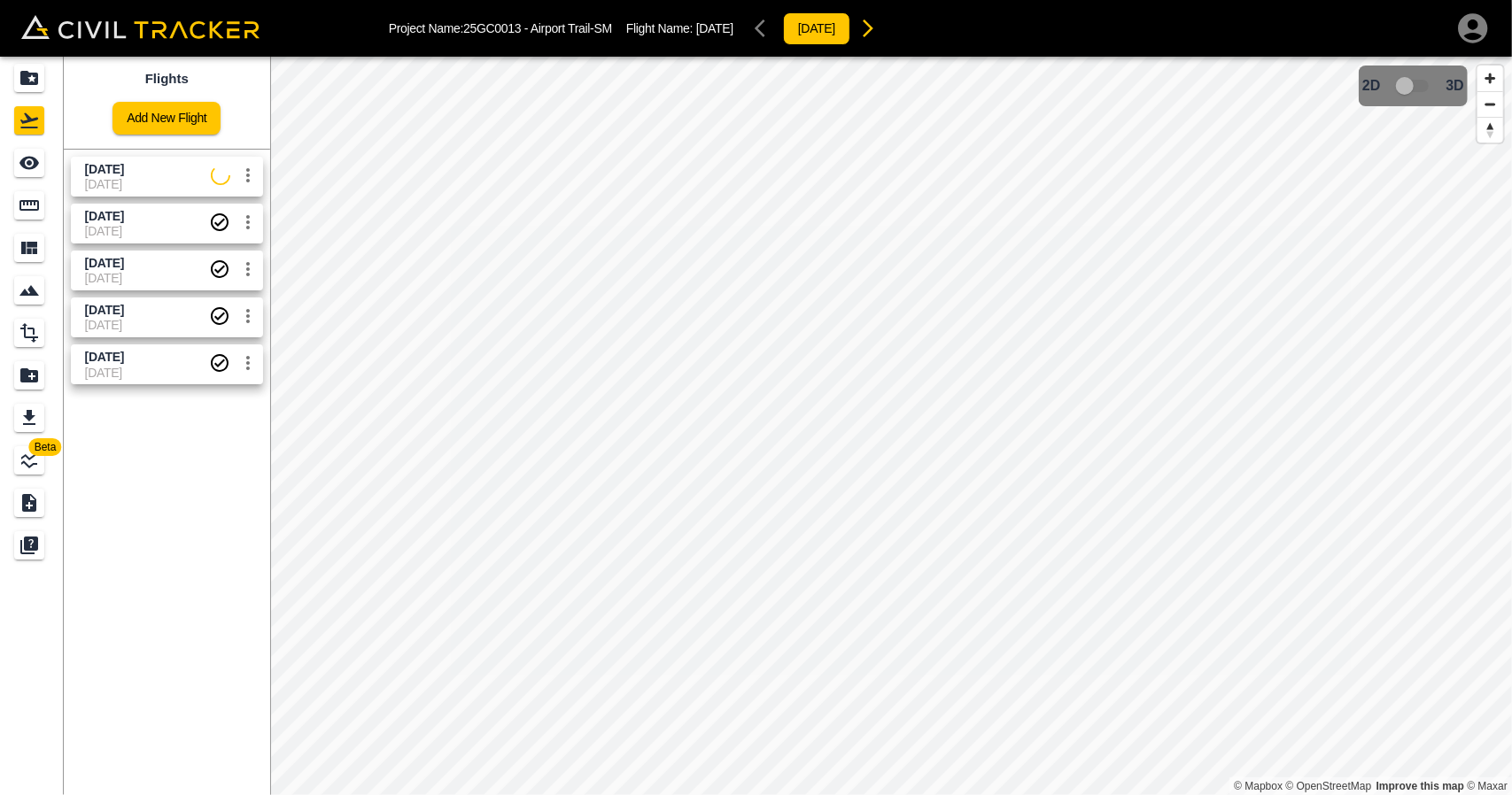
click at [174, 752] on div "Flights Add New Flight [DATE] [DATE] [DATE] [DATE] [DATE] [DATE] [DATE] [DATE] …" at bounding box center [167, 425] width 206 height 738
